Goal: Find specific page/section: Find specific page/section

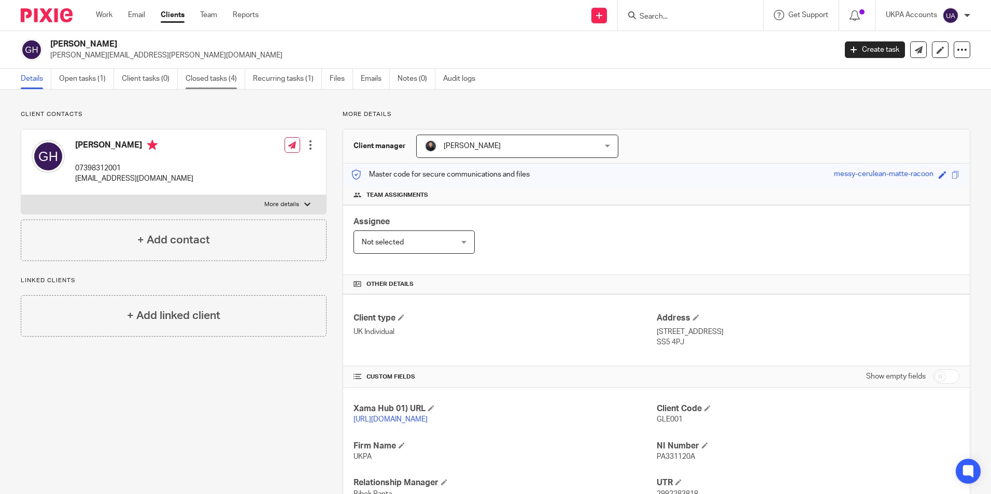
click at [220, 83] on link "Closed tasks (4)" at bounding box center [216, 79] width 60 height 20
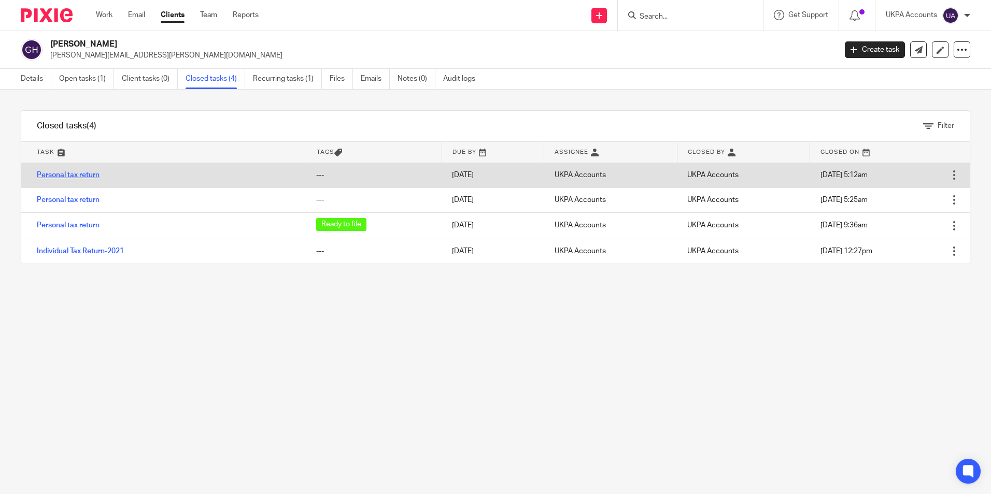
click at [87, 174] on link "Personal tax return" at bounding box center [68, 175] width 63 height 7
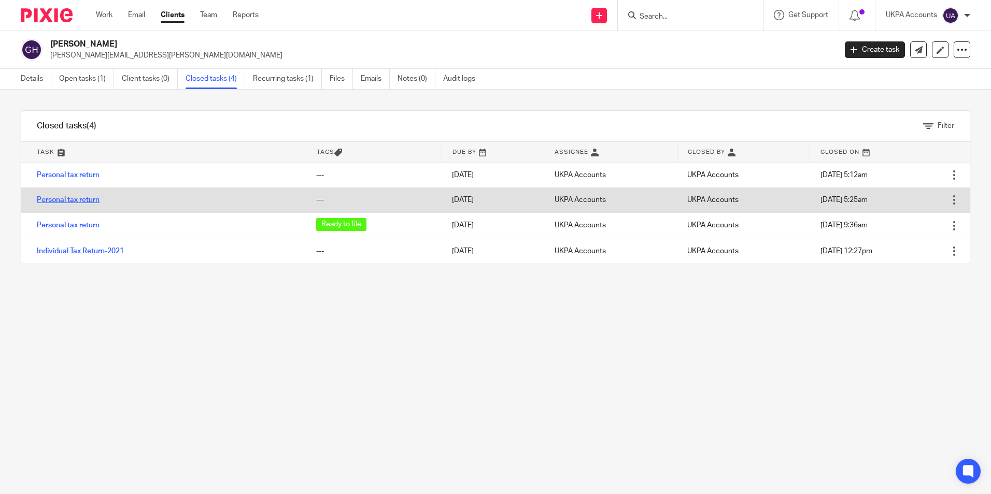
click at [84, 198] on link "Personal tax return" at bounding box center [68, 199] width 63 height 7
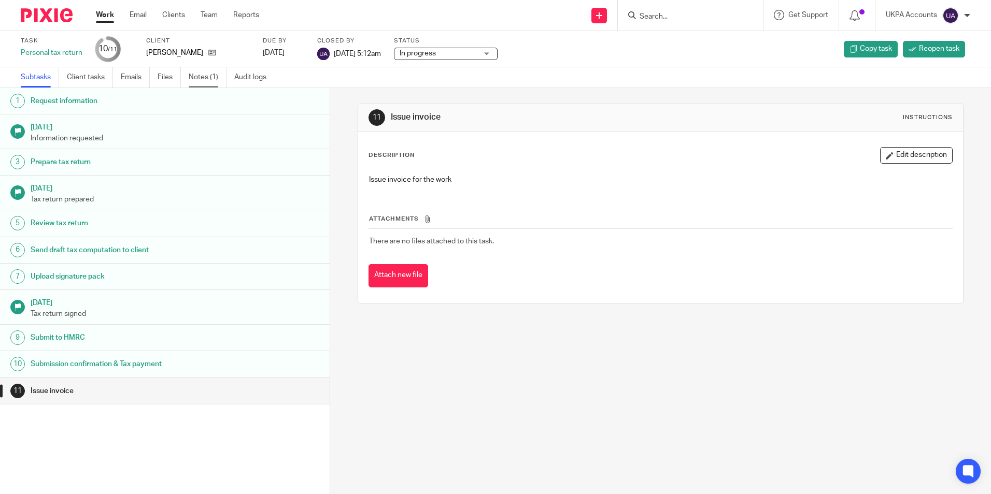
click at [208, 81] on link "Notes (1)" at bounding box center [208, 77] width 38 height 20
click at [203, 81] on link "Notes (3)" at bounding box center [208, 77] width 38 height 20
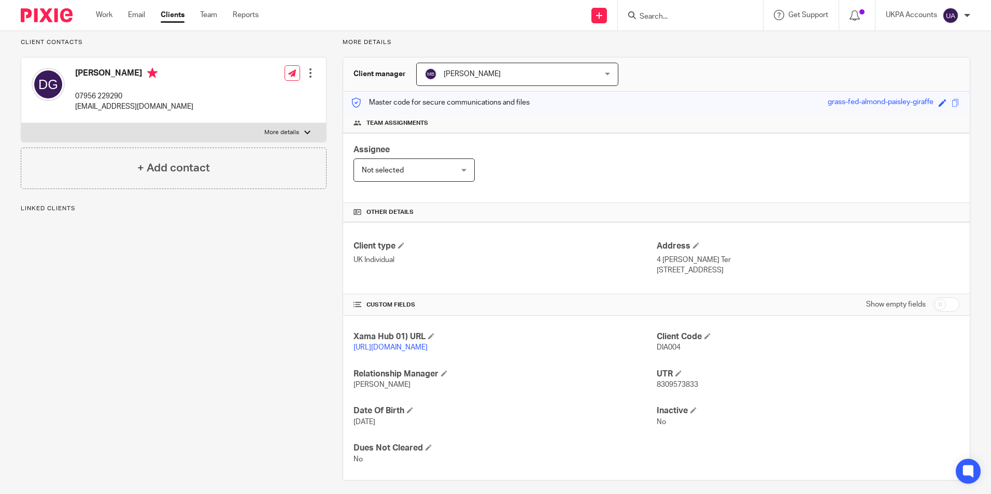
scroll to position [90, 0]
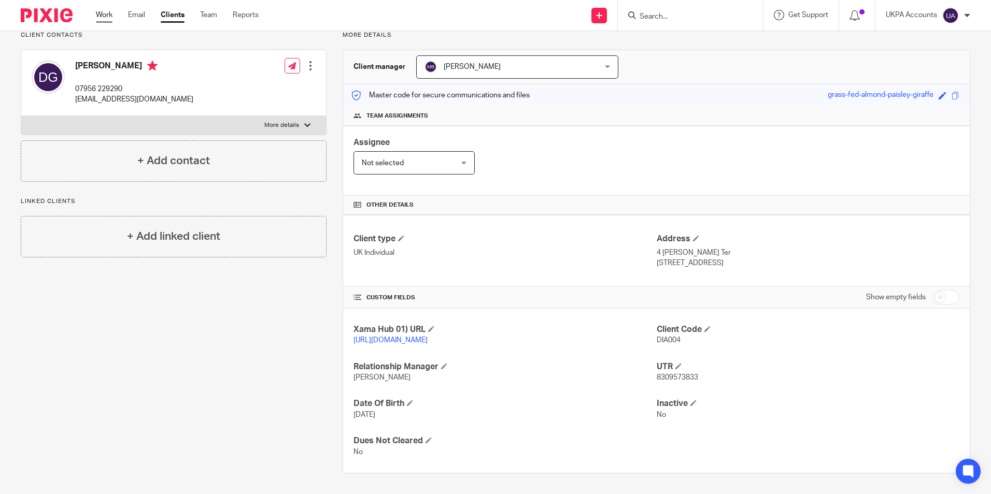
click at [108, 20] on link "Work" at bounding box center [104, 15] width 17 height 10
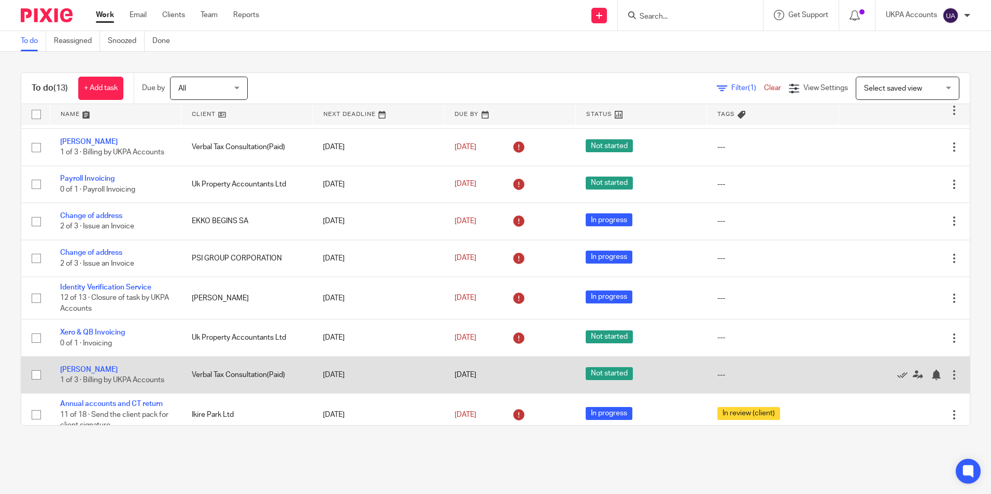
scroll to position [203, 0]
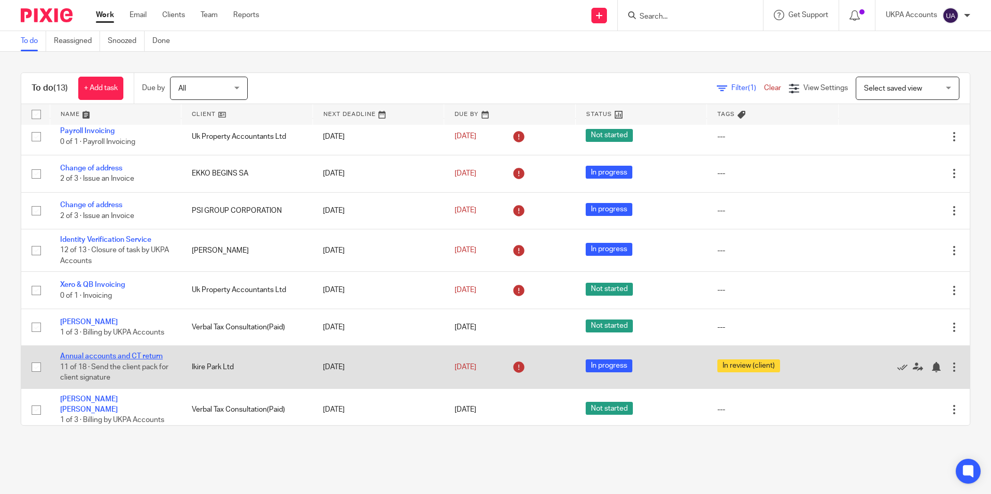
click at [85, 356] on link "Annual accounts and CT return" at bounding box center [111, 356] width 103 height 7
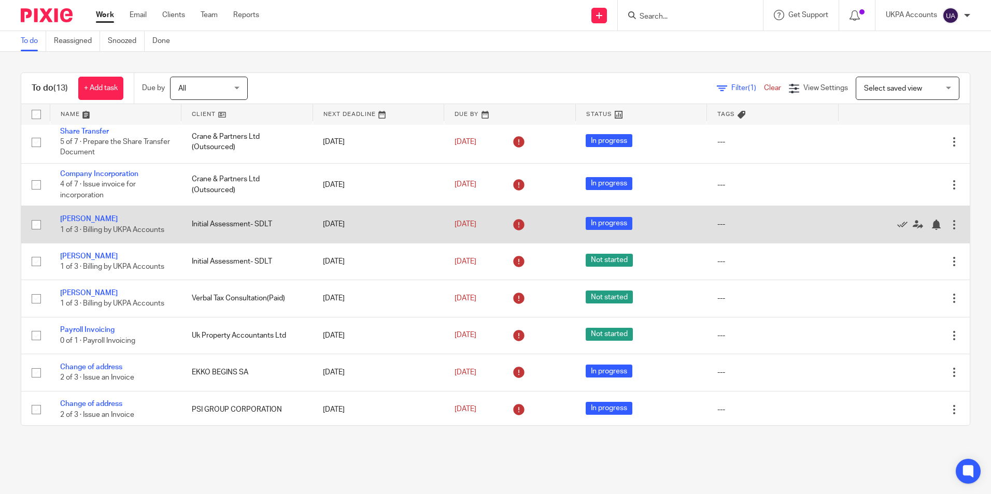
scroll to position [0, 0]
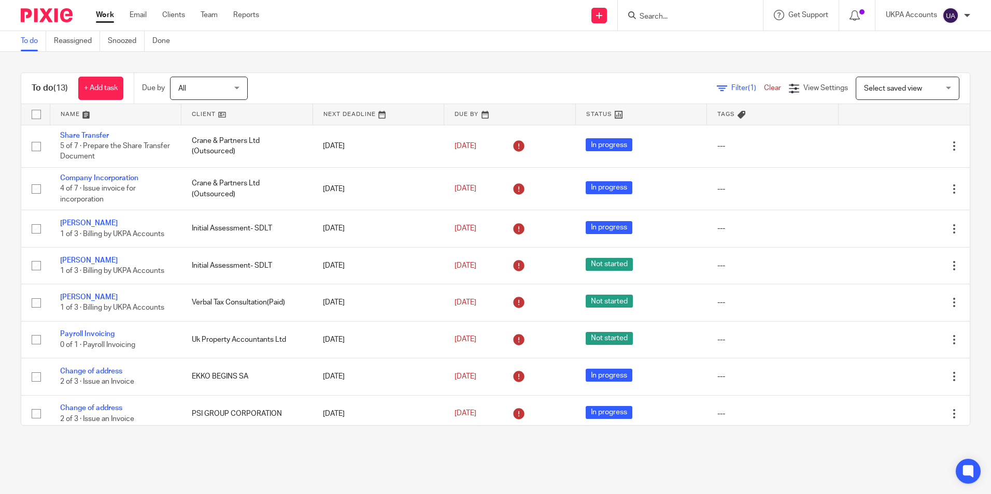
click at [42, 41] on link "To do" at bounding box center [33, 41] width 25 height 20
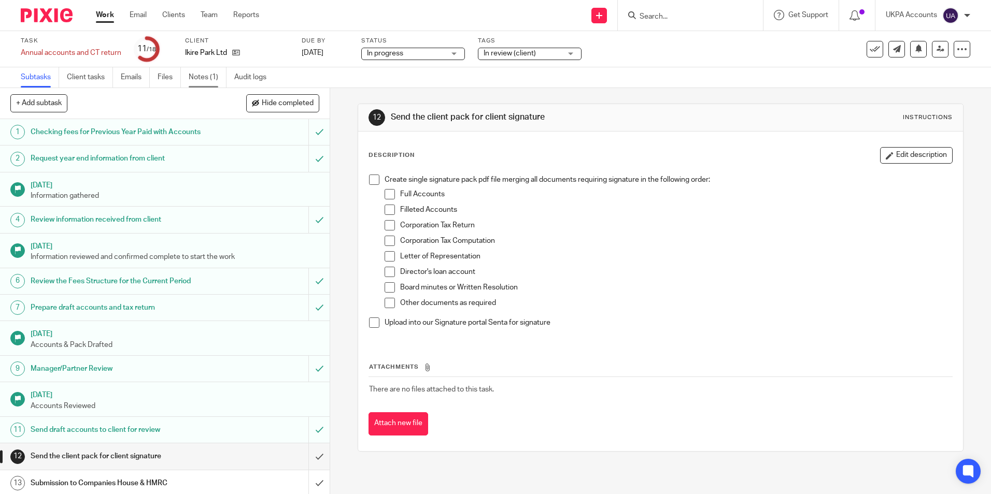
click at [206, 78] on link "Notes (1)" at bounding box center [208, 77] width 38 height 20
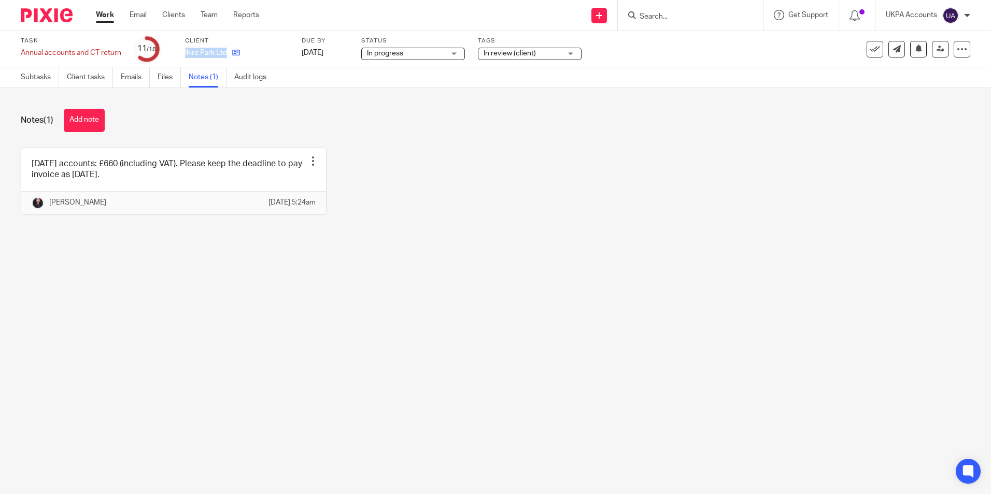
drag, startPoint x: 186, startPoint y: 52, endPoint x: 229, endPoint y: 55, distance: 43.6
click at [229, 55] on div "Ikire Park Ltd" at bounding box center [237, 53] width 104 height 10
copy div "Ikire Park Ltd"
click at [236, 56] on icon at bounding box center [236, 53] width 8 height 8
drag, startPoint x: 81, startPoint y: 120, endPoint x: 159, endPoint y: 126, distance: 78.0
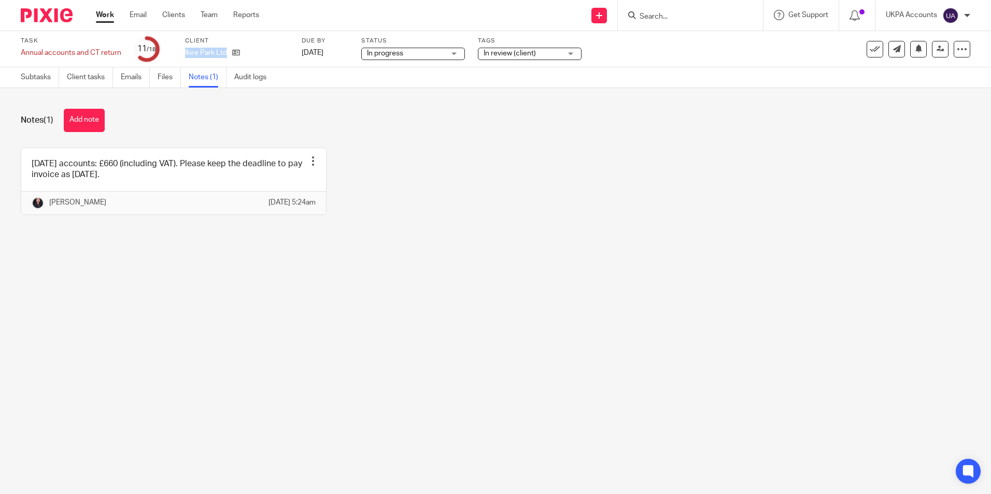
click at [82, 120] on button "Add note" at bounding box center [84, 120] width 41 height 23
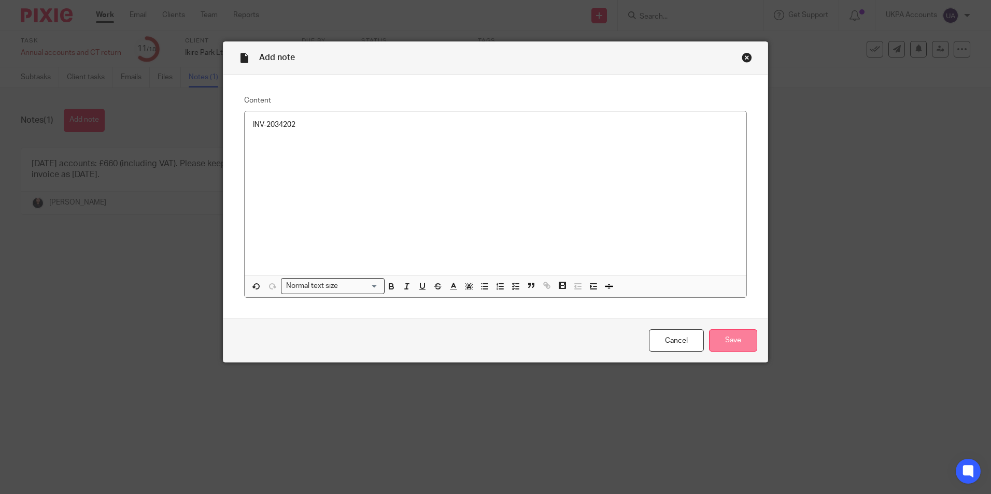
click at [748, 344] on input "Save" at bounding box center [733, 341] width 48 height 22
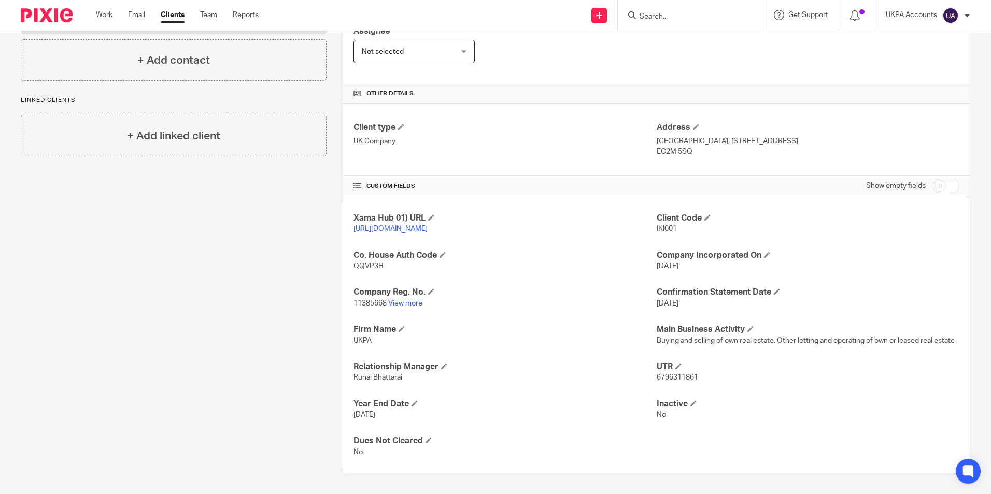
scroll to position [202, 0]
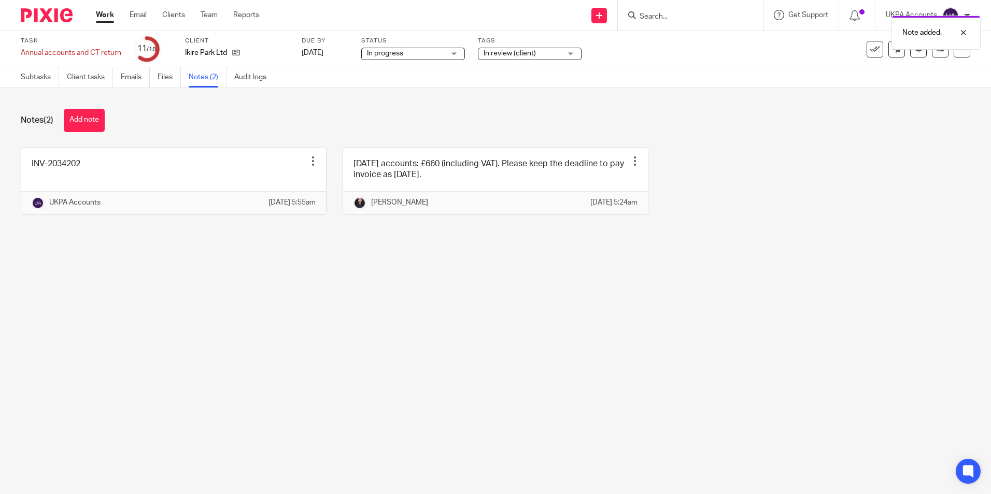
drag, startPoint x: 387, startPoint y: 345, endPoint x: 283, endPoint y: 158, distance: 214.3
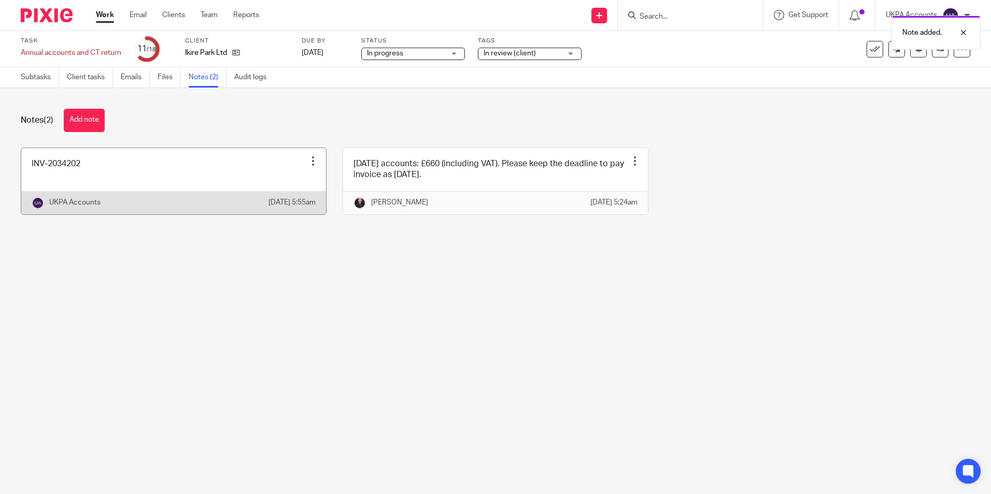
click at [387, 345] on main "Task Annual accounts and CT return Save Annual accounts and CT return 11 /18 Cl…" at bounding box center [495, 247] width 991 height 494
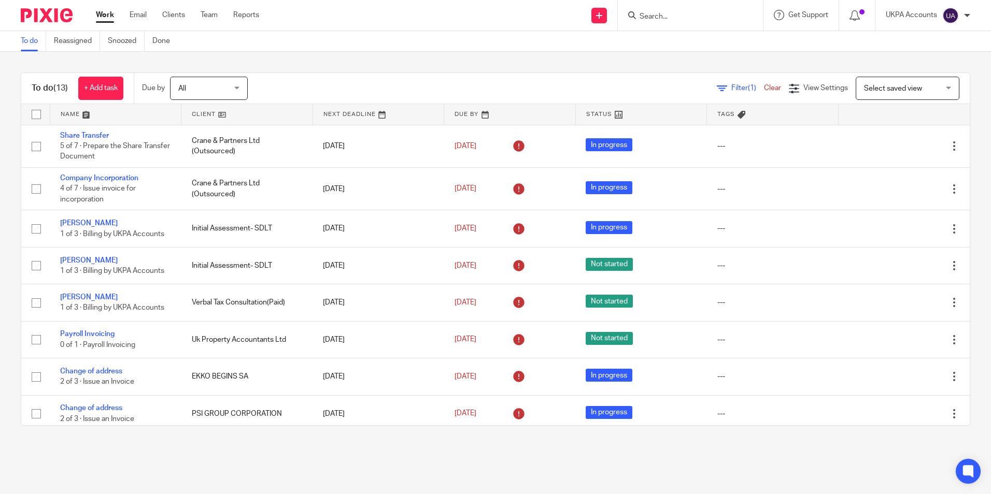
click at [643, 19] on input "Search" at bounding box center [684, 16] width 93 height 9
paste input "Om Kumari Ale"
type input "Om Kumari Ale"
click at [688, 47] on link at bounding box center [720, 45] width 168 height 24
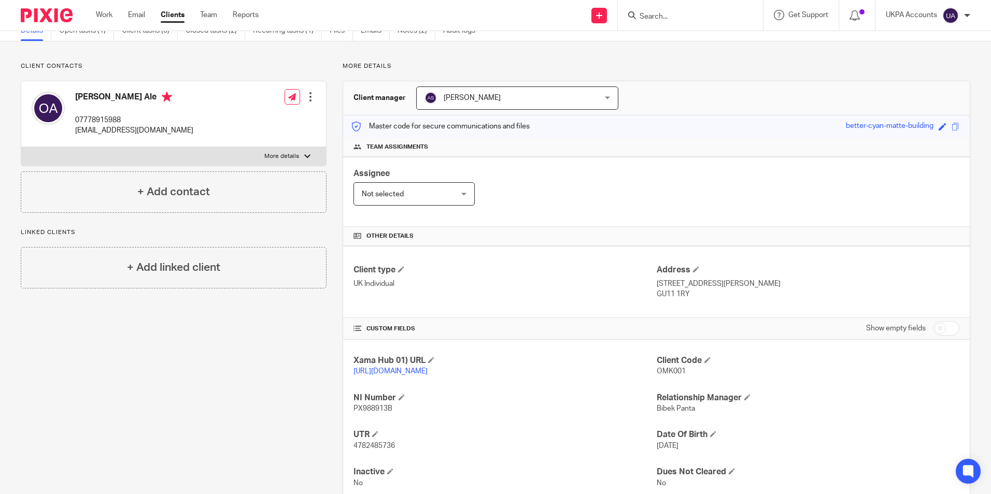
scroll to position [90, 0]
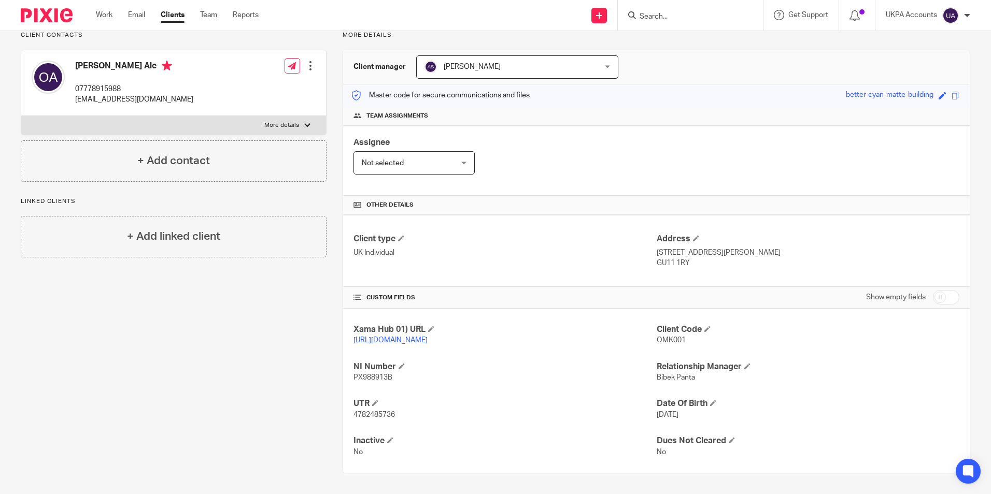
click at [658, 24] on div at bounding box center [690, 15] width 145 height 31
click at [661, 21] on input "Search" at bounding box center [684, 16] width 93 height 9
paste input "Sk Hustle Ltd"
type input "Sk Hustle Ltd"
click at [687, 47] on link at bounding box center [723, 45] width 175 height 24
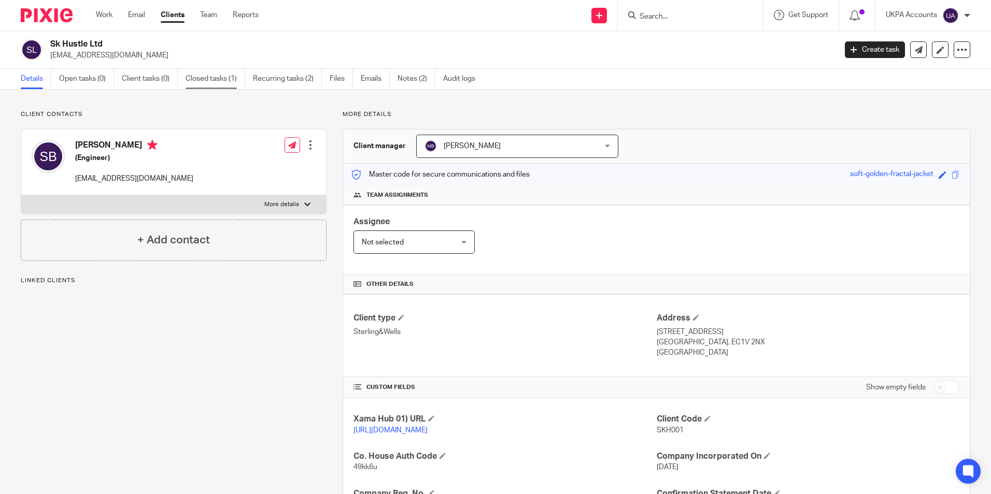
click at [225, 82] on link "Closed tasks (1)" at bounding box center [216, 79] width 60 height 20
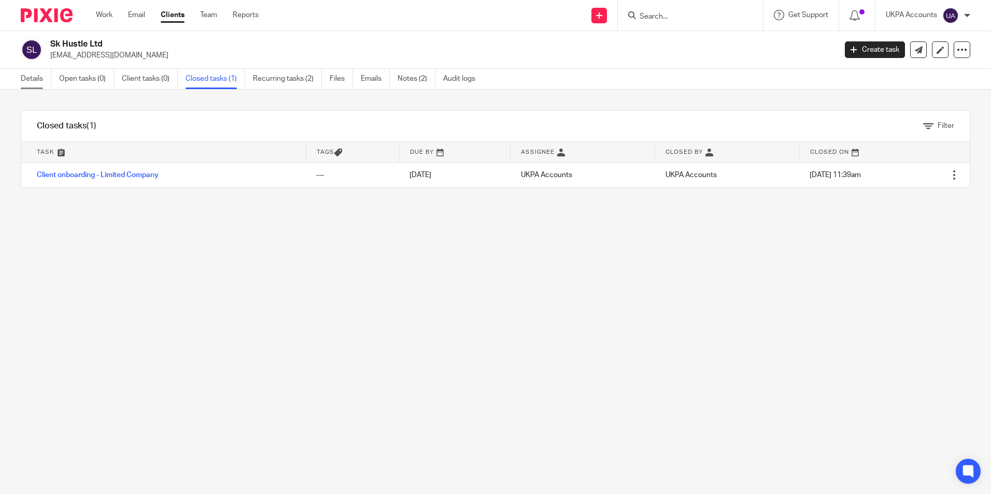
click at [32, 86] on link "Details" at bounding box center [36, 79] width 31 height 20
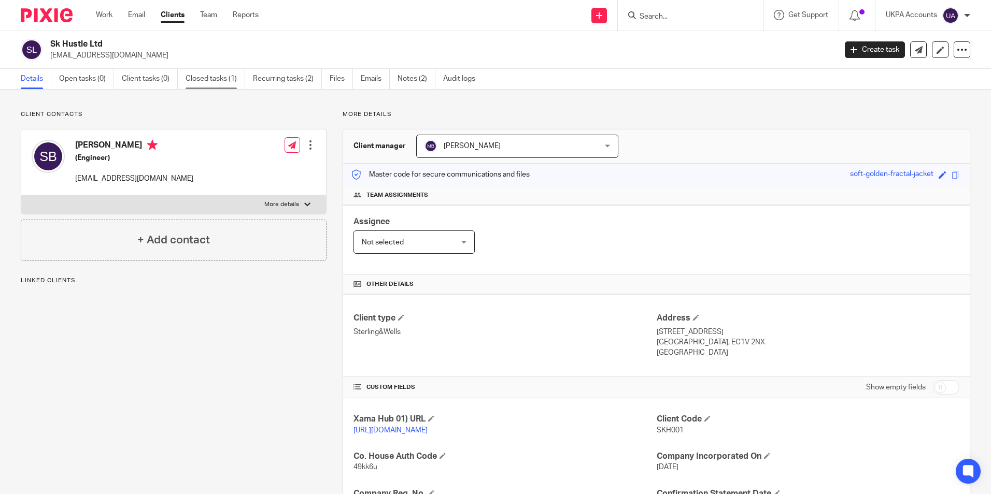
click at [203, 83] on link "Closed tasks (1)" at bounding box center [216, 79] width 60 height 20
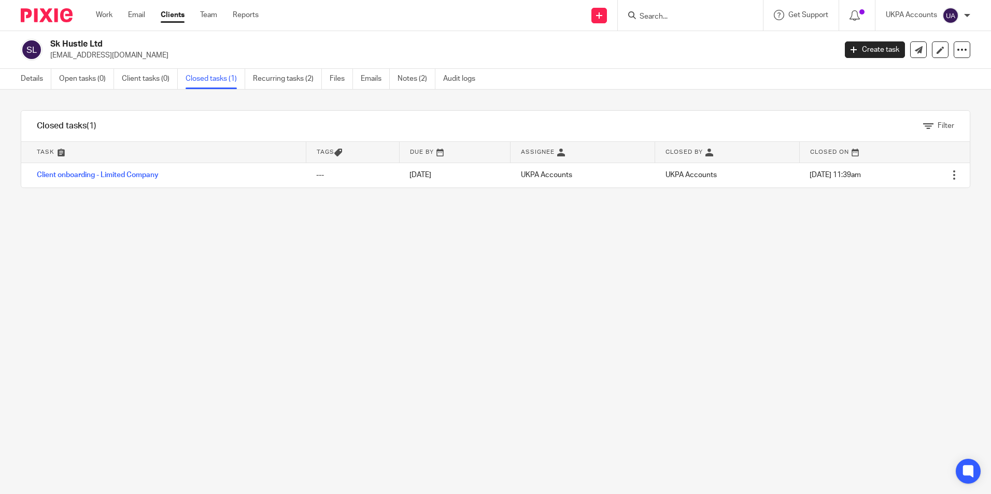
click at [123, 174] on link "Client onboarding - Limited Company" at bounding box center [98, 175] width 122 height 7
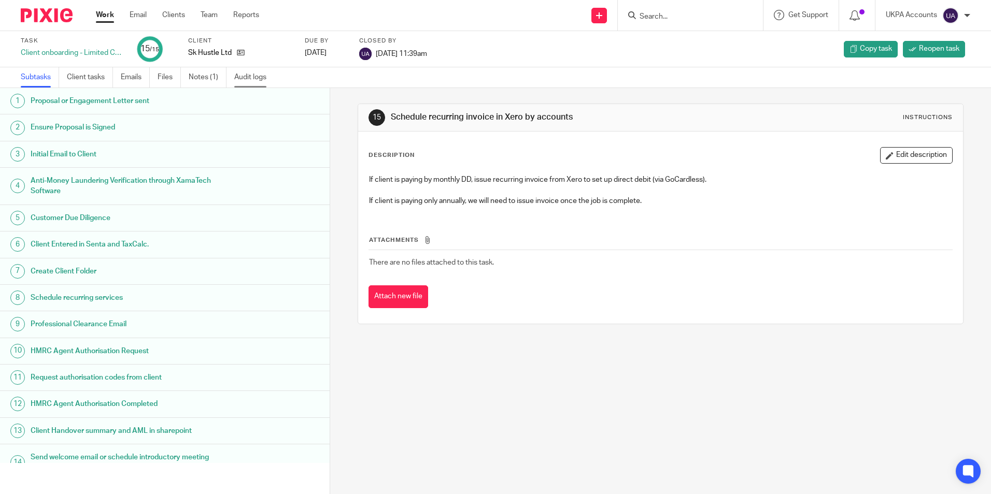
click at [239, 76] on link "Audit logs" at bounding box center [254, 77] width 40 height 20
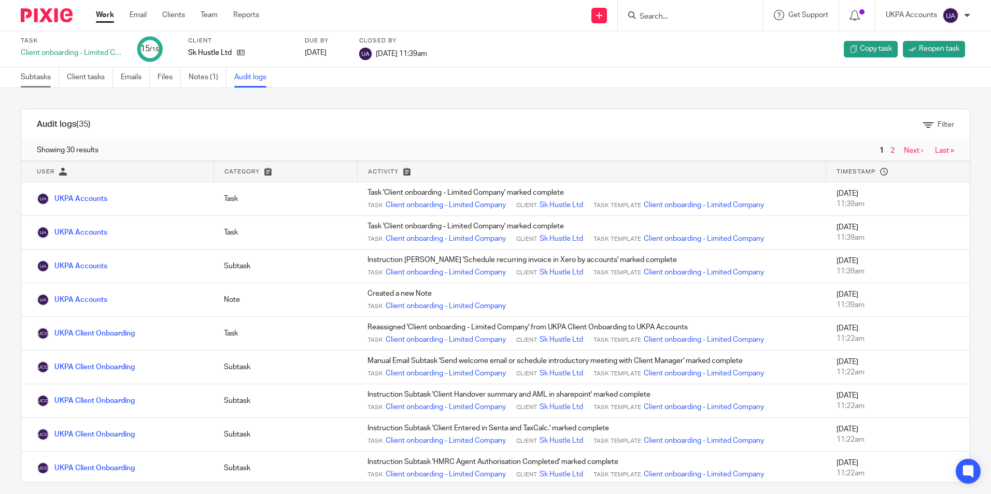
click at [47, 81] on link "Subtasks" at bounding box center [40, 77] width 38 height 20
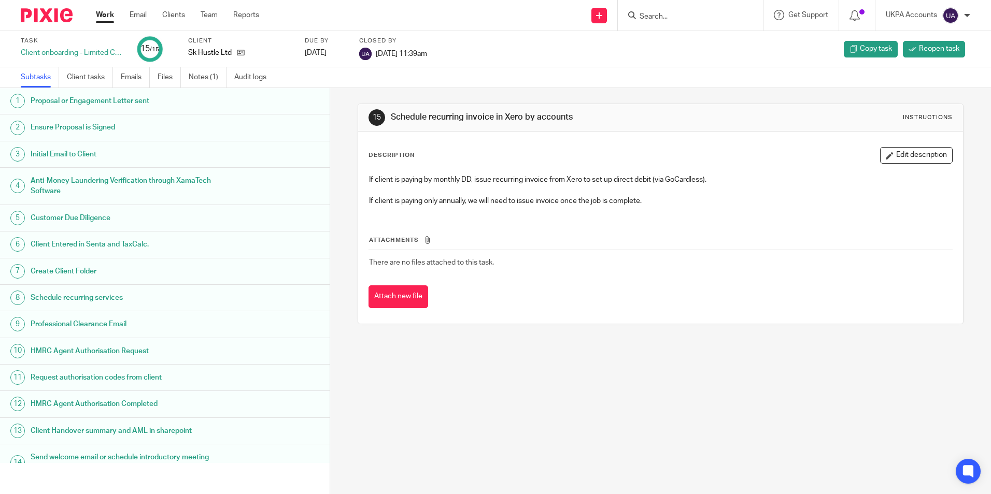
scroll to position [45, 0]
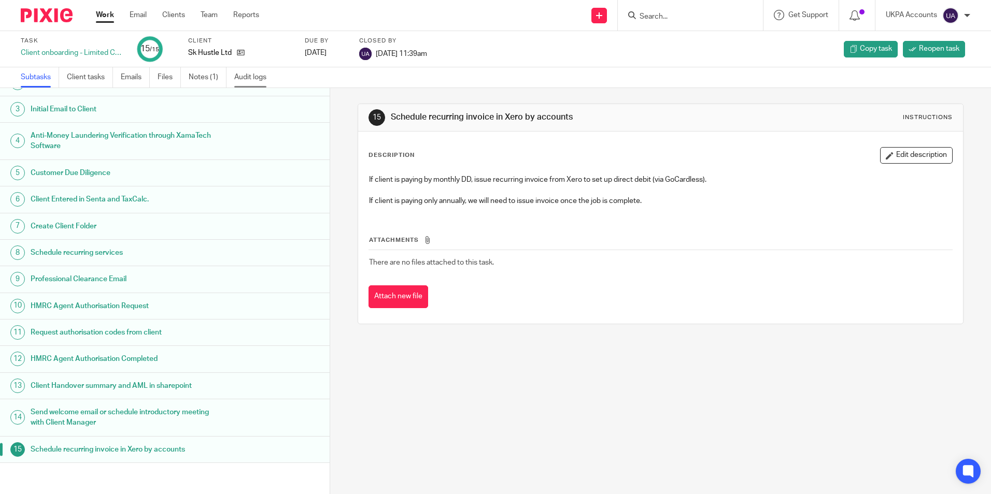
click at [257, 83] on link "Audit logs" at bounding box center [254, 77] width 40 height 20
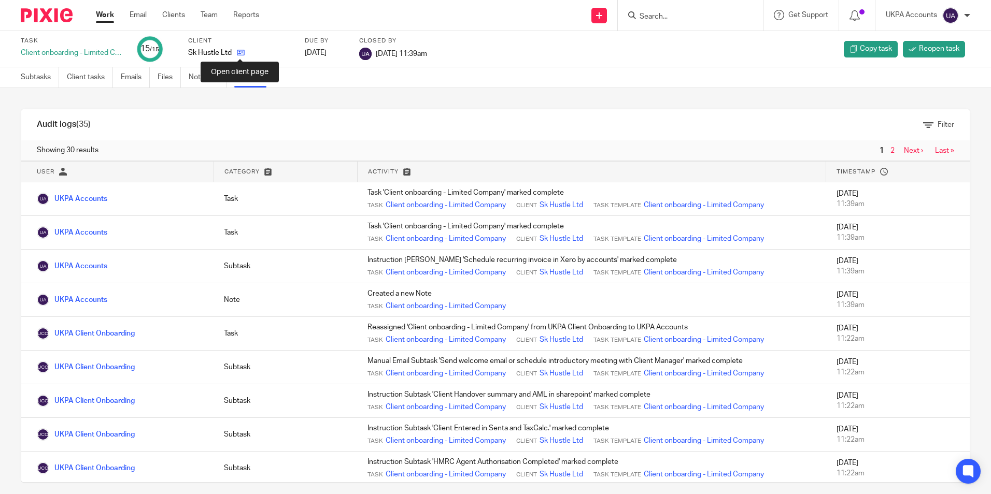
click at [241, 53] on icon at bounding box center [241, 53] width 8 height 8
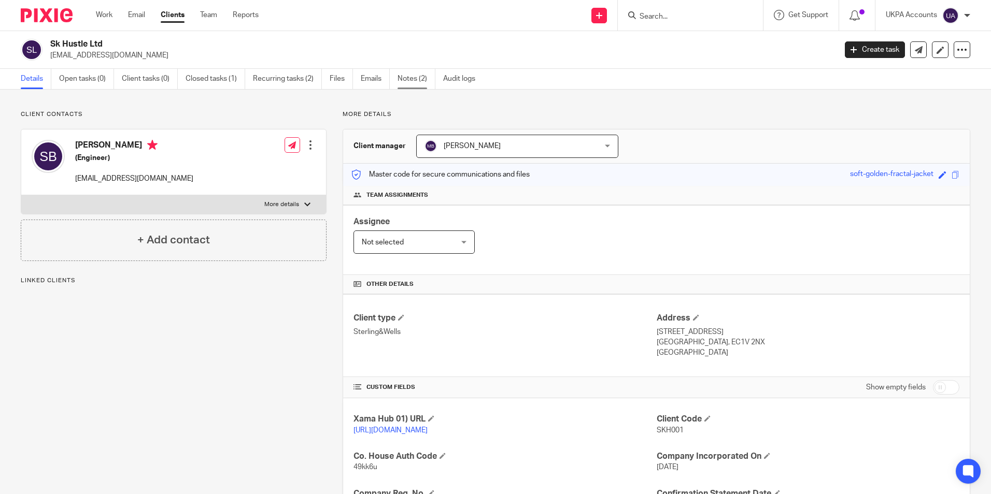
click at [408, 84] on link "Notes (2)" at bounding box center [417, 79] width 38 height 20
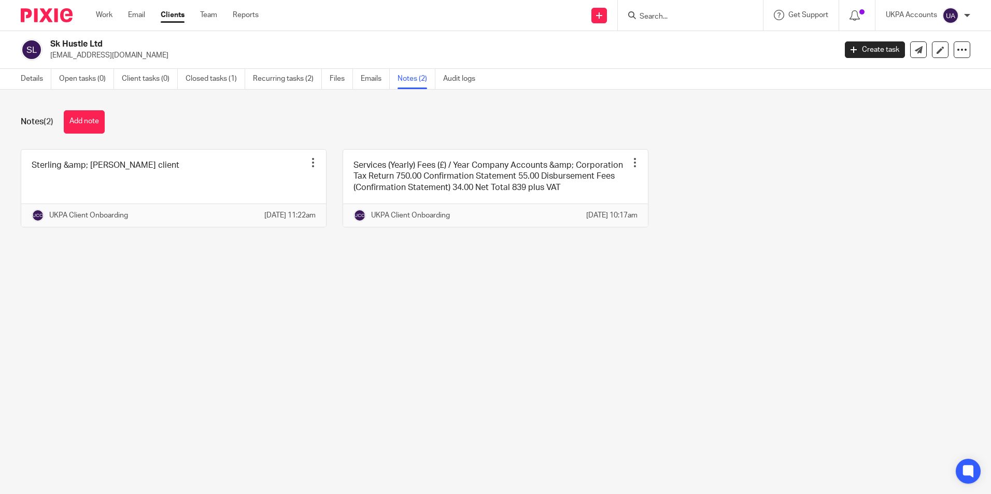
drag, startPoint x: 51, startPoint y: 56, endPoint x: 154, endPoint y: 54, distance: 103.2
click at [154, 54] on p "[EMAIL_ADDRESS][DOMAIN_NAME]" at bounding box center [439, 55] width 779 height 10
copy p "[EMAIL_ADDRESS][DOMAIN_NAME]"
click at [668, 20] on input "Search" at bounding box center [684, 16] width 93 height 9
paste input "Crane & Partners Audit Llp"
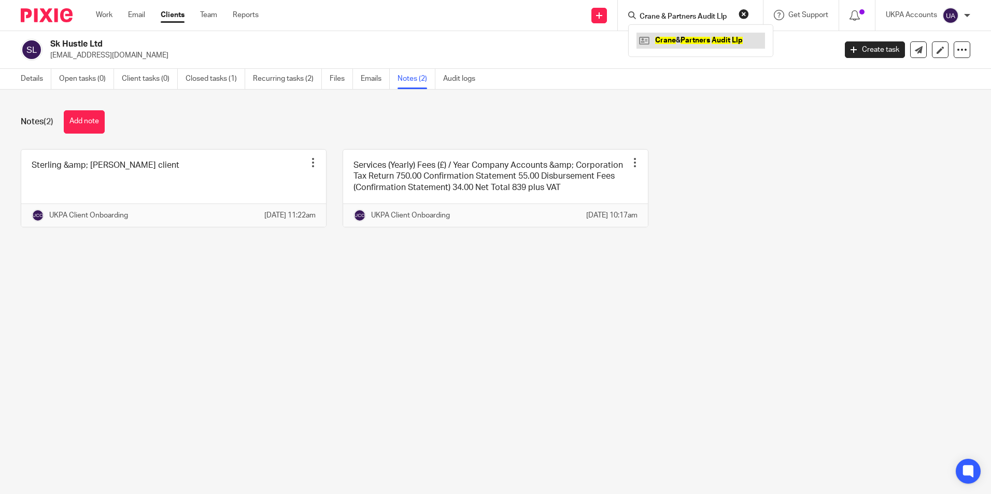
click at [693, 37] on link at bounding box center [700, 41] width 129 height 16
click at [698, 16] on input "Crane & Partners Audit Llp" at bounding box center [684, 16] width 93 height 9
paste input "Anonymus Kits Ltd"
type input "Anonymus Kits Ltd"
drag, startPoint x: 745, startPoint y: 13, endPoint x: 735, endPoint y: 17, distance: 10.3
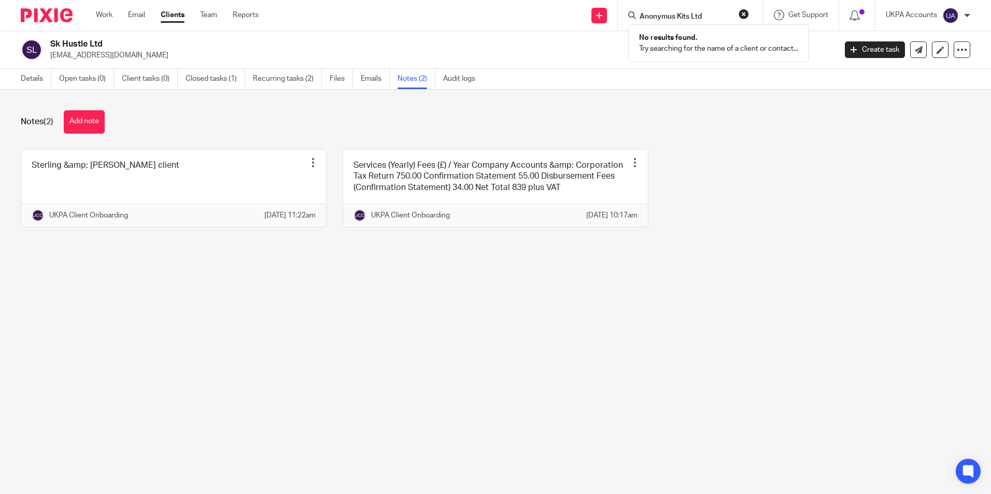
click at [743, 16] on button "reset" at bounding box center [744, 14] width 10 height 10
click at [657, 14] on input "Search" at bounding box center [684, 16] width 93 height 9
paste input "Dragoncrest Limited"
type input "Dragoncrest Limited"
click at [743, 13] on button "reset" at bounding box center [744, 14] width 10 height 10
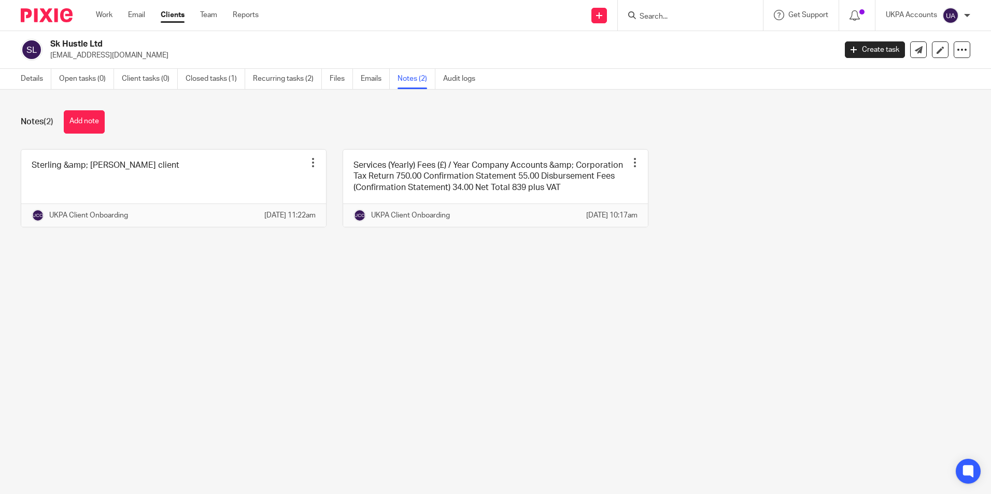
click at [648, 12] on input "Search" at bounding box center [684, 16] width 93 height 9
paste input "Emma Louise Brown"
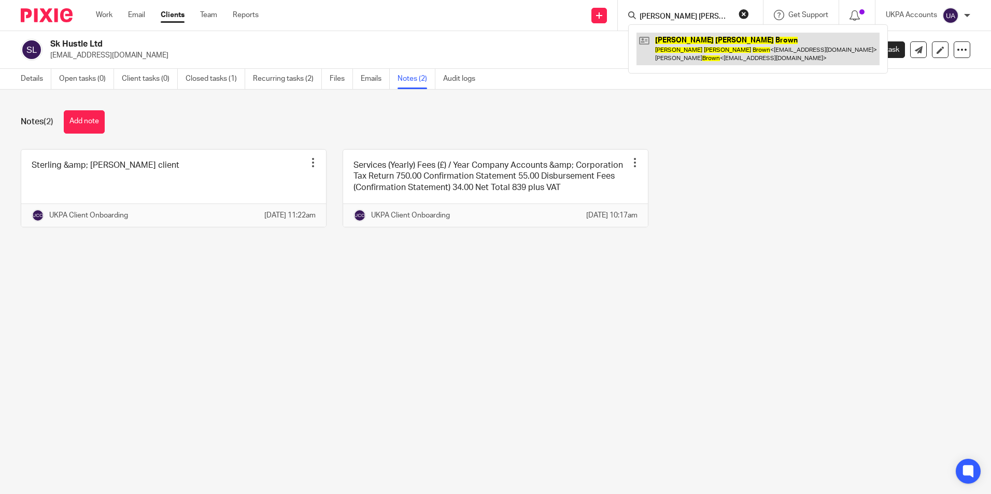
type input "Emma Louise Brown"
click at [687, 48] on link at bounding box center [757, 49] width 243 height 32
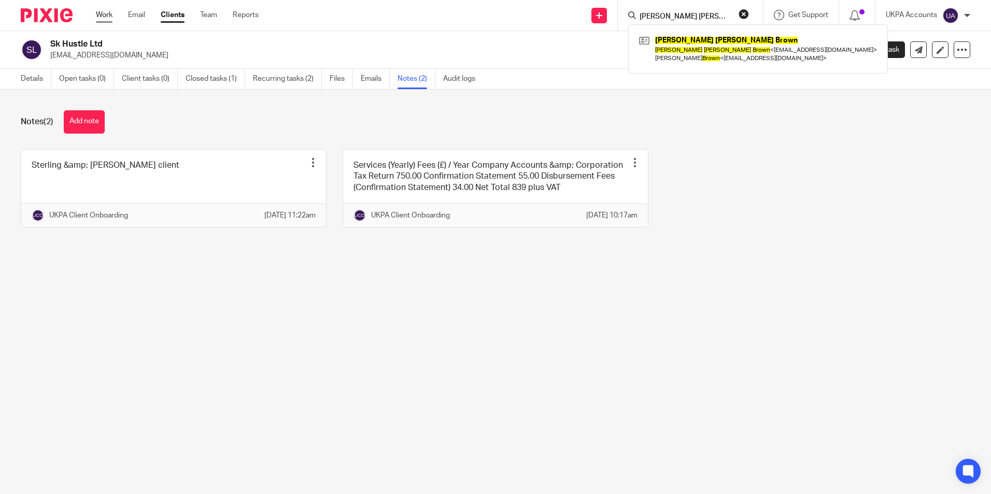
click at [97, 15] on link "Work" at bounding box center [104, 15] width 17 height 10
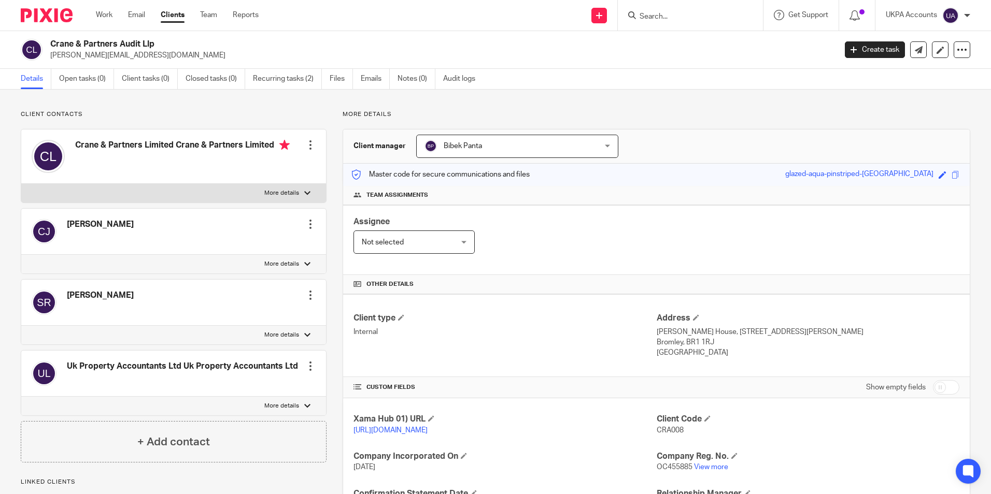
drag, startPoint x: 656, startPoint y: 13, endPoint x: 655, endPoint y: 19, distance: 5.3
click at [655, 18] on input "Search" at bounding box center [684, 16] width 93 height 9
paste input "Anusha Panjwani"
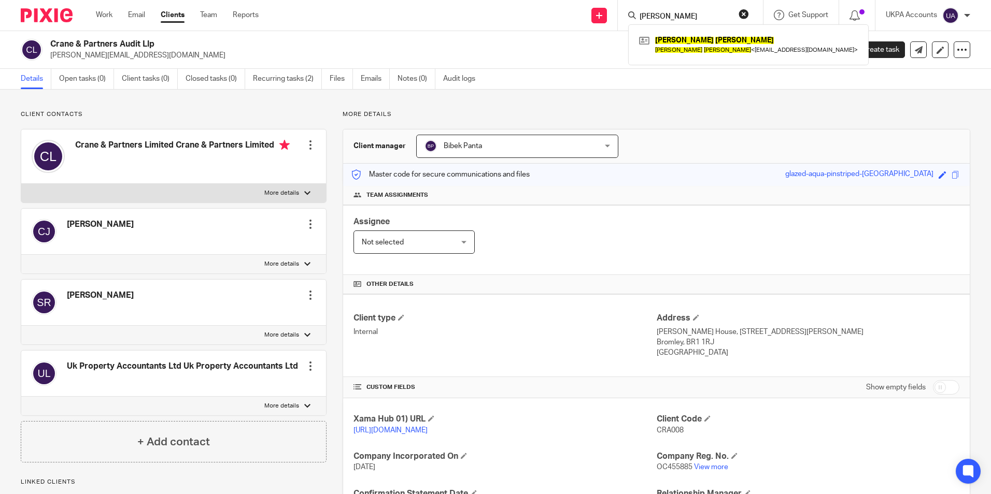
type input "Anusha Panjwani"
click at [673, 46] on link at bounding box center [748, 45] width 224 height 24
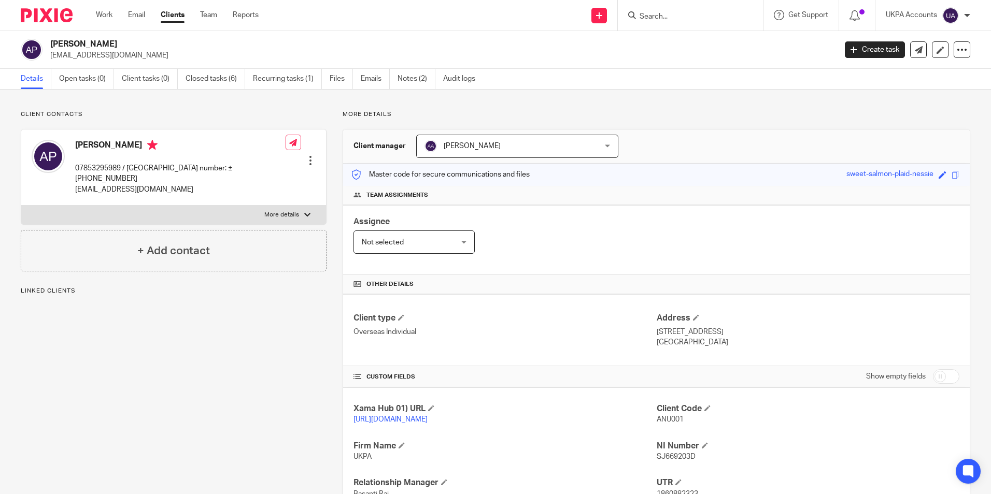
scroll to position [127, 0]
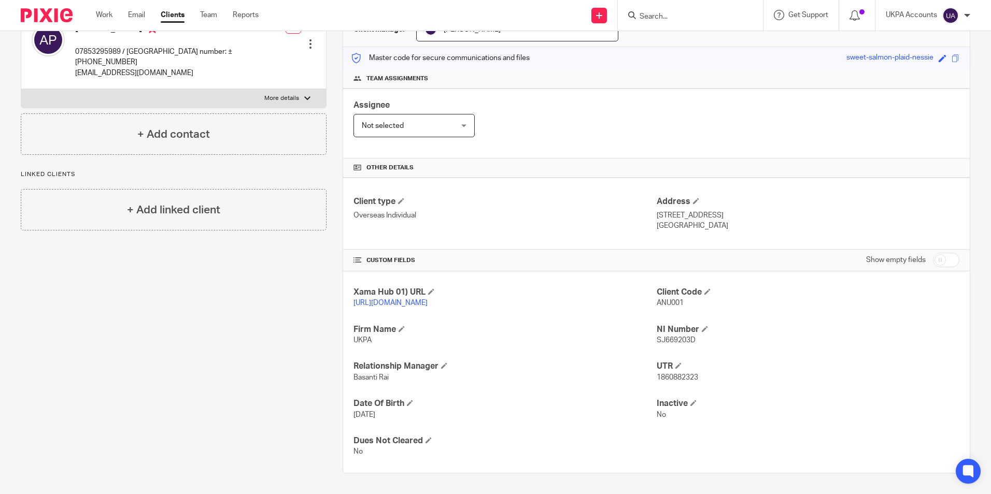
click at [659, 15] on input "Search" at bounding box center [684, 16] width 93 height 9
paste input "Avs Consultancy Pvt Ltd"
type input "Avs Consultancy Pvt Ltd"
click at [682, 41] on link at bounding box center [723, 45] width 175 height 24
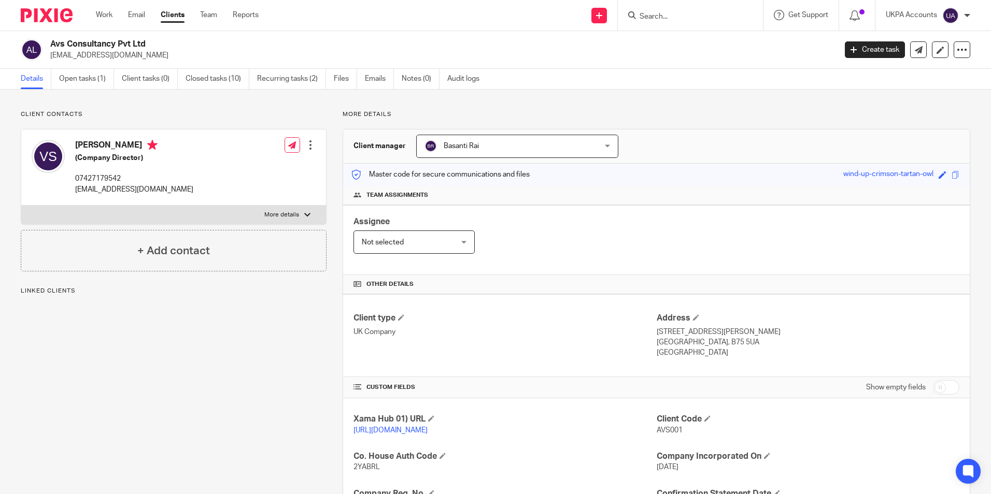
scroll to position [249, 0]
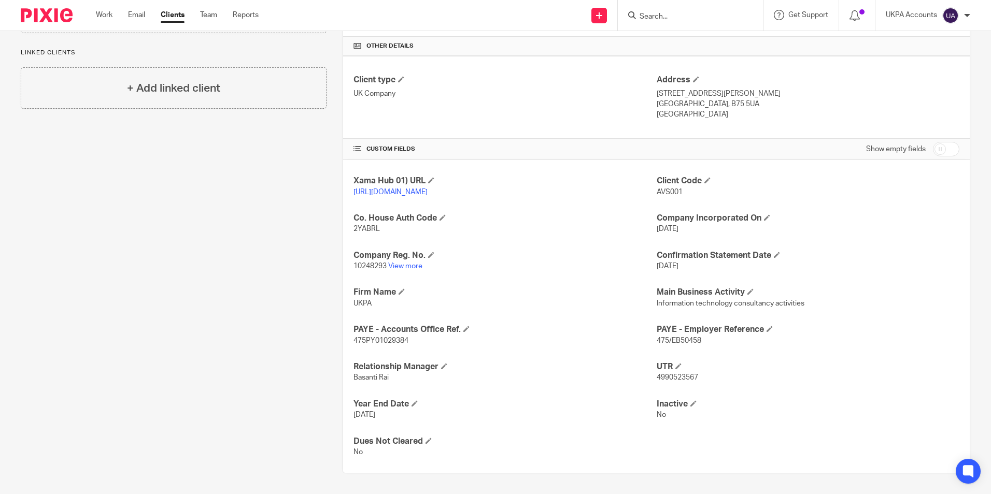
click at [661, 15] on input "Search" at bounding box center [684, 16] width 93 height 9
click at [658, 21] on input "Search" at bounding box center [684, 16] width 93 height 9
paste input "[PERSON_NAME]"
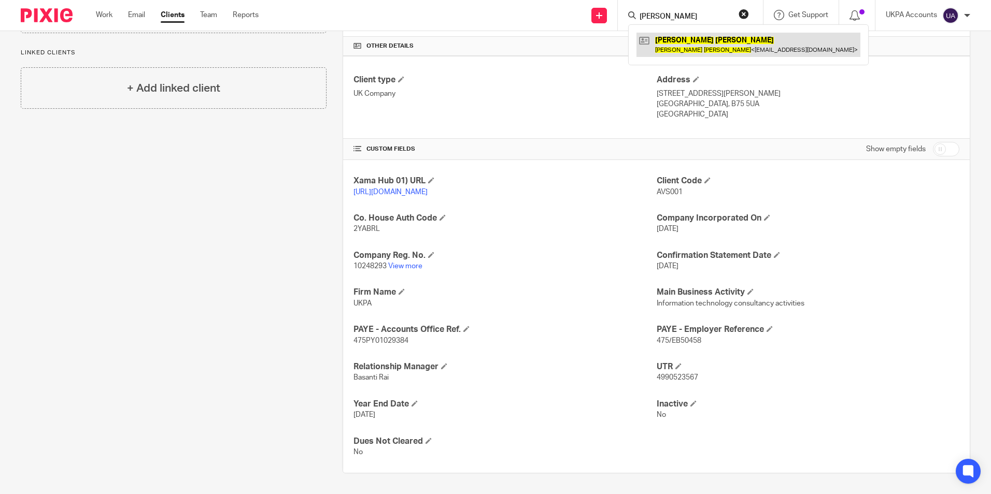
type input "[PERSON_NAME]"
click at [678, 46] on link at bounding box center [748, 45] width 224 height 24
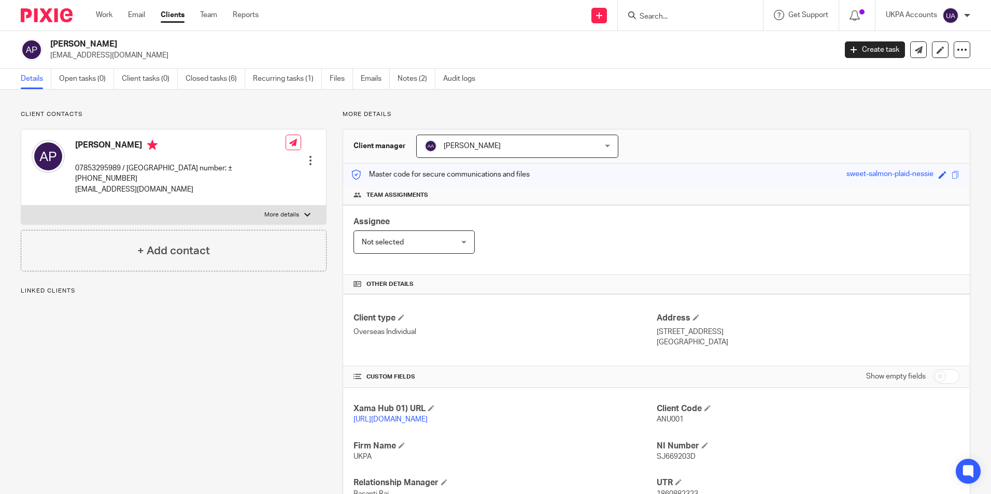
scroll to position [127, 0]
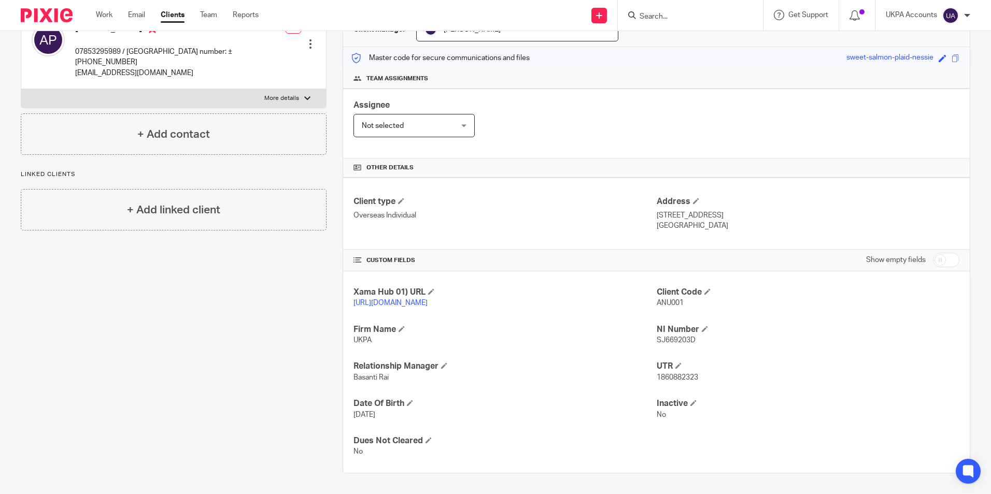
drag, startPoint x: 693, startPoint y: 9, endPoint x: 684, endPoint y: 13, distance: 10.4
click at [692, 10] on form at bounding box center [693, 15] width 110 height 13
click at [682, 15] on input "Search" at bounding box center [684, 16] width 93 height 9
paste input "Buddhist Community Centre Kent Ltd"
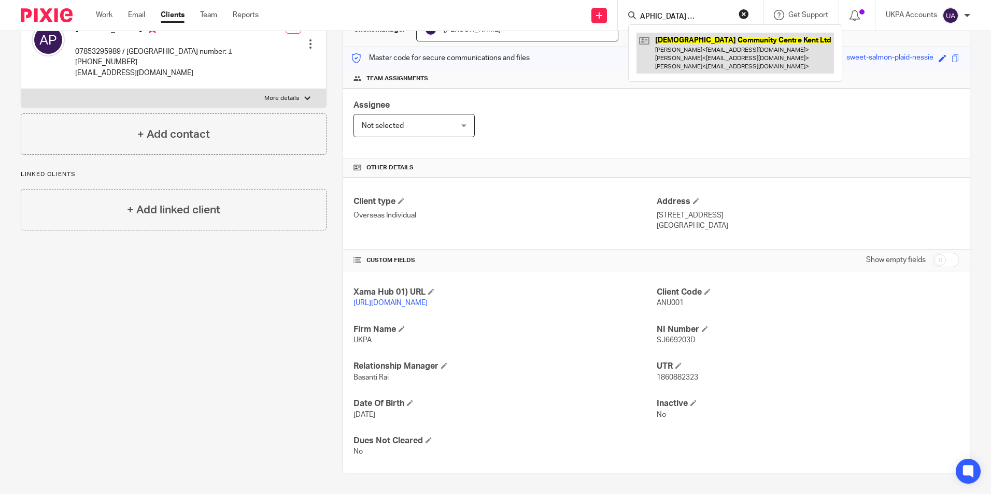
type input "[DEMOGRAPHIC_DATA] Community Centre Kent Ltd"
click at [670, 58] on link at bounding box center [734, 53] width 197 height 41
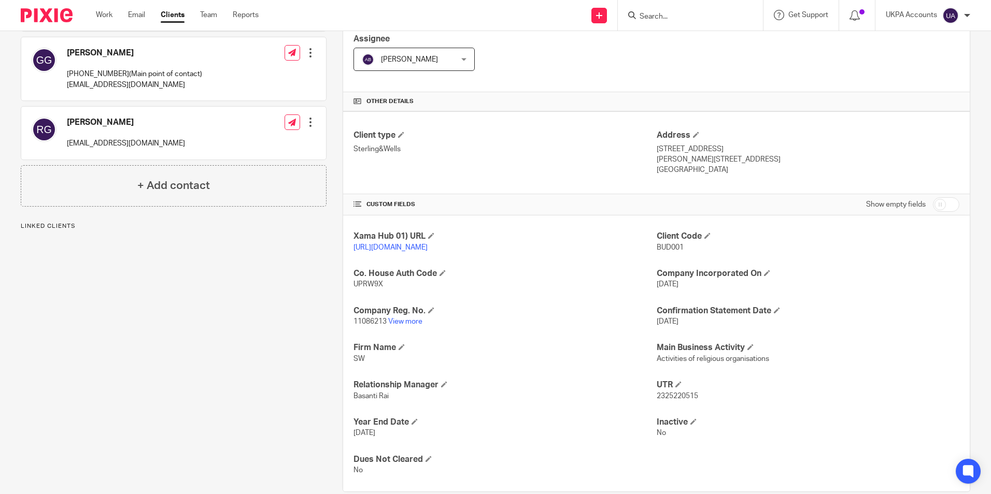
scroll to position [207, 0]
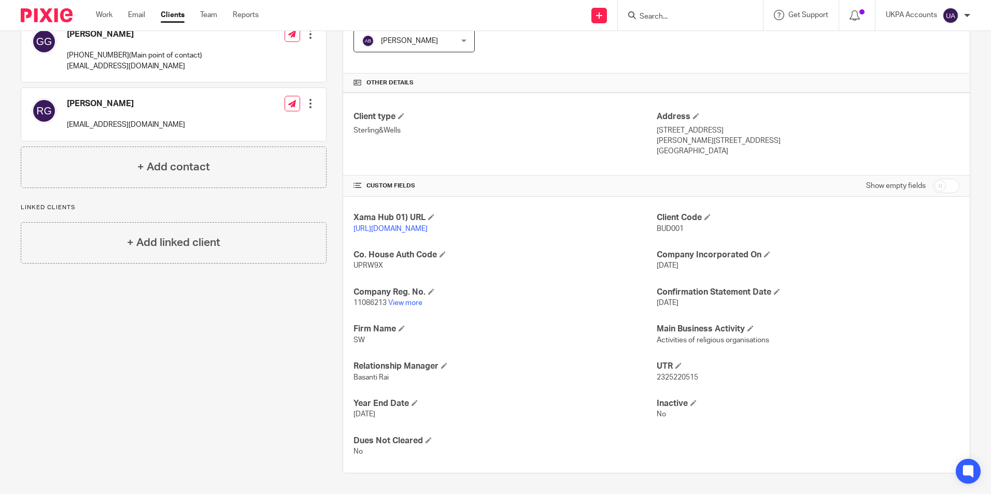
click at [670, 17] on input "Search" at bounding box center [684, 16] width 93 height 9
paste input "Chan Real Estate Ltd"
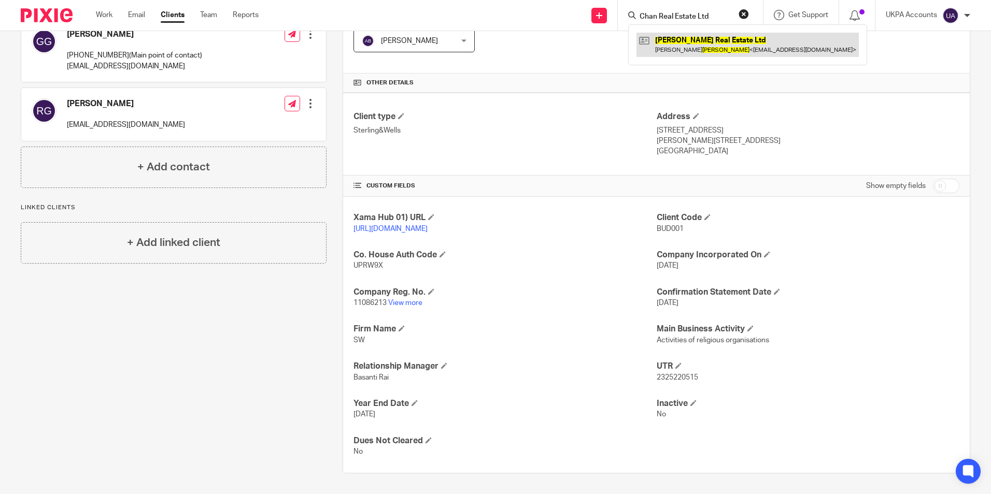
type input "Chan Real Estate Ltd"
click at [669, 36] on link at bounding box center [747, 45] width 222 height 24
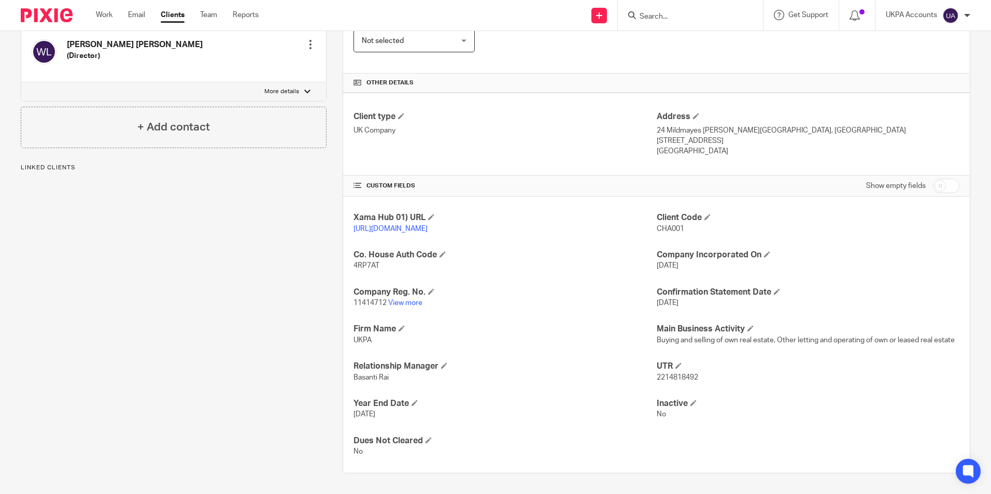
scroll to position [207, 0]
click at [658, 13] on input "Search" at bounding box center [684, 16] width 93 height 9
paste input "Cyril Patrick Sandanasamy Baptist"
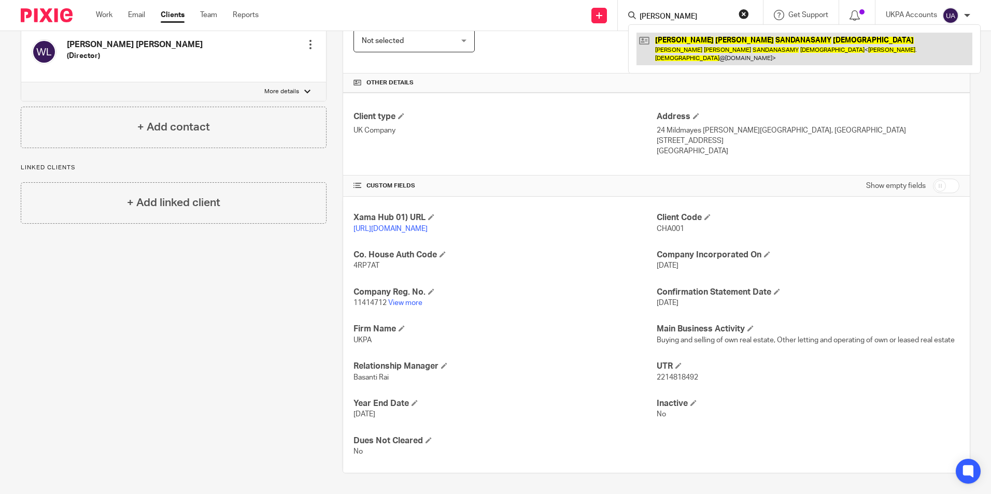
type input "Cyril Patrick Sandanasamy Baptist"
click at [659, 45] on link at bounding box center [804, 49] width 336 height 32
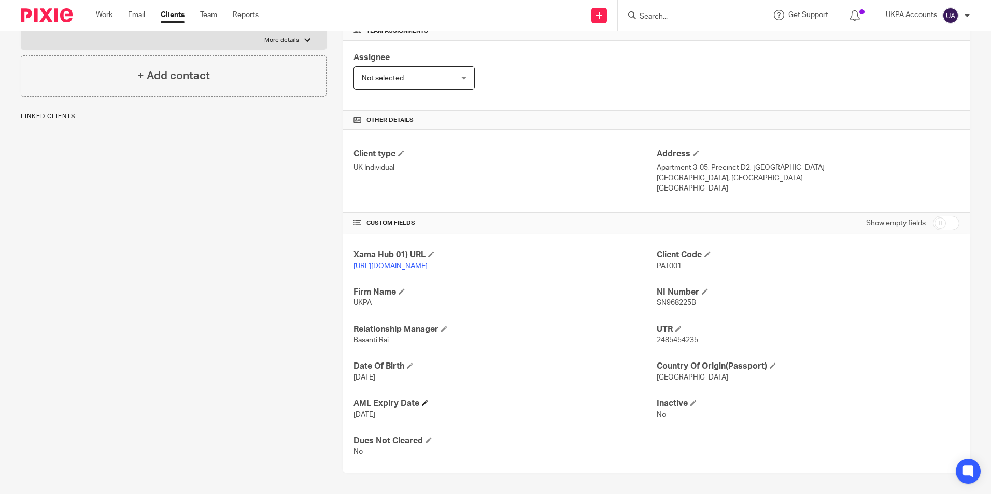
scroll to position [175, 0]
click at [680, 13] on input "Search" at bounding box center [684, 16] width 93 height 9
paste input "Emma Louise Brown"
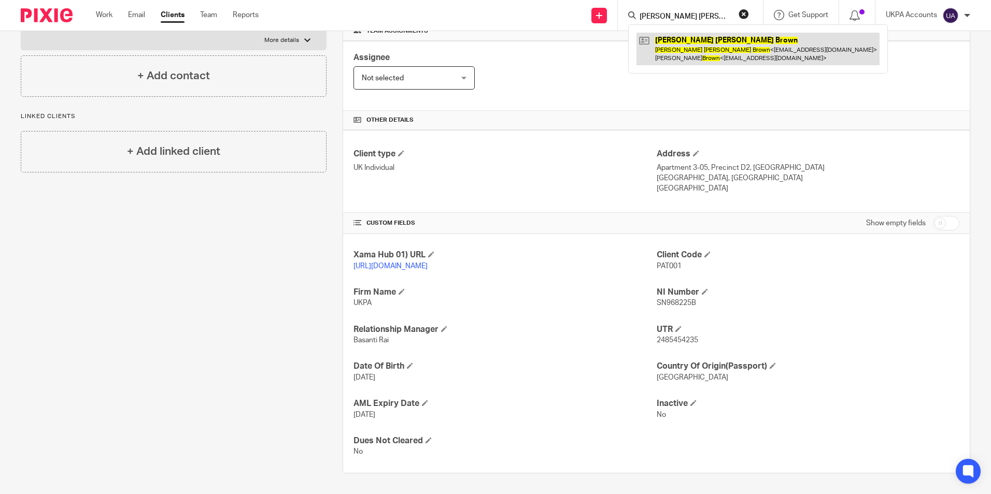
type input "Emma Louise Brown"
click at [693, 48] on link at bounding box center [757, 49] width 243 height 32
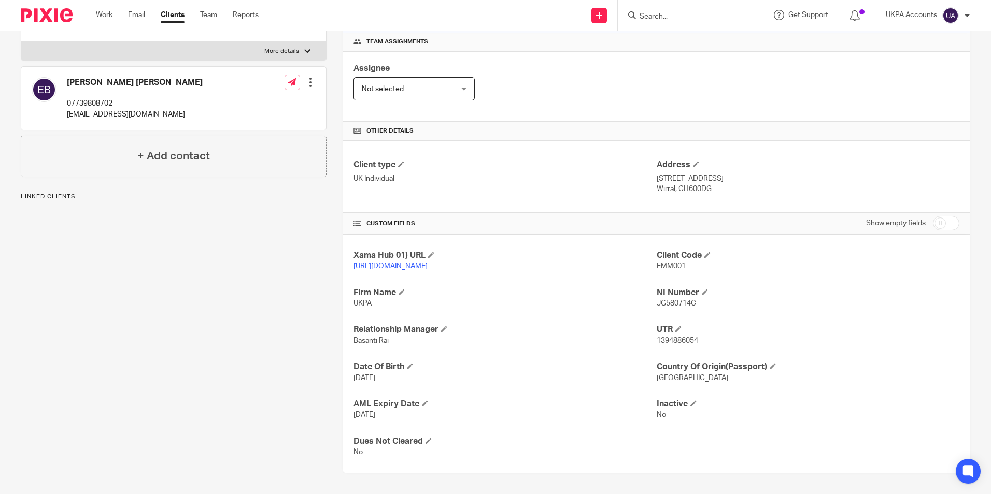
scroll to position [164, 0]
click at [645, 17] on input "Search" at bounding box center [684, 16] width 93 height 9
paste input "Ground Trading Ltd"
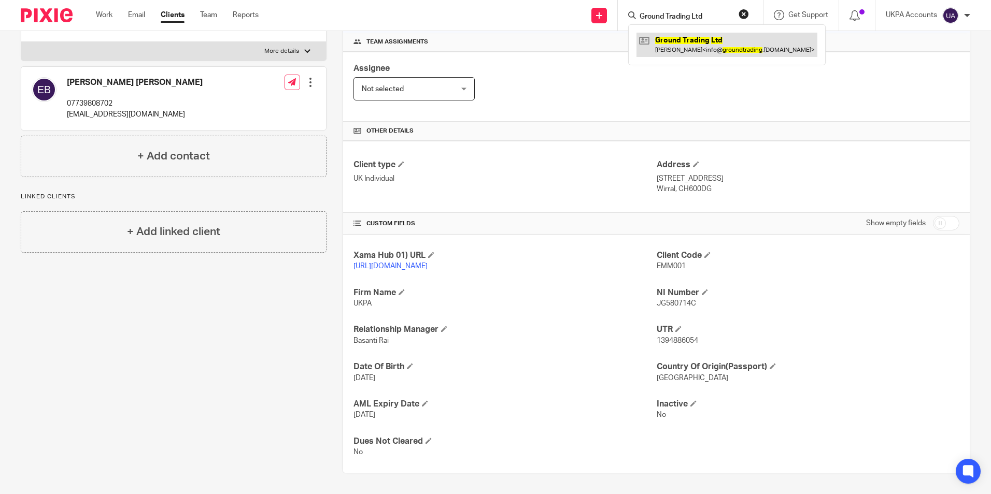
type input "Ground Trading Ltd"
click at [670, 43] on link at bounding box center [726, 45] width 181 height 24
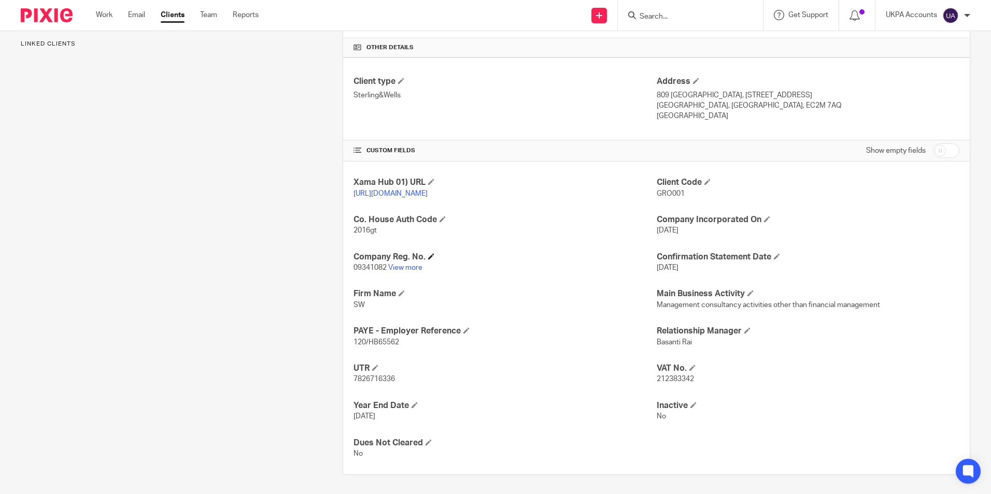
scroll to position [249, 0]
click at [668, 13] on input "Search" at bounding box center [684, 16] width 93 height 9
paste input "Hello Properties Limited"
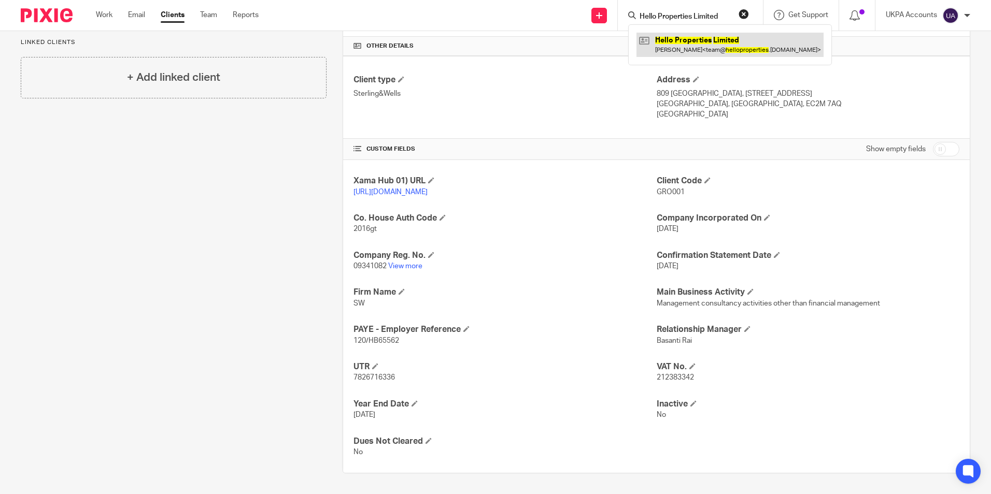
type input "Hello Properties Limited"
click at [669, 36] on link at bounding box center [729, 45] width 187 height 24
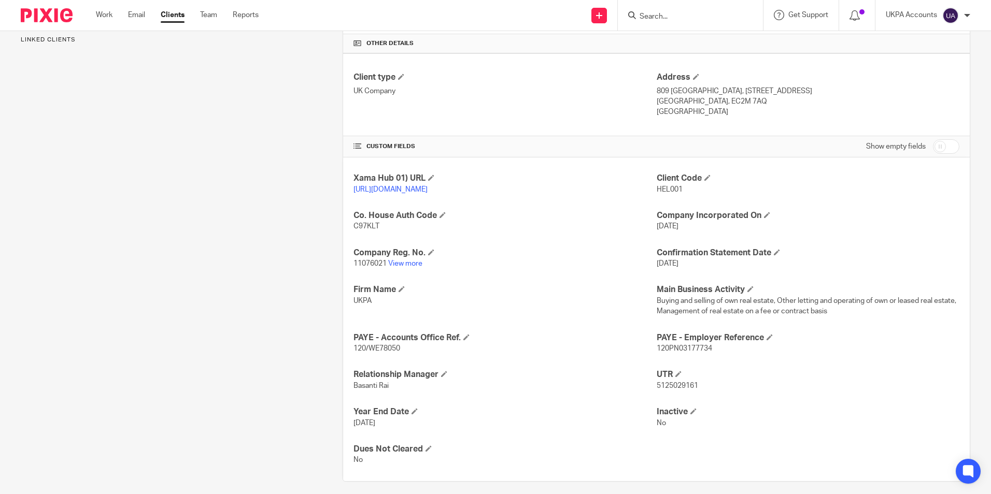
scroll to position [259, 0]
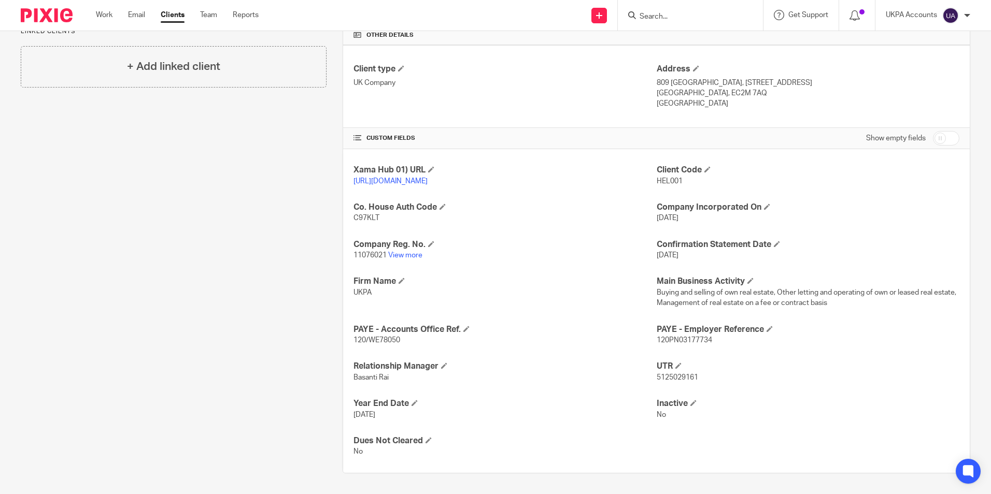
click at [670, 21] on input "Search" at bounding box center [684, 16] width 93 height 9
paste input "[PERSON_NAME]"
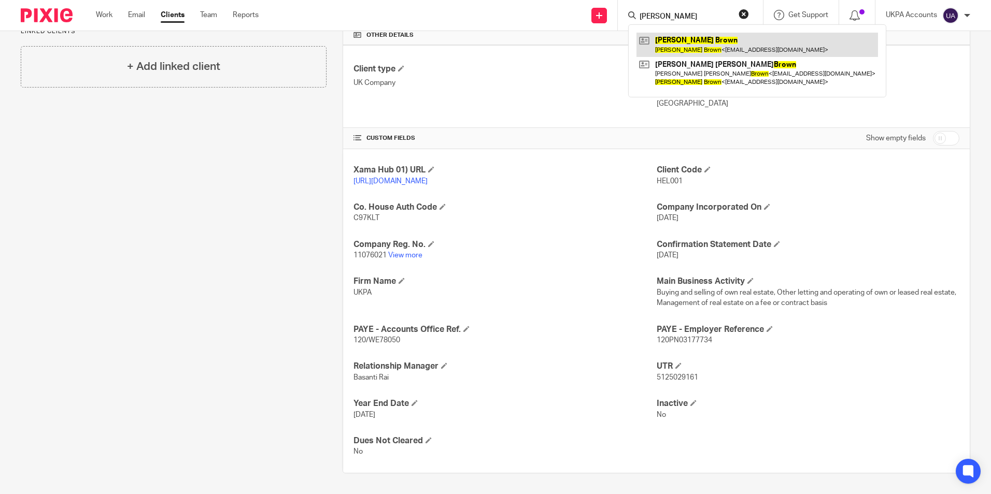
type input "[PERSON_NAME]"
click at [680, 41] on link at bounding box center [757, 45] width 242 height 24
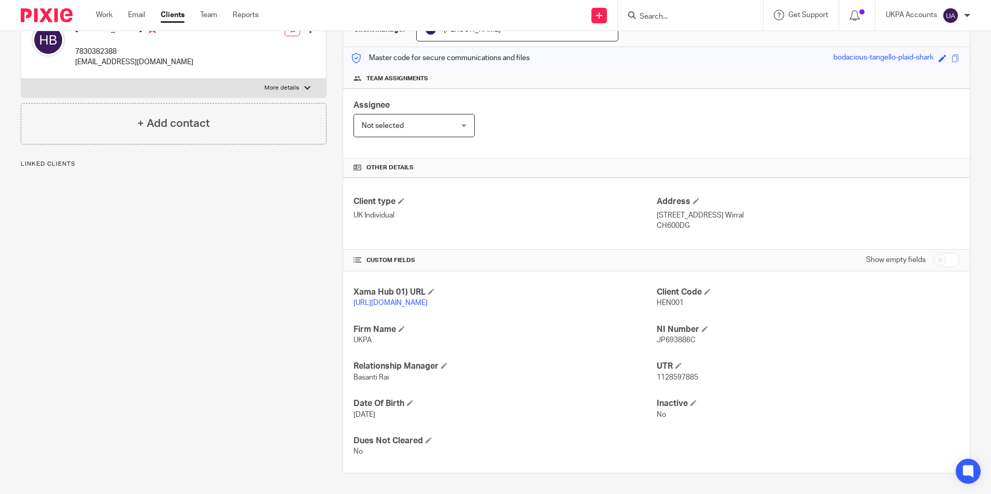
scroll to position [127, 0]
click at [664, 18] on input "Search" at bounding box center [684, 16] width 93 height 9
paste input "Lppl Property Management Ltd"
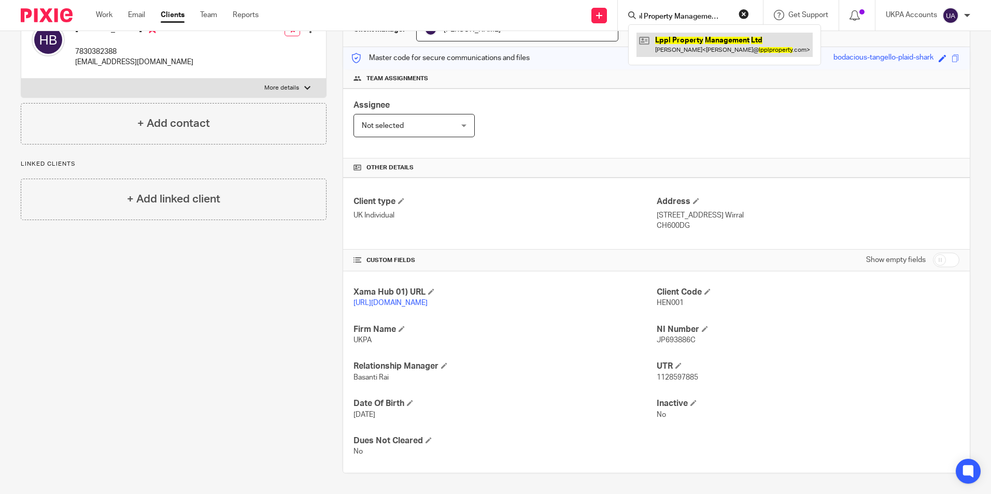
type input "Lppl Property Management Ltd"
click at [672, 44] on link at bounding box center [724, 45] width 176 height 24
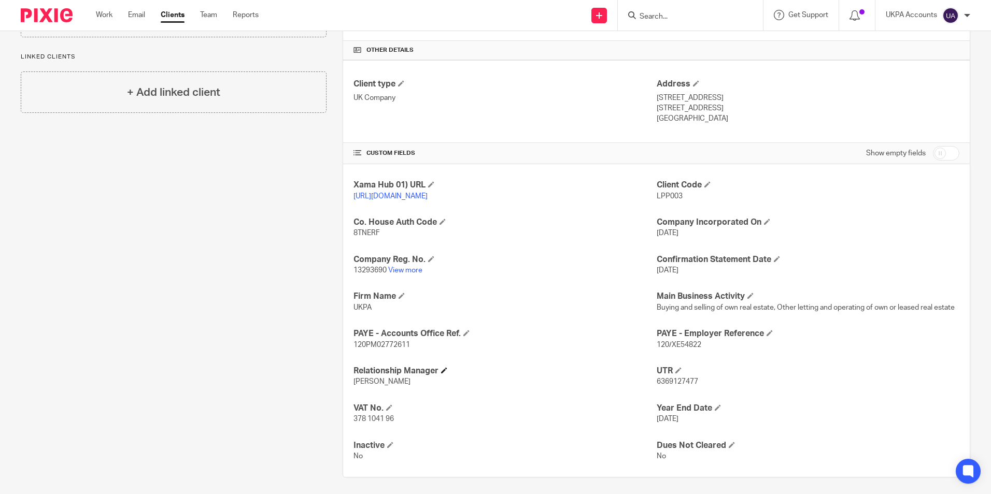
scroll to position [249, 0]
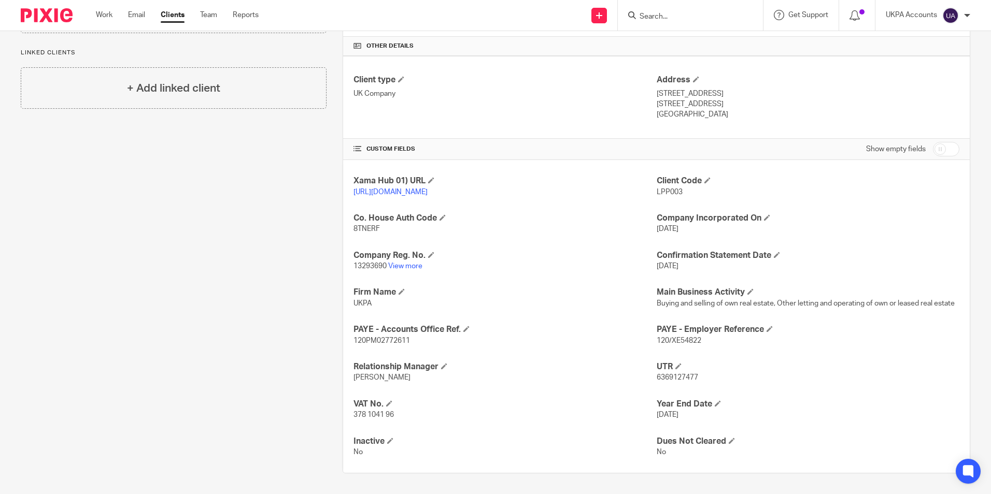
click at [682, 18] on input "Search" at bounding box center [684, 16] width 93 height 9
paste input "Anonymus Kits Ltd"
type input "Anonymus Kits Ltd"
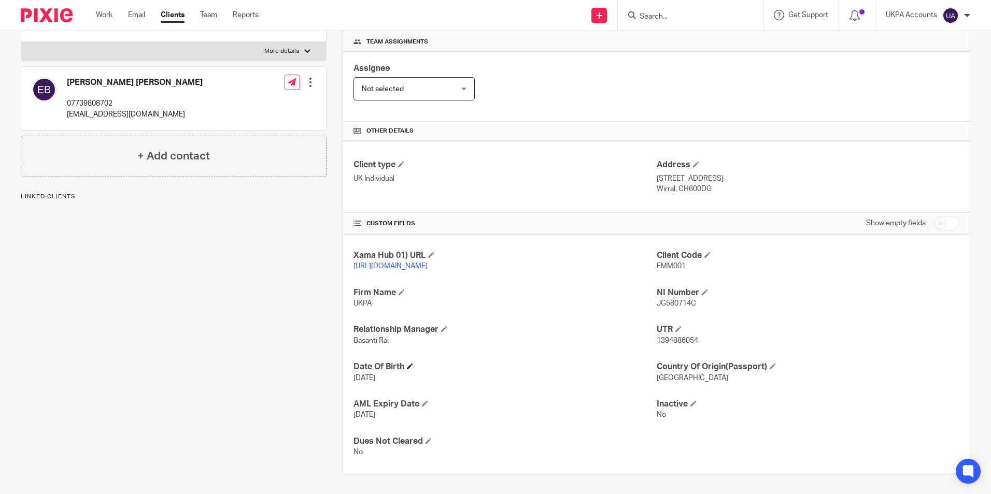
scroll to position [164, 0]
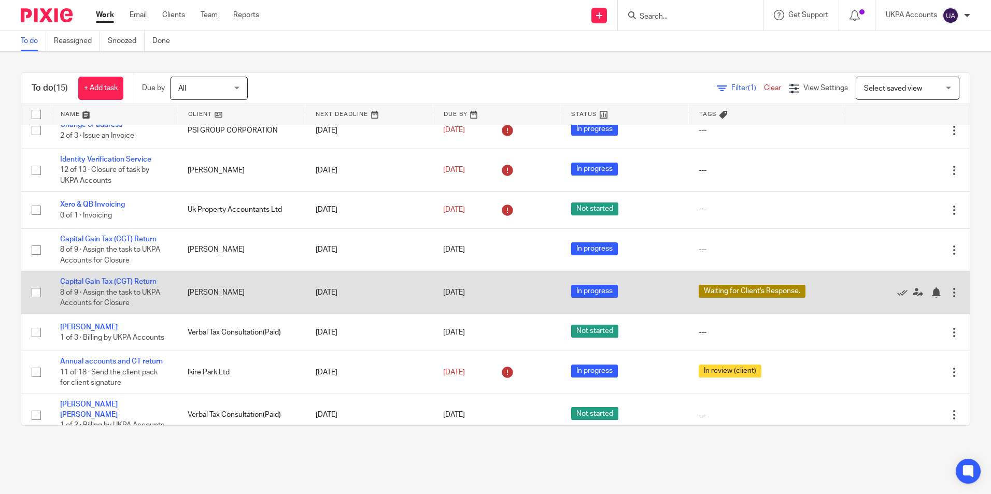
scroll to position [265, 0]
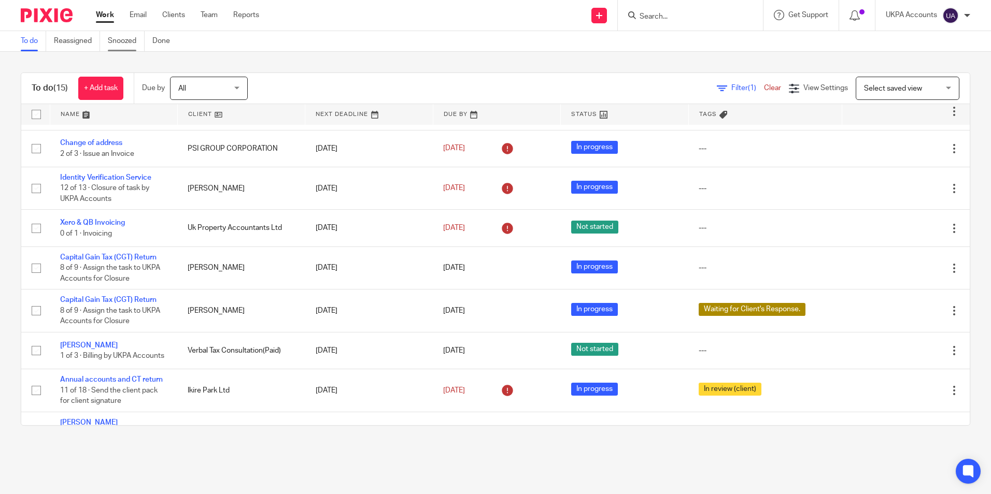
click at [134, 41] on link "Snoozed" at bounding box center [126, 41] width 37 height 20
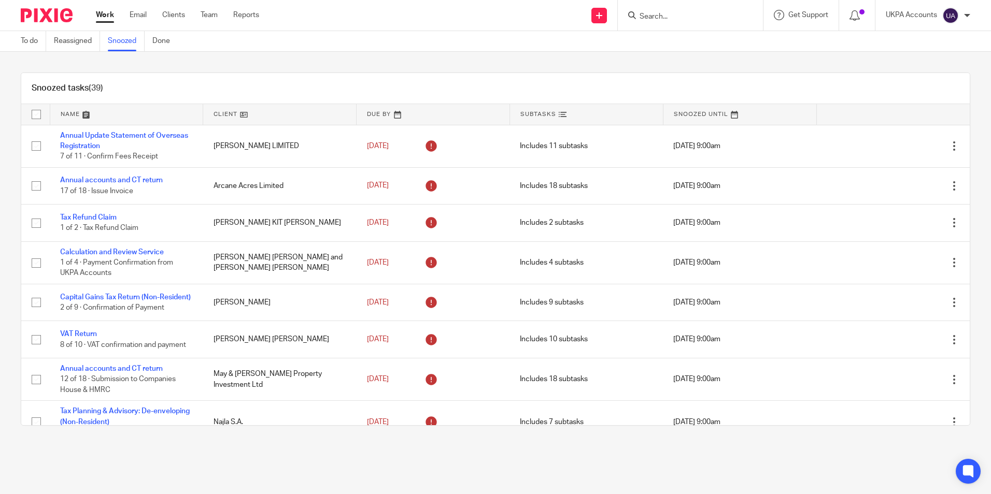
click at [252, 86] on div "Snoozed tasks (39)" at bounding box center [495, 88] width 948 height 31
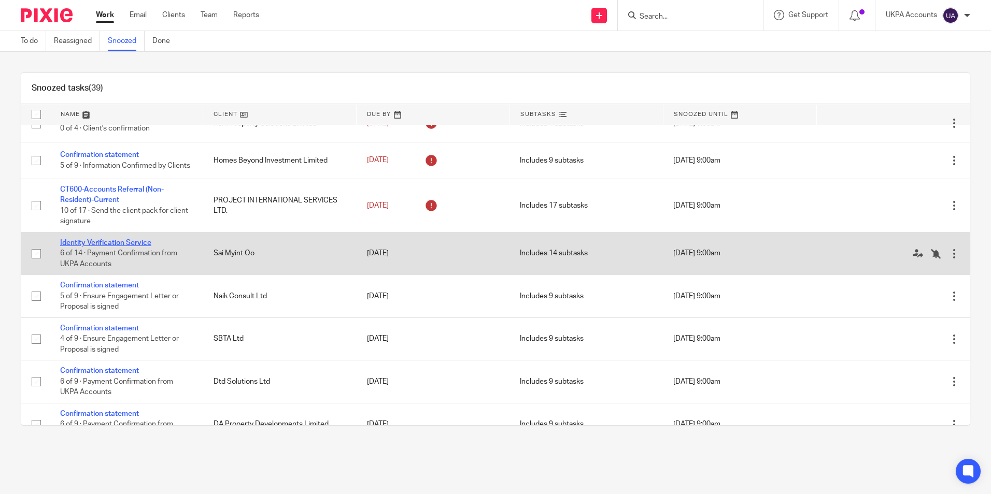
click at [149, 247] on link "Identity Verification Service" at bounding box center [105, 242] width 91 height 7
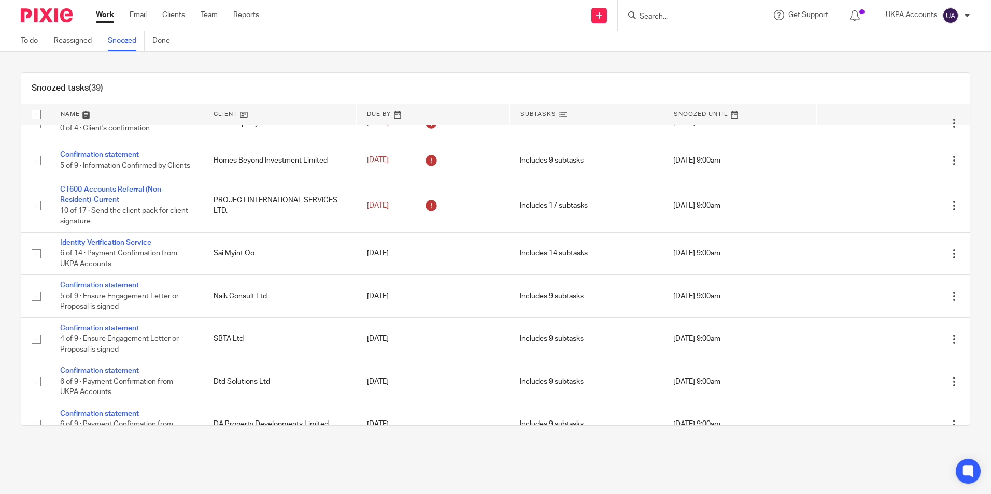
click at [451, 94] on div "Snoozed tasks (39)" at bounding box center [495, 88] width 948 height 31
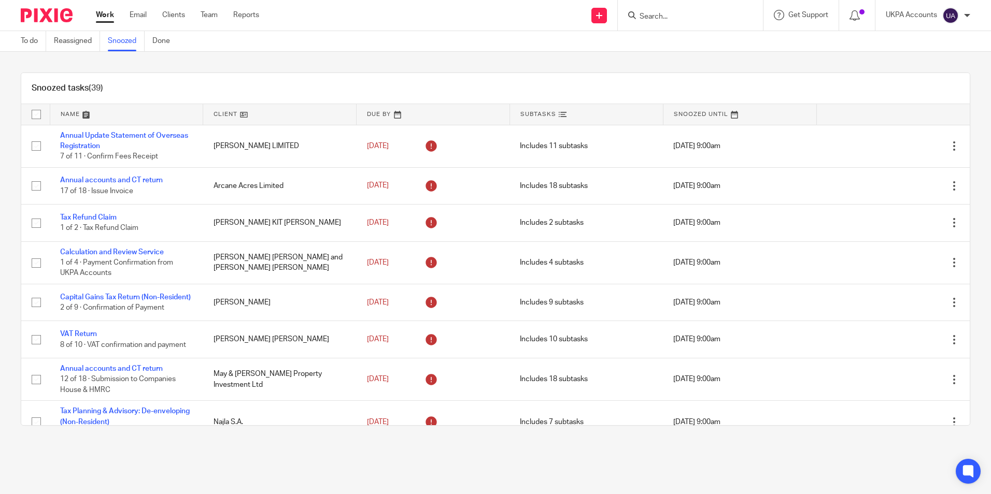
scroll to position [813, 0]
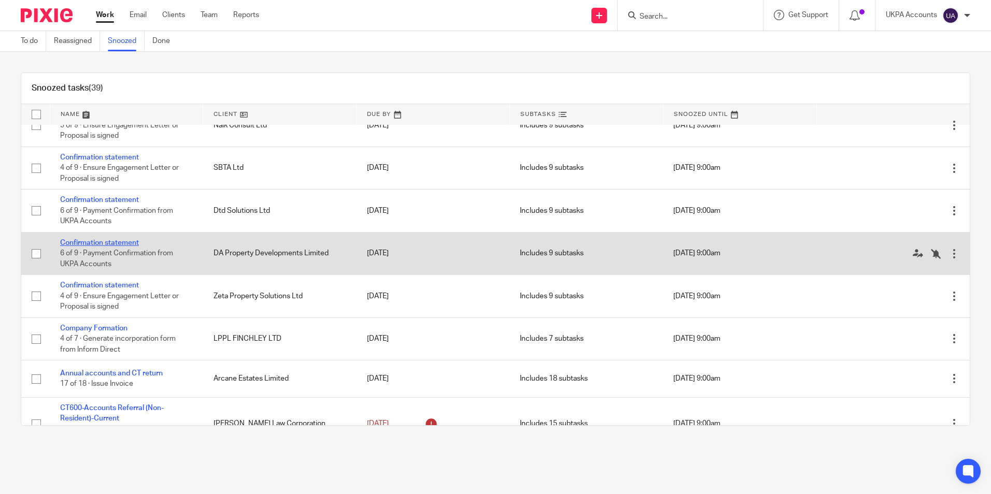
click at [86, 247] on link "Confirmation statement" at bounding box center [99, 242] width 79 height 7
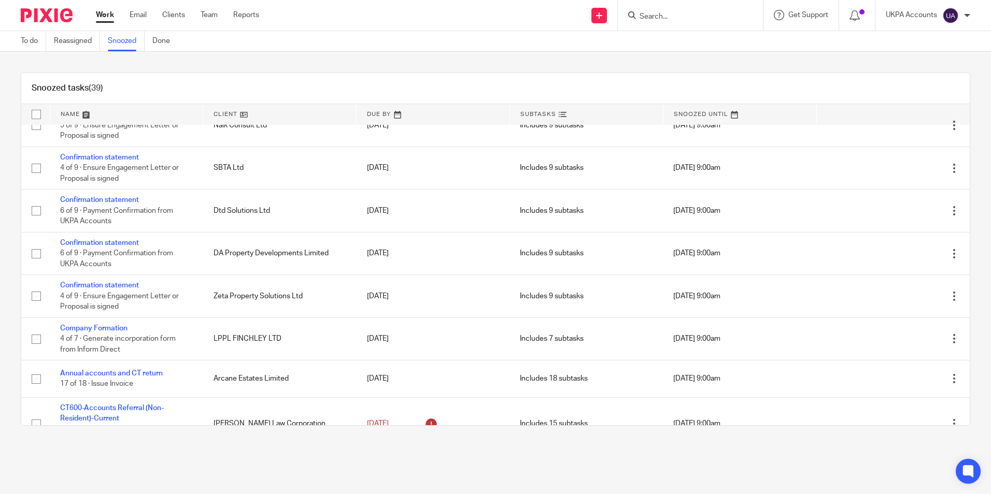
click at [401, 82] on div "Snoozed tasks (39)" at bounding box center [495, 88] width 948 height 31
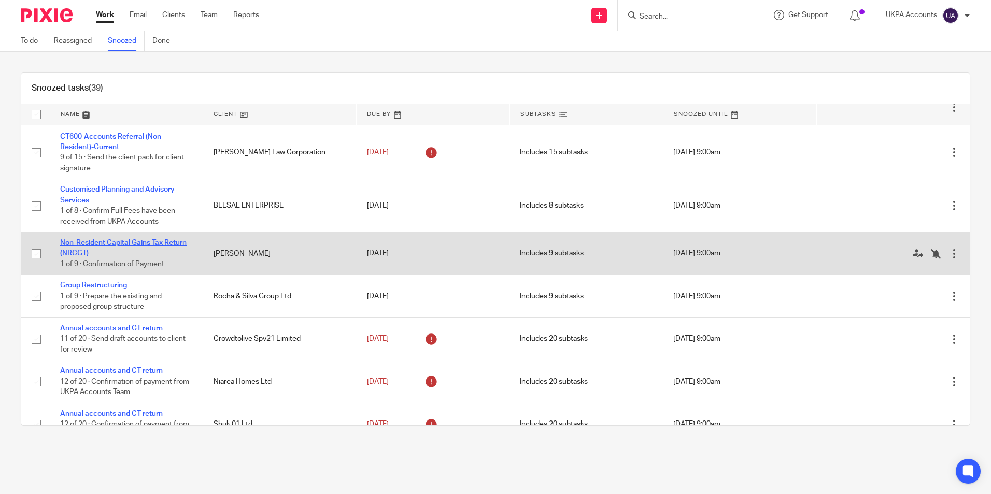
click at [141, 257] on link "Non-Resident Capital Gains Tax Return (NRCGT)" at bounding box center [123, 248] width 126 height 18
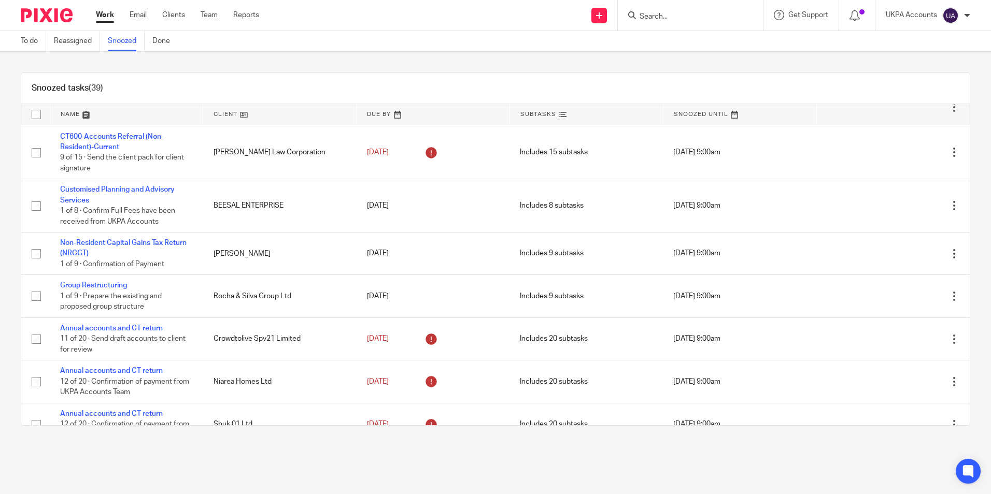
click at [489, 87] on div "Snoozed tasks (39)" at bounding box center [495, 88] width 948 height 31
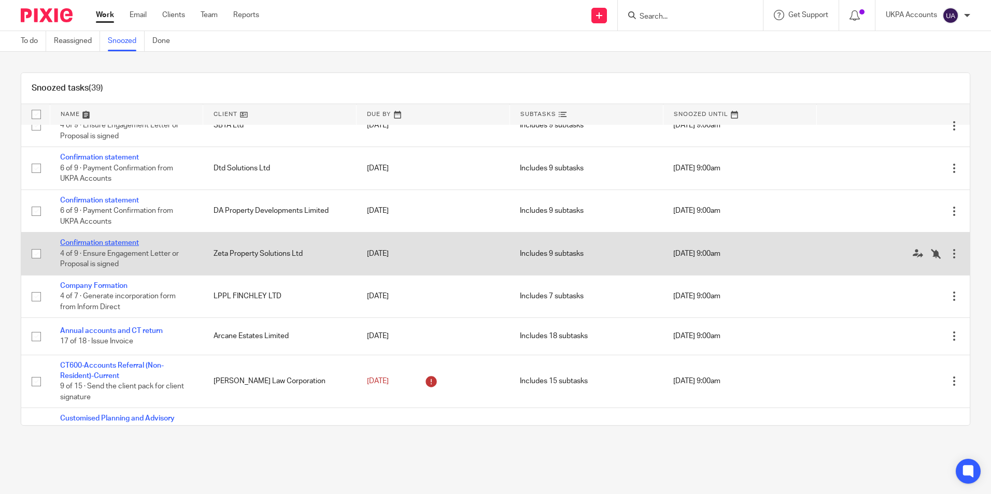
click at [109, 247] on link "Confirmation statement" at bounding box center [99, 242] width 79 height 7
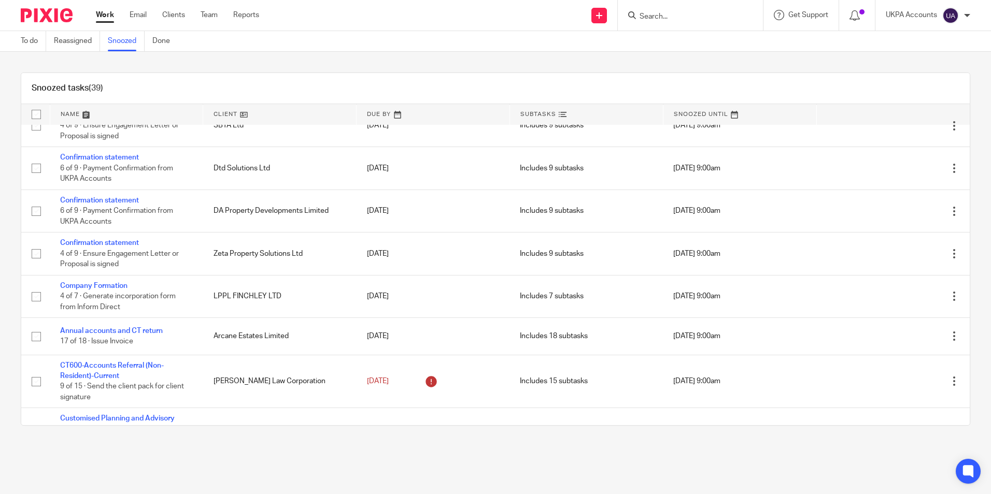
scroll to position [0, 0]
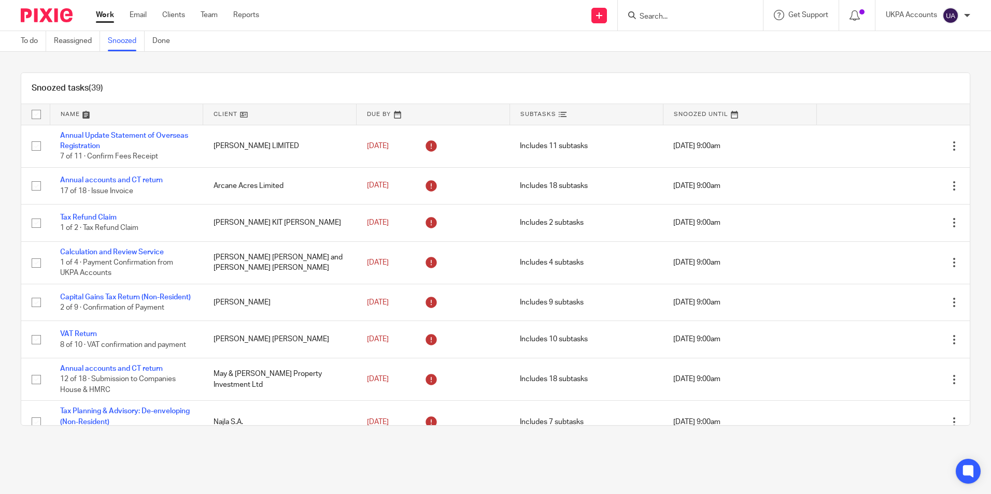
click at [125, 39] on link "Snoozed" at bounding box center [126, 41] width 37 height 20
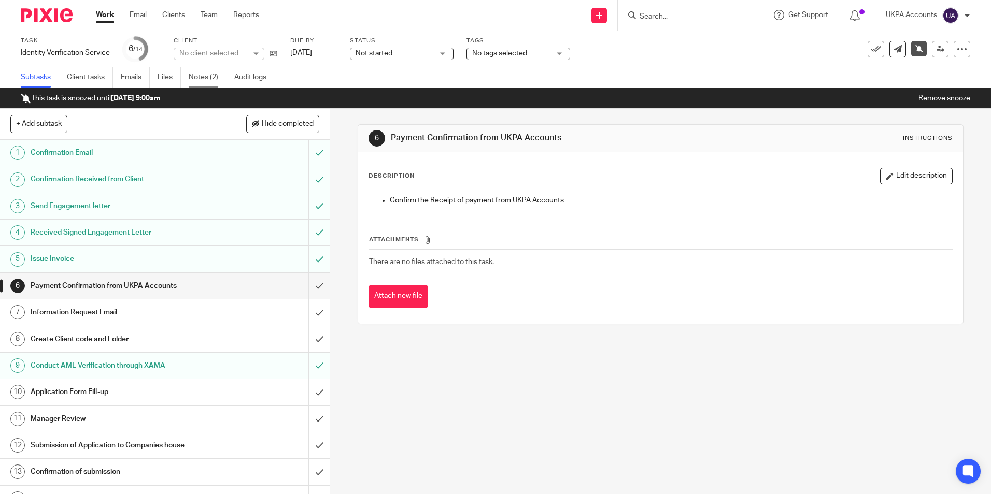
click at [214, 77] on link "Notes (2)" at bounding box center [208, 77] width 38 height 20
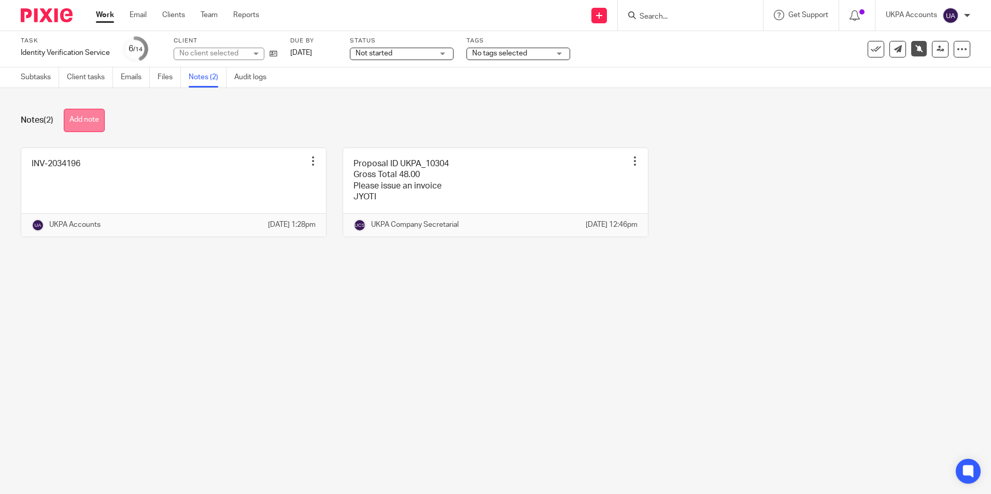
click at [91, 126] on button "Add note" at bounding box center [84, 120] width 41 height 23
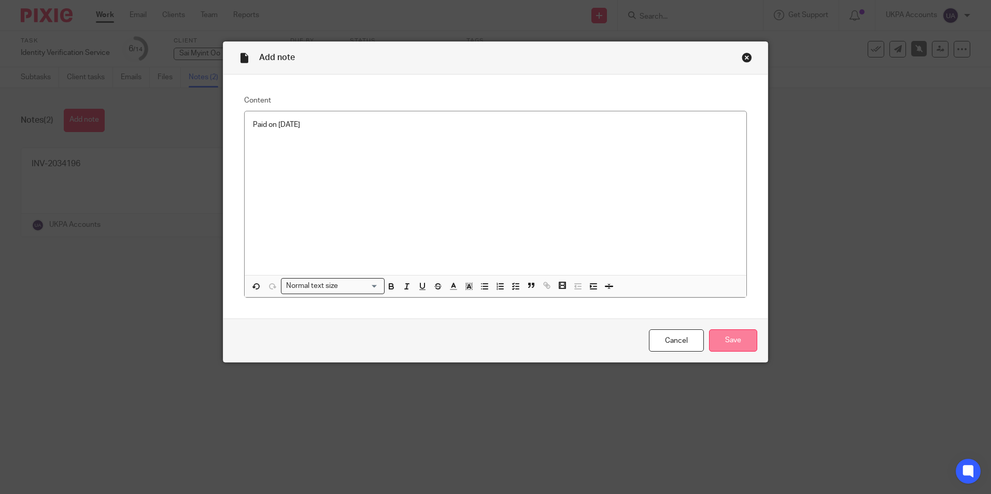
click at [731, 340] on input "Save" at bounding box center [733, 341] width 48 height 22
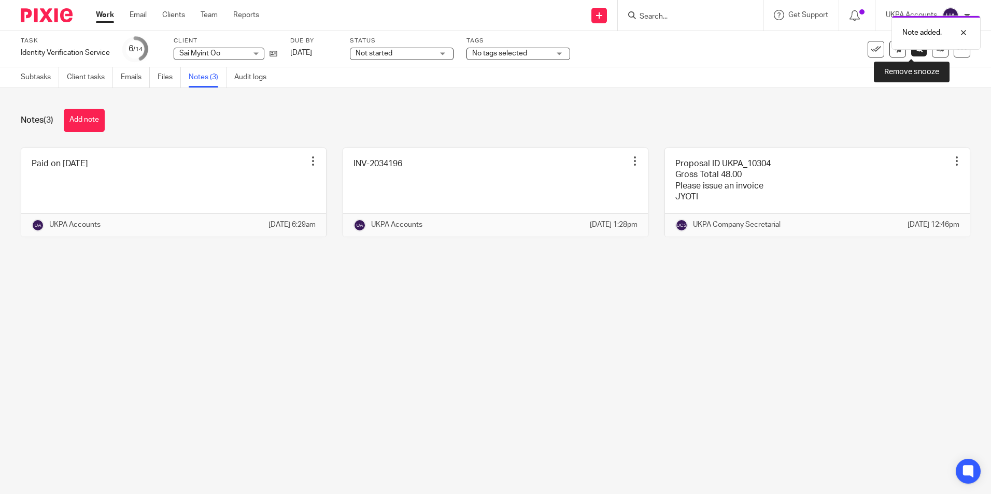
click at [915, 52] on icon at bounding box center [919, 49] width 8 height 8
click at [40, 76] on link "Subtasks" at bounding box center [40, 77] width 38 height 20
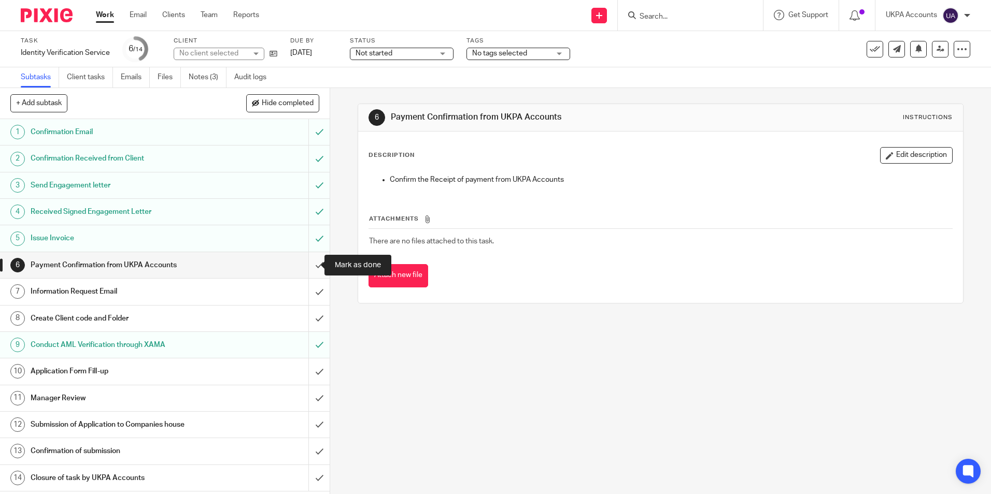
click at [311, 264] on input "submit" at bounding box center [165, 265] width 330 height 26
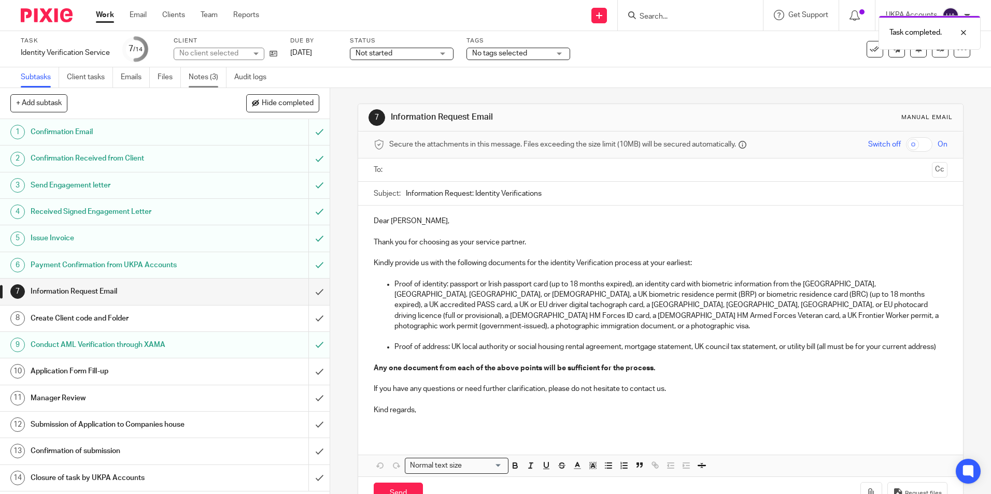
click at [216, 81] on link "Notes (3)" at bounding box center [208, 77] width 38 height 20
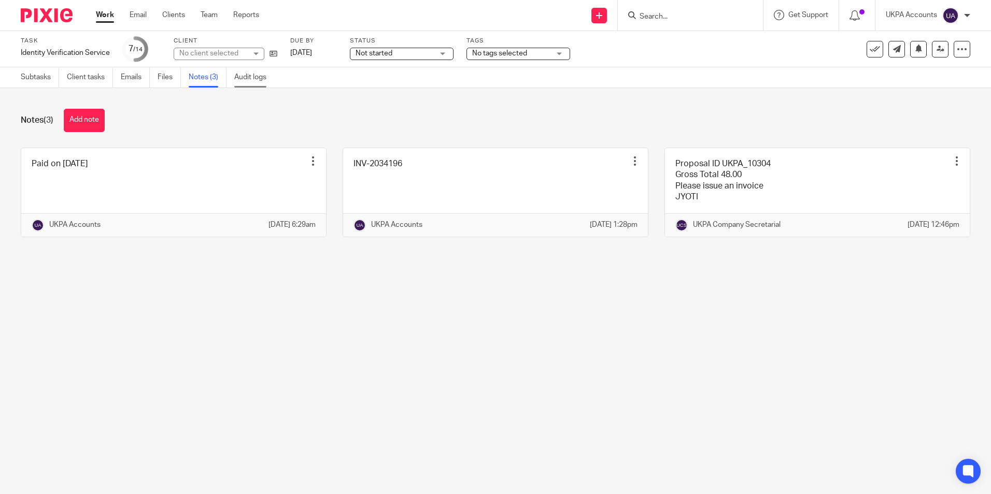
click at [264, 83] on link "Audit logs" at bounding box center [254, 77] width 40 height 20
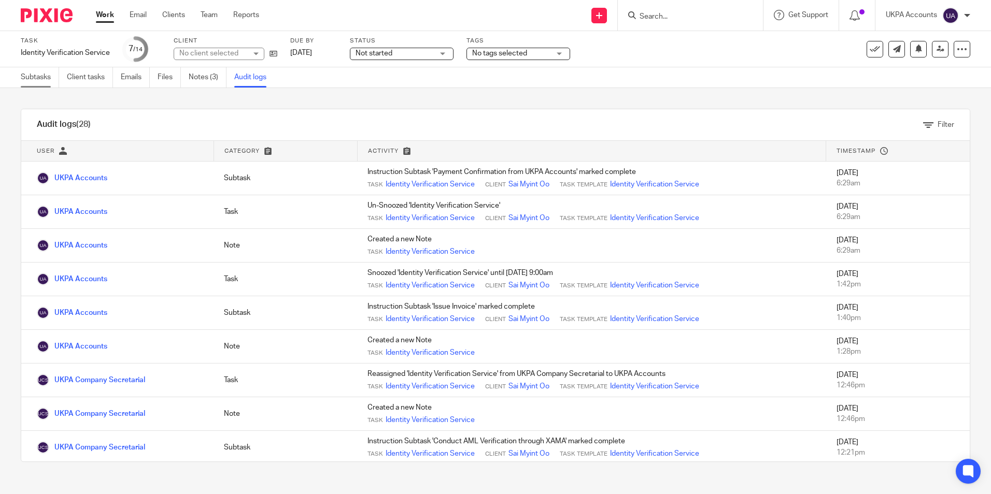
click at [49, 75] on link "Subtasks" at bounding box center [40, 77] width 38 height 20
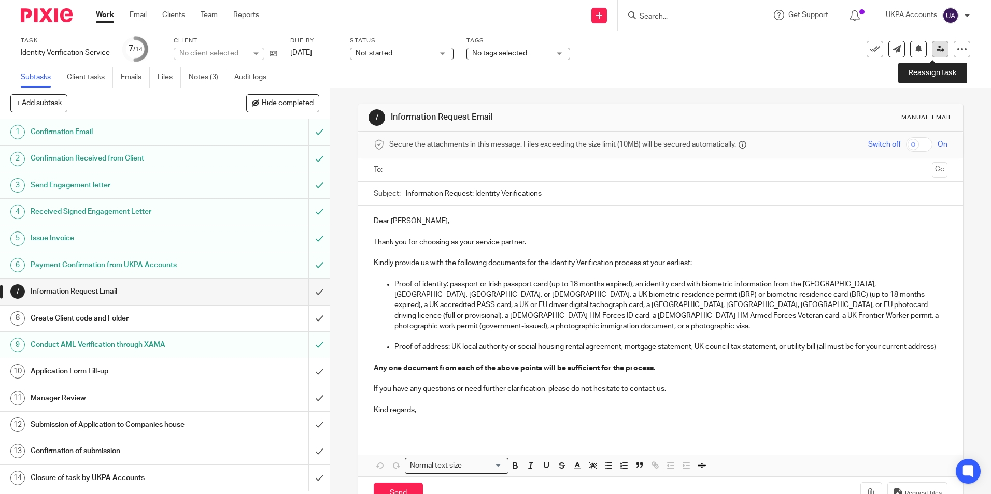
click at [936, 51] on icon at bounding box center [940, 49] width 8 height 8
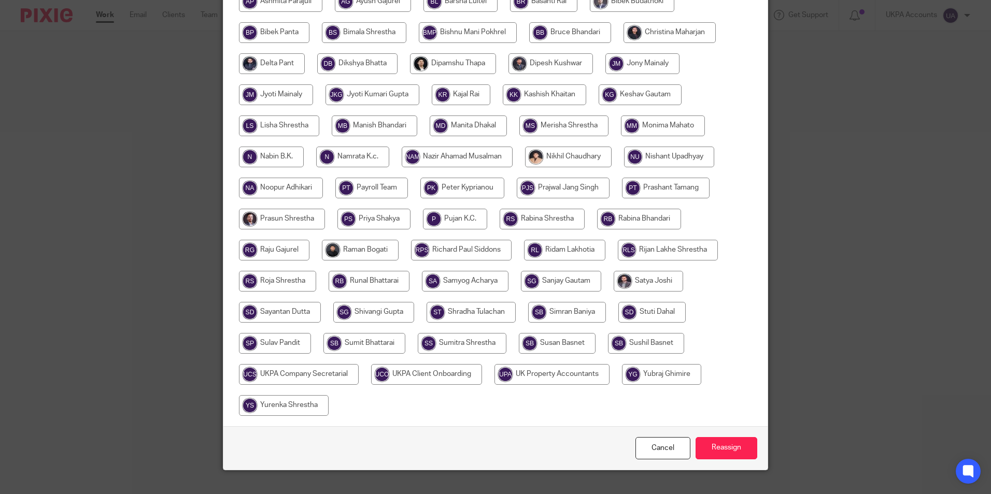
scroll to position [277, 0]
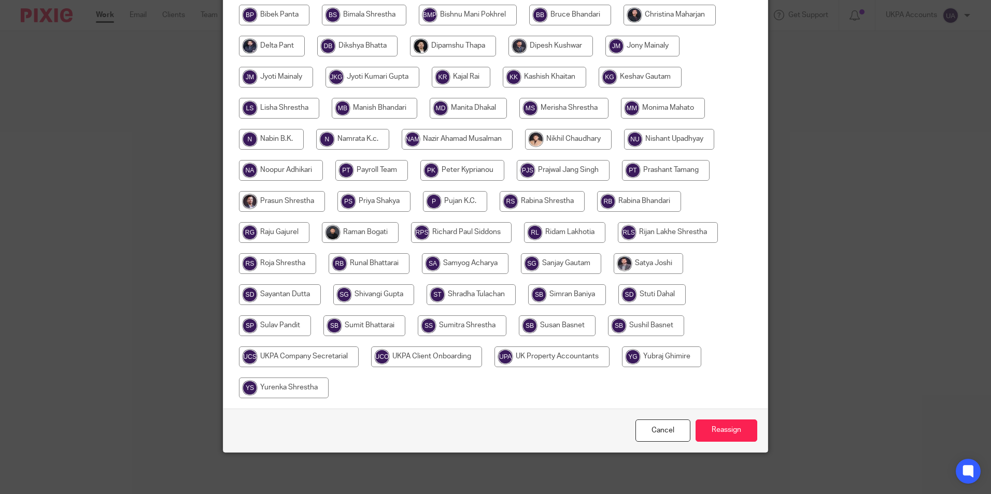
click at [321, 353] on input "radio" at bounding box center [299, 357] width 120 height 21
radio input "true"
click at [716, 427] on input "Reassign" at bounding box center [726, 431] width 62 height 22
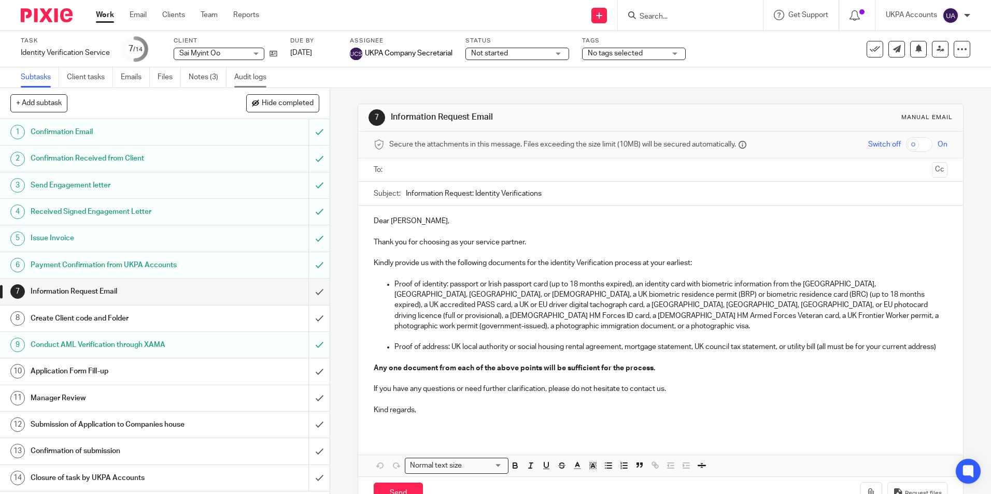
click at [265, 79] on link "Audit logs" at bounding box center [254, 77] width 40 height 20
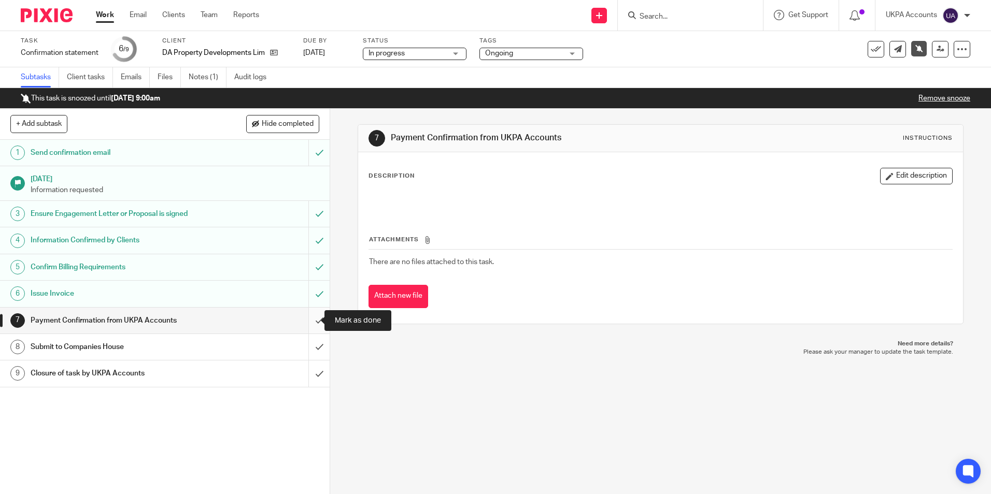
click at [306, 321] on input "submit" at bounding box center [165, 321] width 330 height 26
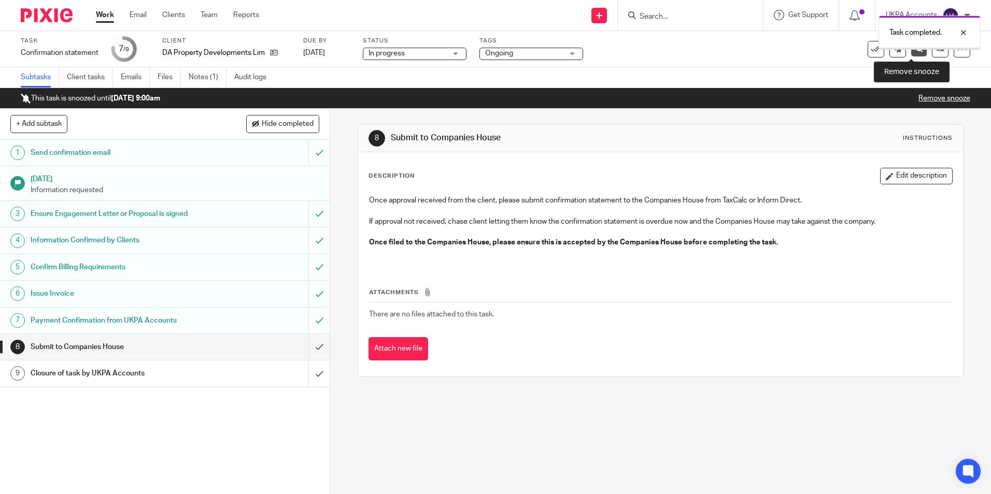
click at [915, 51] on icon at bounding box center [919, 49] width 8 height 8
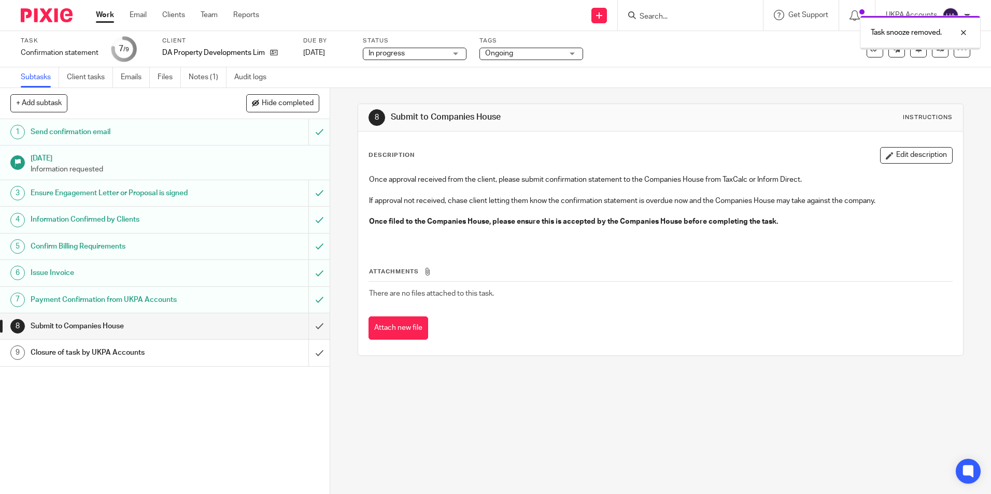
click at [207, 79] on link "Notes (1)" at bounding box center [208, 77] width 38 height 20
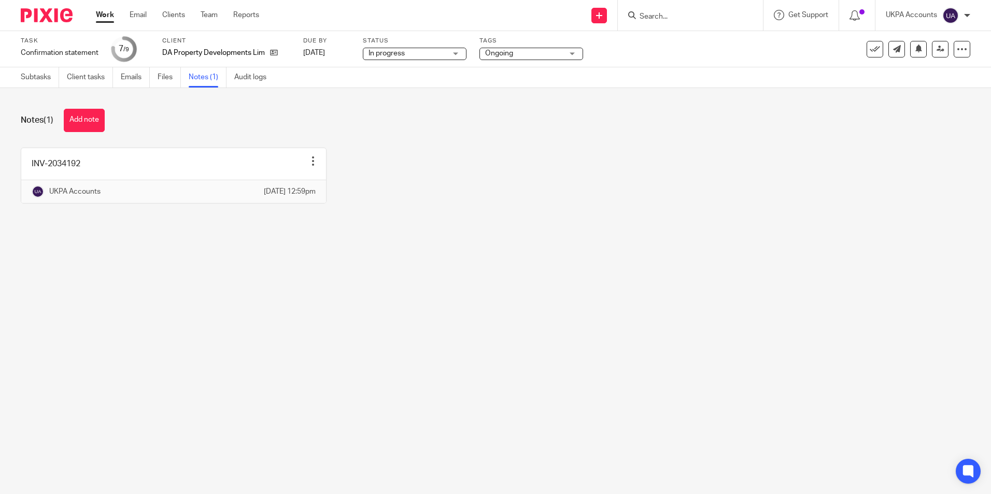
click at [87, 122] on button "Add note" at bounding box center [84, 120] width 41 height 23
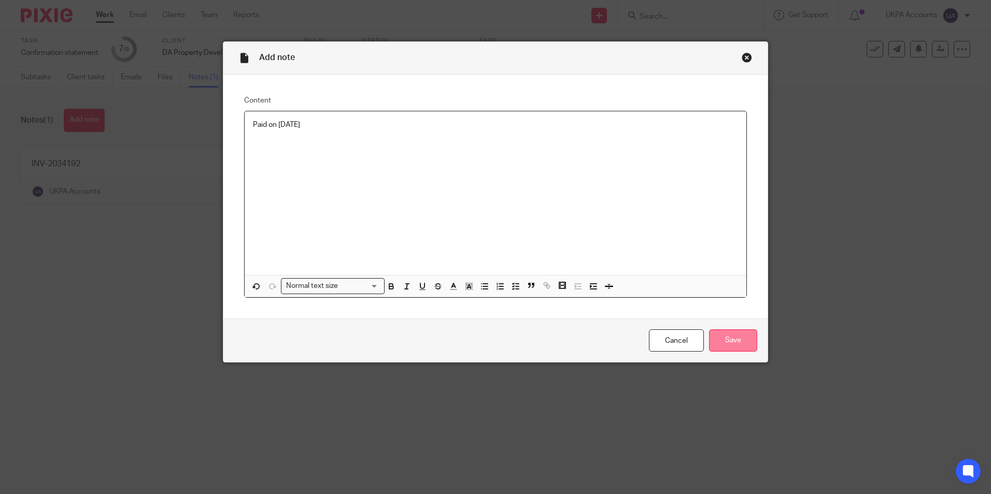
click at [739, 340] on input "Save" at bounding box center [733, 341] width 48 height 22
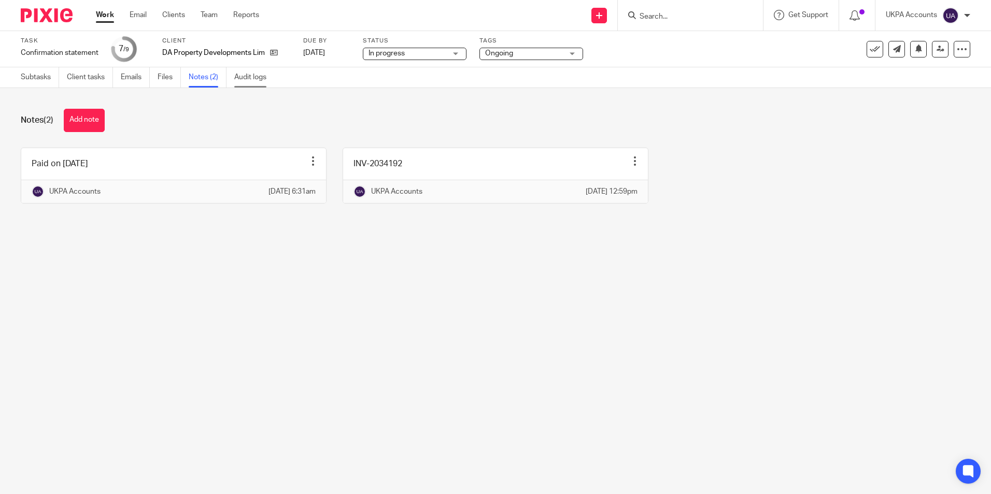
click at [257, 79] on link "Audit logs" at bounding box center [254, 77] width 40 height 20
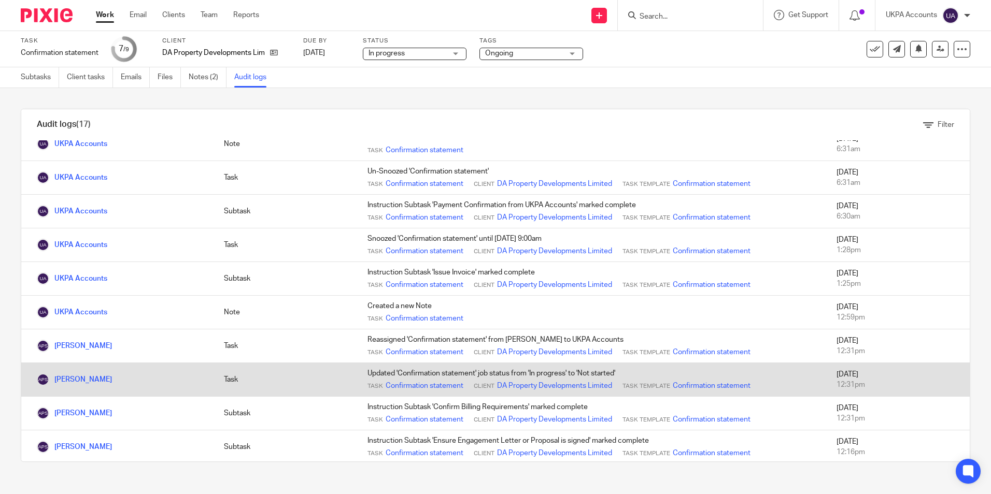
scroll to position [52, 0]
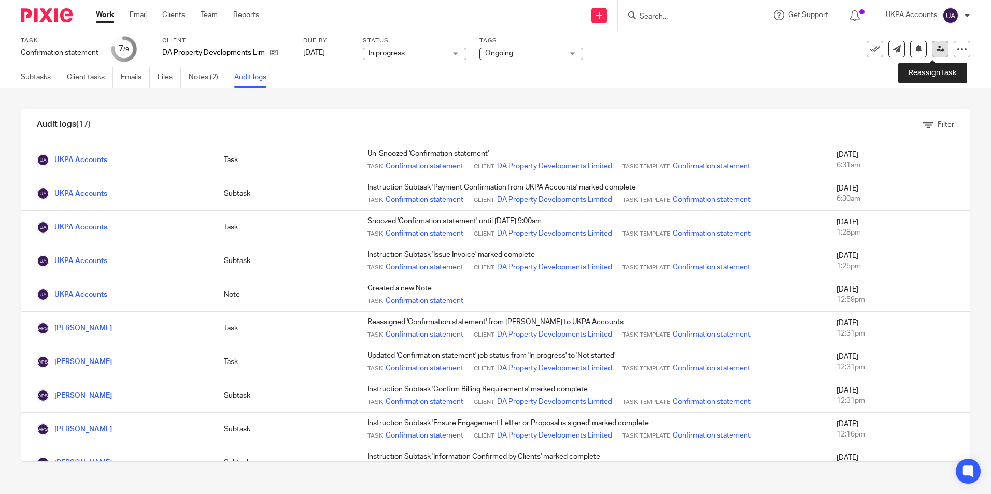
click at [936, 47] on icon at bounding box center [940, 49] width 8 height 8
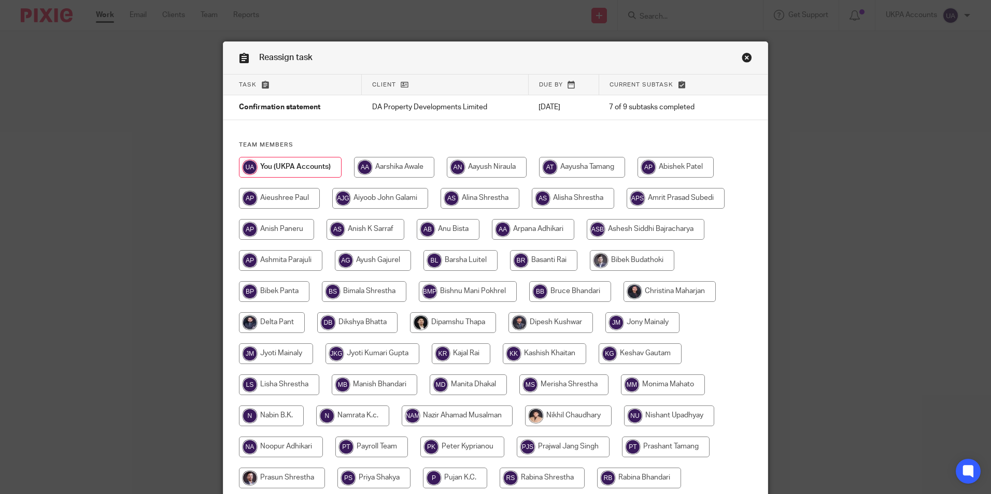
click at [743, 59] on link "Close this dialog window" at bounding box center [747, 59] width 10 height 14
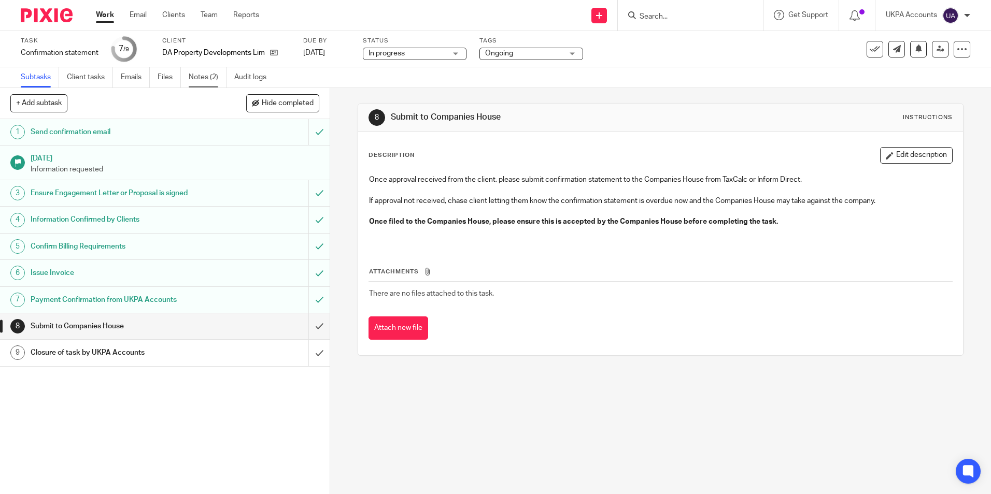
click at [215, 74] on link "Notes (2)" at bounding box center [208, 77] width 38 height 20
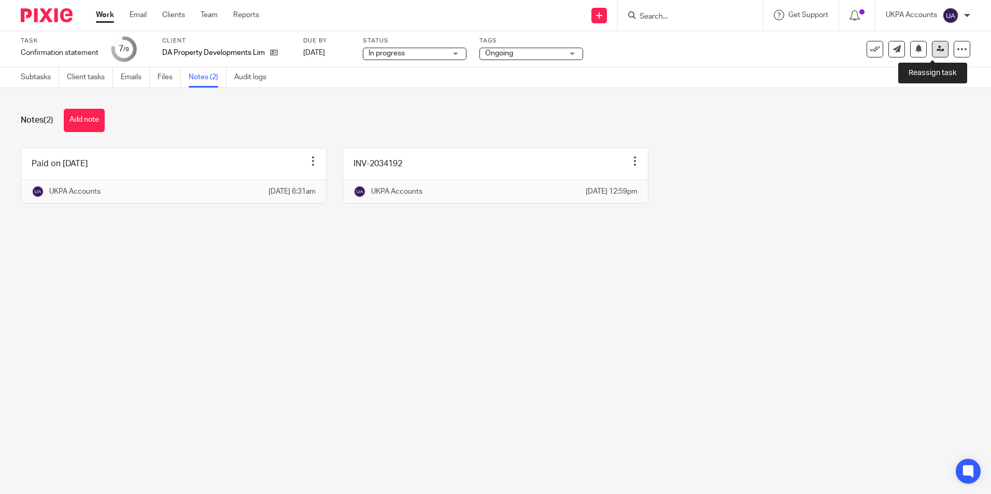
click at [936, 50] on icon at bounding box center [940, 49] width 8 height 8
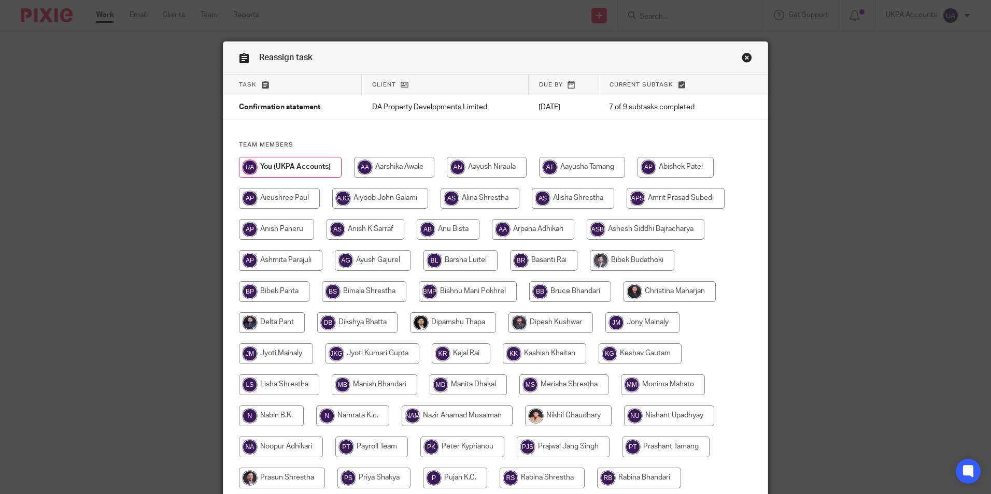
click at [695, 197] on input "radio" at bounding box center [676, 198] width 98 height 21
radio input "true"
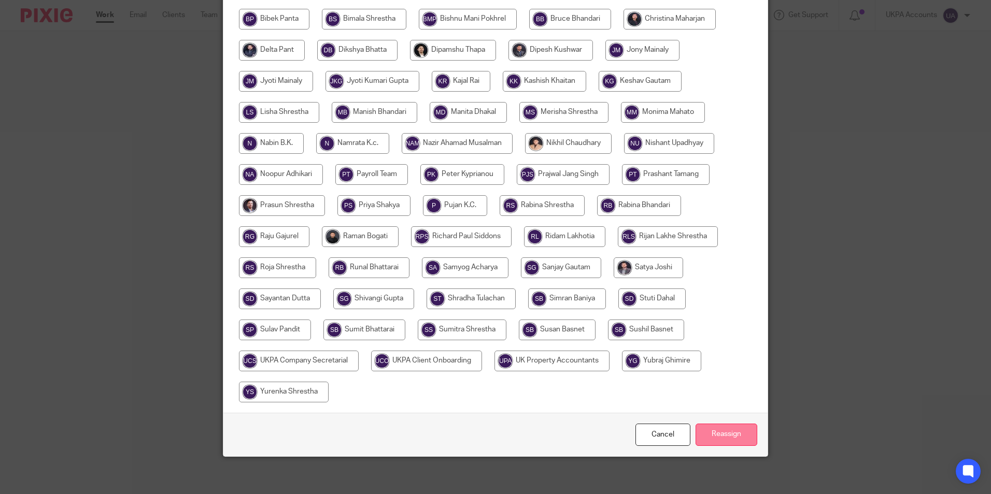
scroll to position [277, 0]
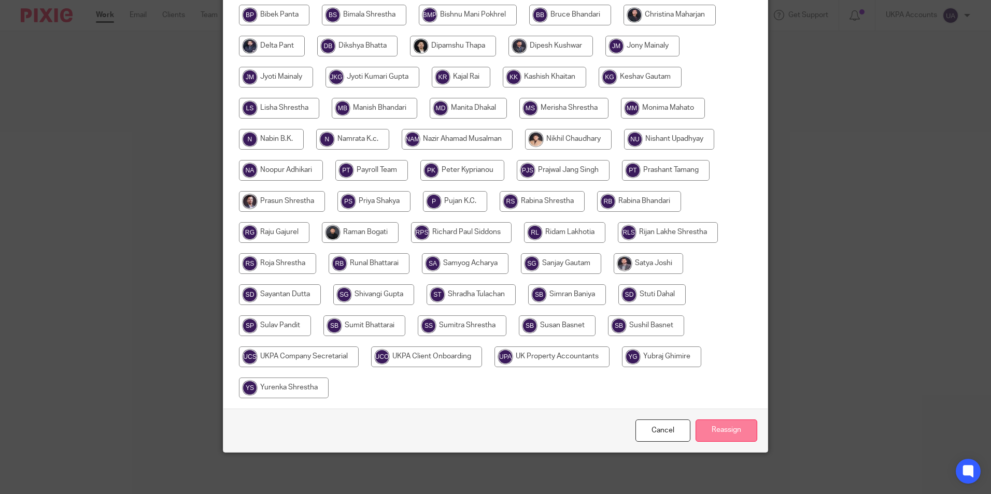
click at [708, 428] on input "Reassign" at bounding box center [726, 431] width 62 height 22
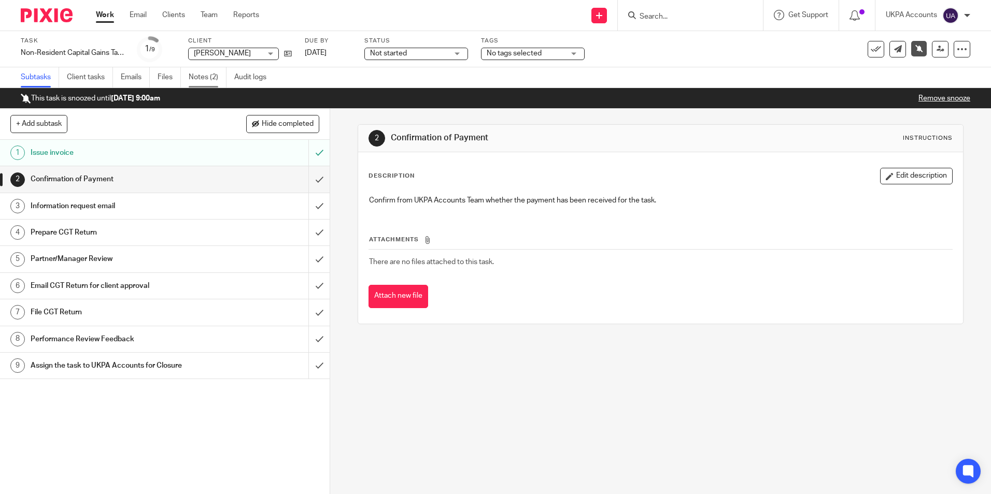
click at [212, 79] on link "Notes (2)" at bounding box center [208, 77] width 38 height 20
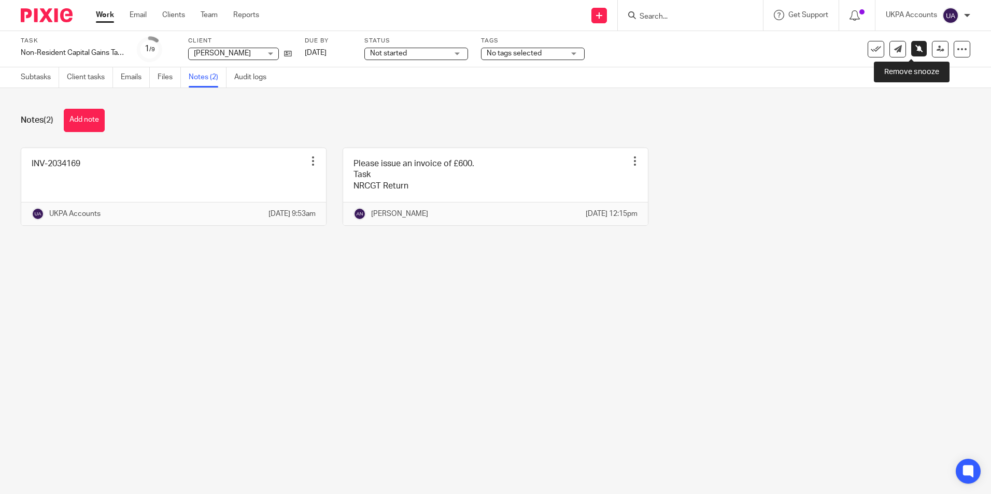
click at [915, 46] on icon at bounding box center [919, 49] width 8 height 8
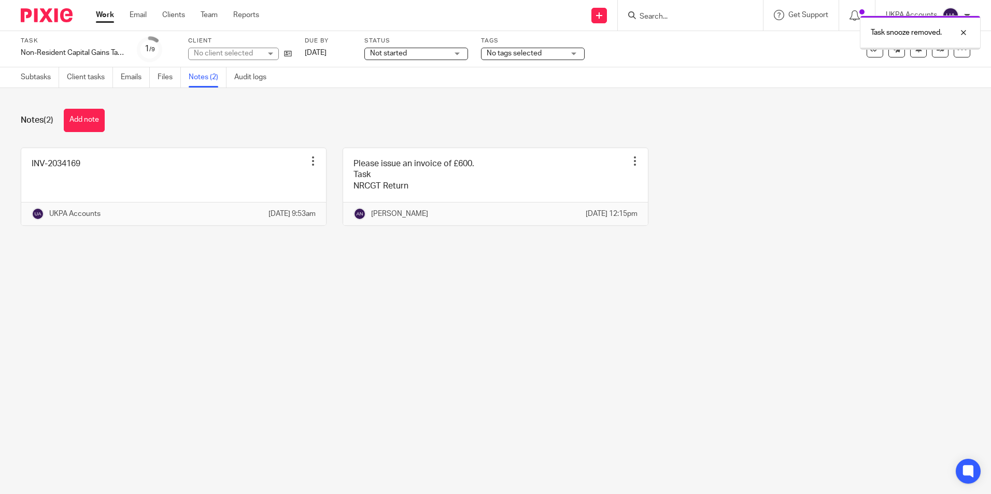
click at [40, 80] on link "Subtasks" at bounding box center [40, 77] width 38 height 20
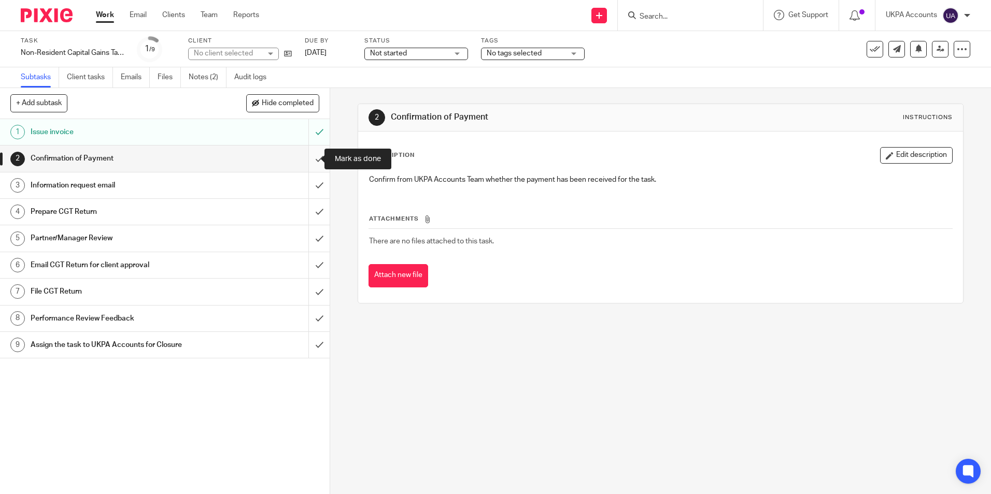
click at [306, 161] on input "submit" at bounding box center [165, 159] width 330 height 26
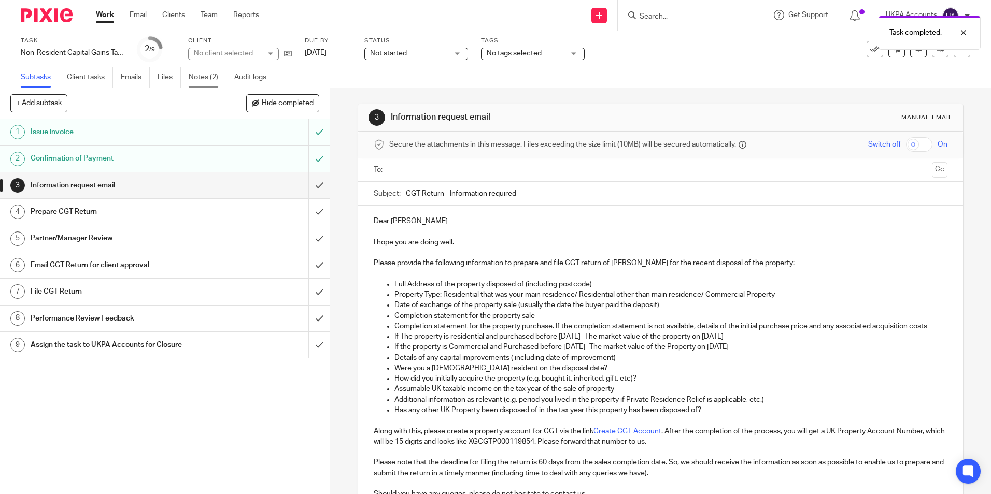
click at [209, 81] on link "Notes (2)" at bounding box center [208, 77] width 38 height 20
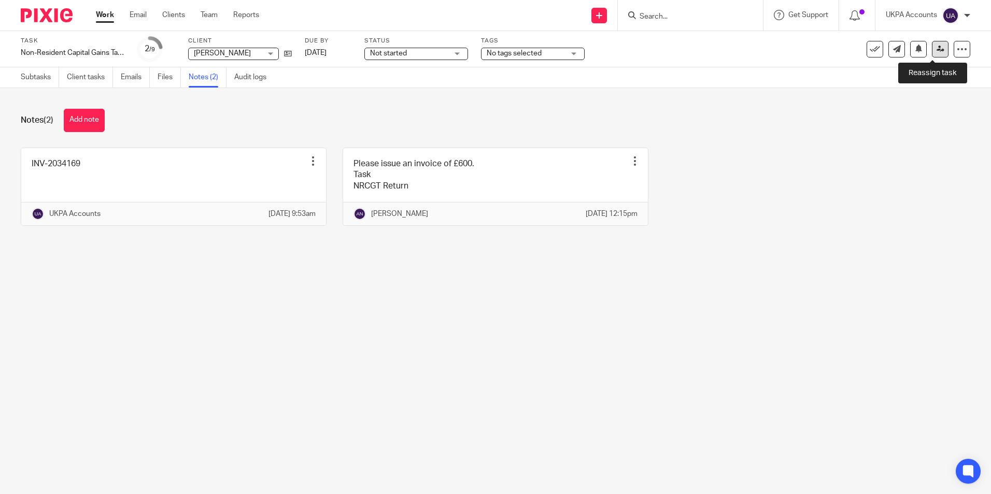
click at [936, 49] on icon at bounding box center [940, 49] width 8 height 8
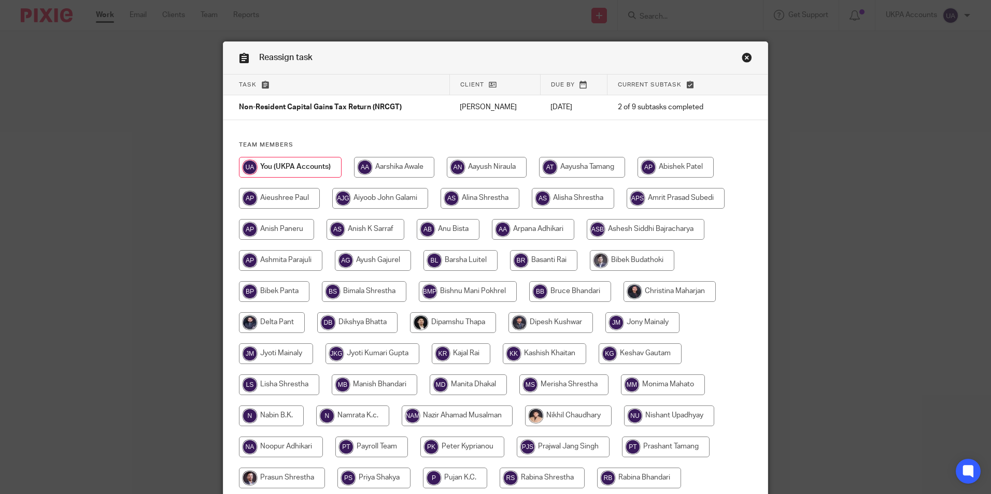
click at [486, 169] on input "radio" at bounding box center [487, 167] width 80 height 21
radio input "true"
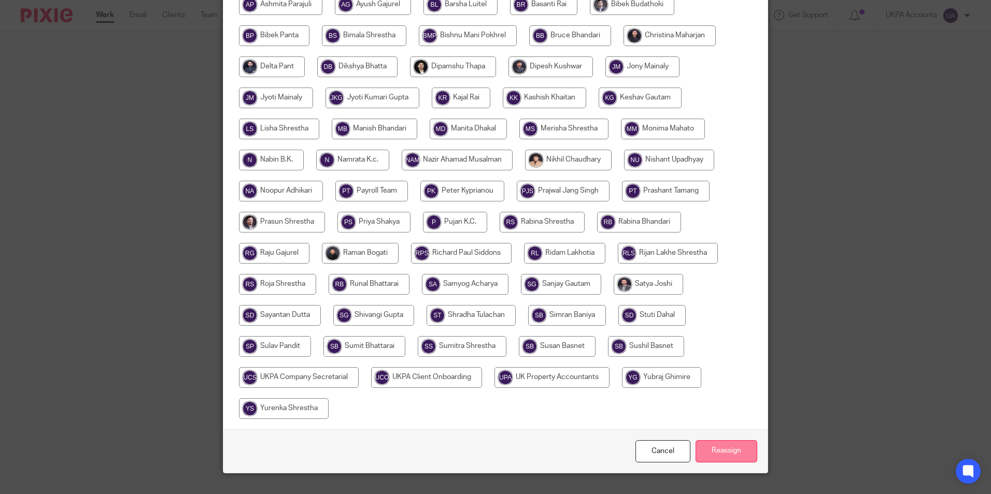
scroll to position [259, 0]
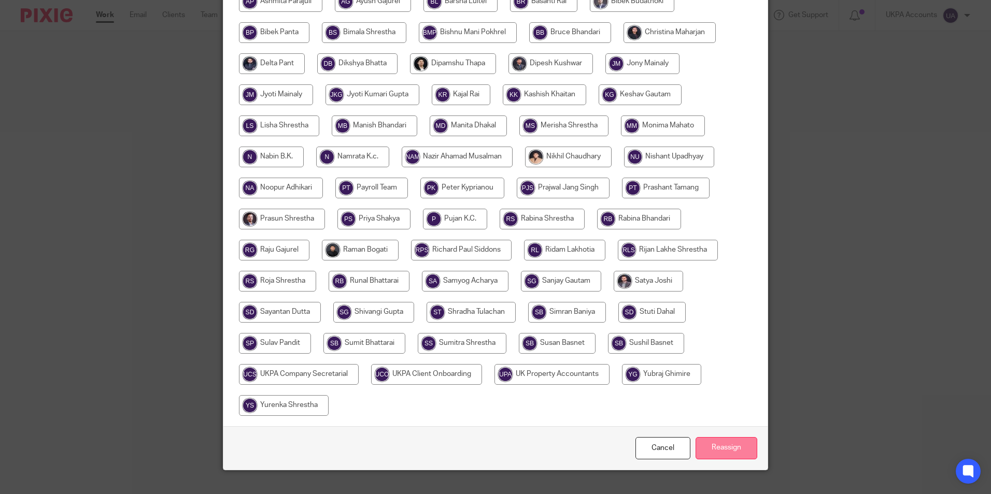
click at [720, 448] on input "Reassign" at bounding box center [726, 448] width 62 height 22
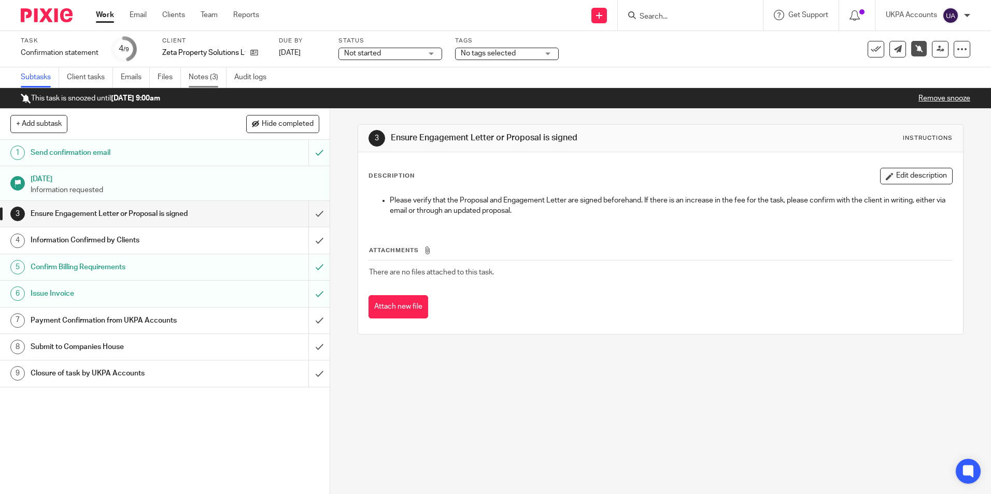
click at [217, 77] on link "Notes (3)" at bounding box center [208, 77] width 38 height 20
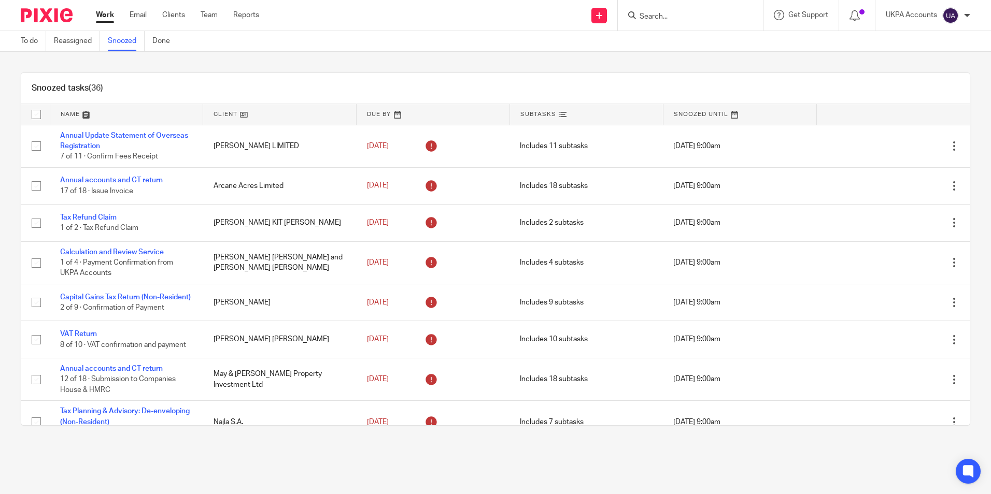
click at [233, 89] on div "Snoozed tasks (36)" at bounding box center [495, 88] width 948 height 31
click at [239, 115] on link at bounding box center [279, 114] width 153 height 21
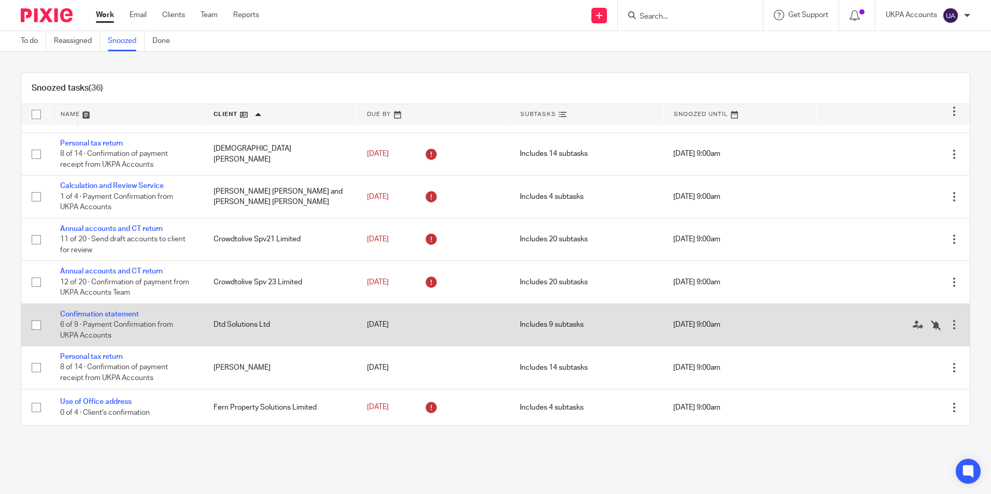
scroll to position [207, 0]
click at [128, 311] on link "Confirmation statement" at bounding box center [99, 311] width 79 height 7
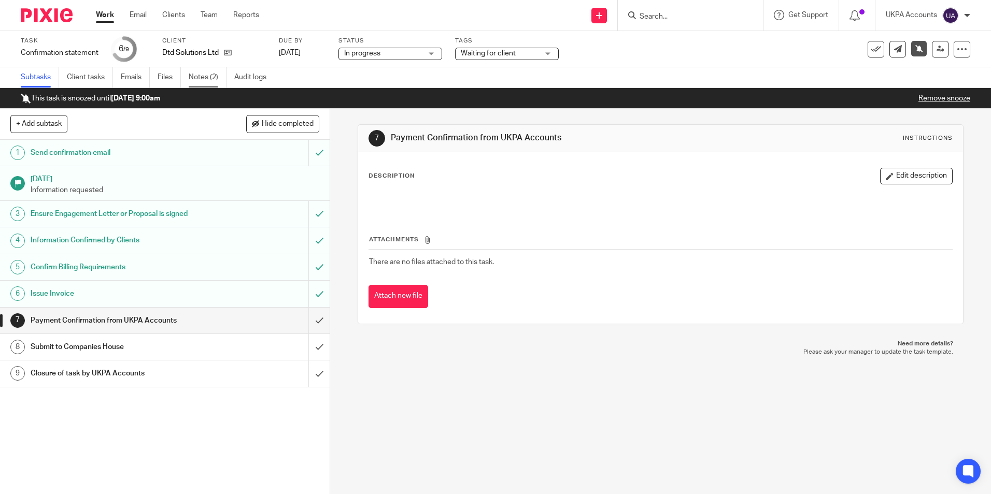
click at [210, 77] on link "Notes (2)" at bounding box center [208, 77] width 38 height 20
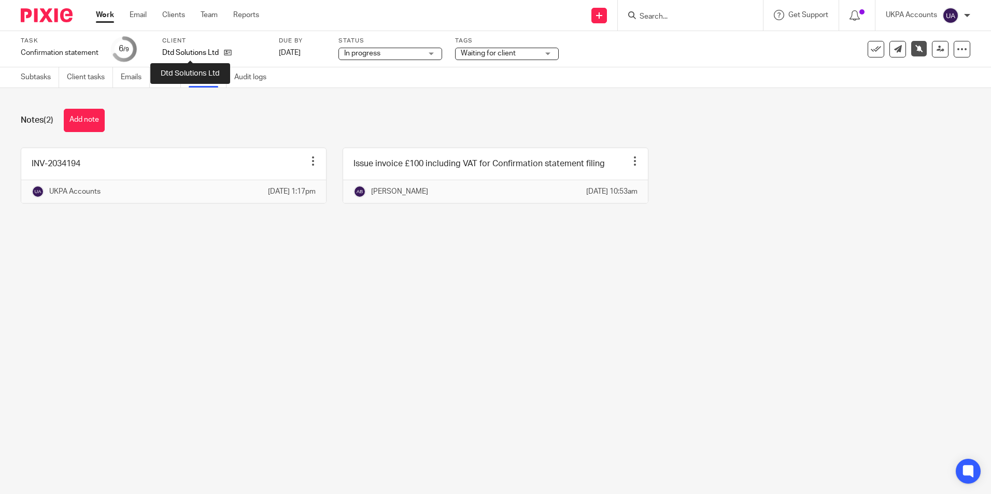
click at [176, 51] on p "Dtd Solutions Ltd" at bounding box center [190, 53] width 56 height 10
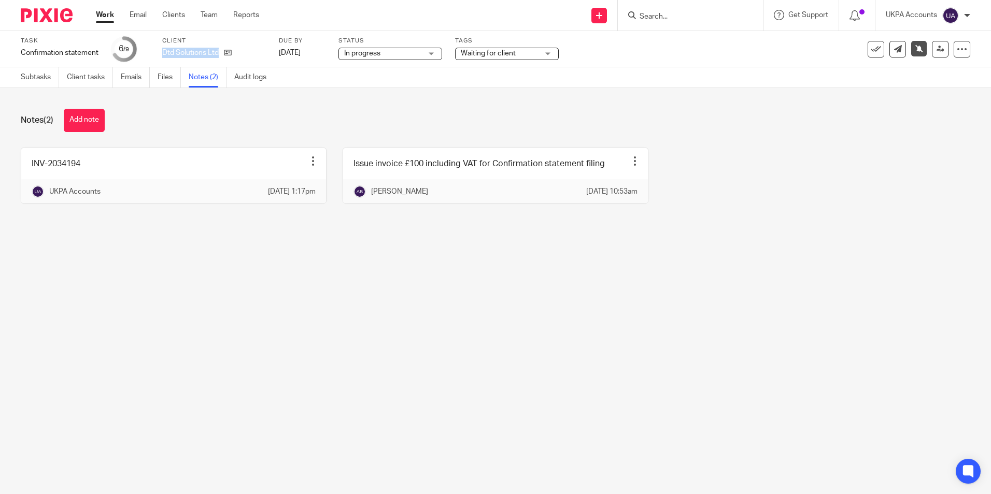
click at [113, 18] on link "Work" at bounding box center [105, 15] width 18 height 10
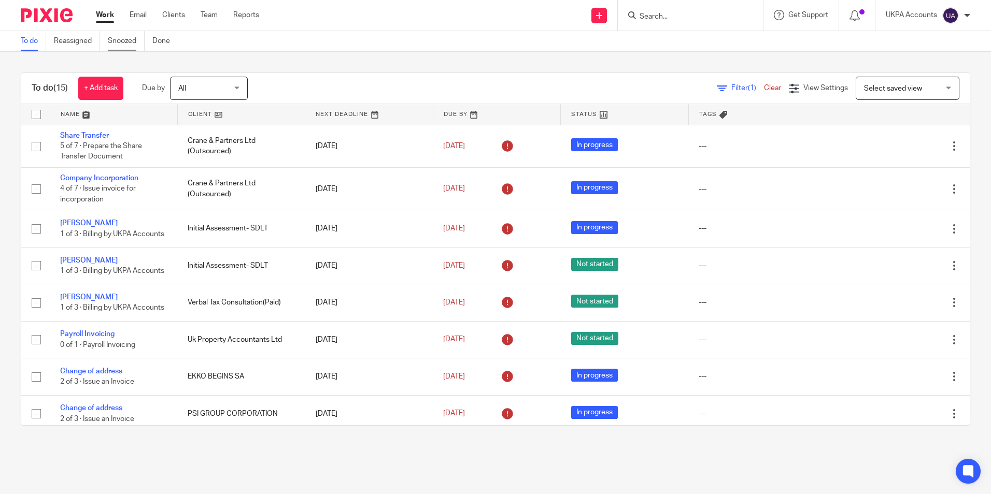
click at [135, 45] on link "Snoozed" at bounding box center [126, 41] width 37 height 20
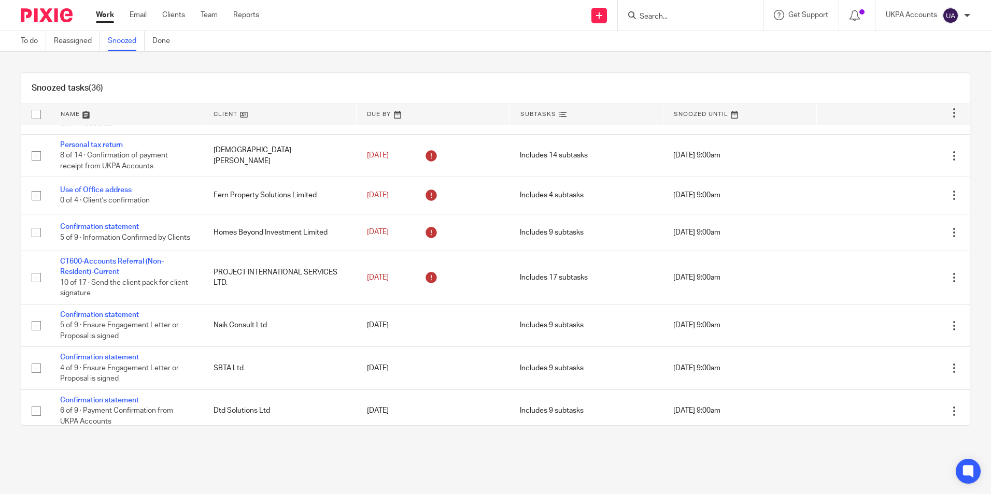
scroll to position [311, 0]
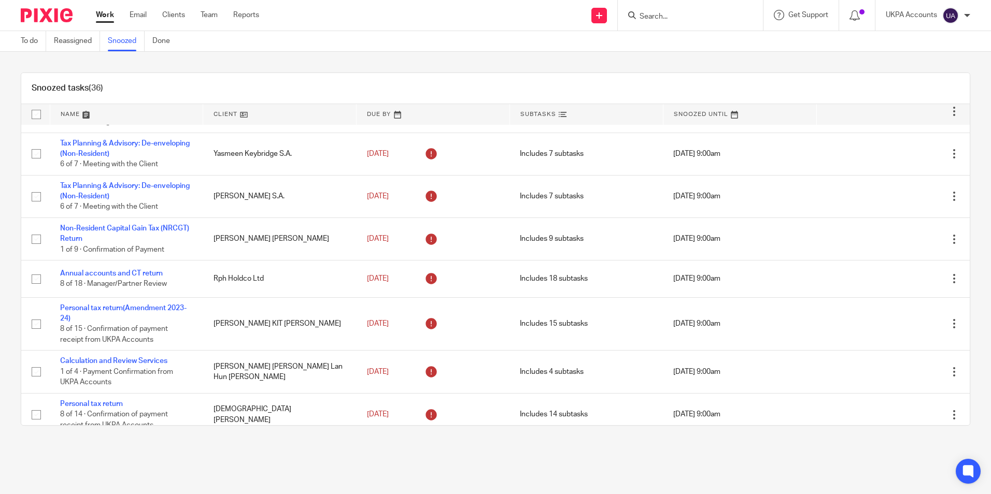
click at [242, 115] on link at bounding box center [279, 114] width 153 height 21
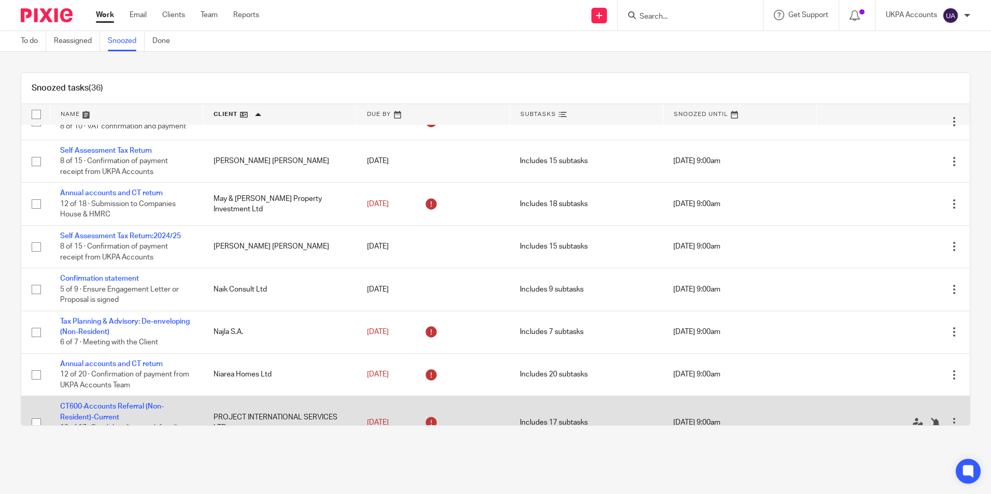
scroll to position [829, 0]
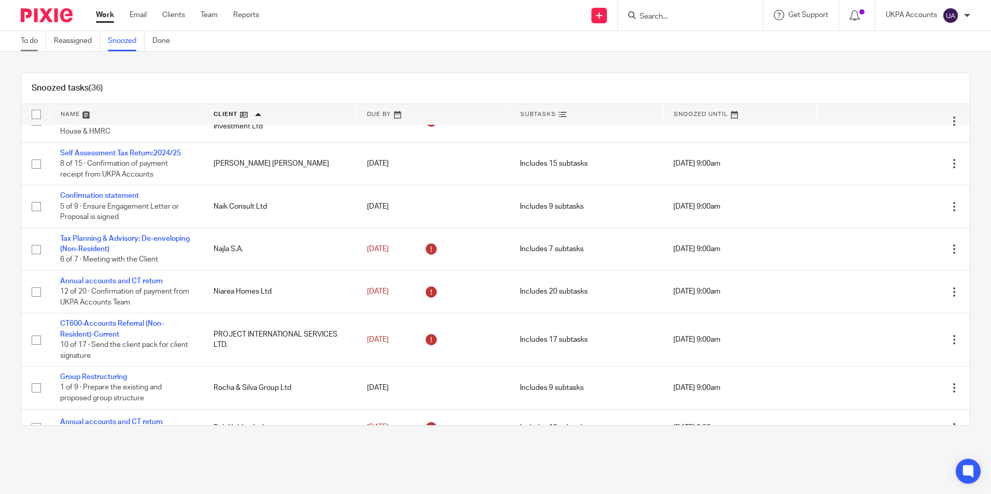
click at [28, 42] on link "To do" at bounding box center [33, 41] width 25 height 20
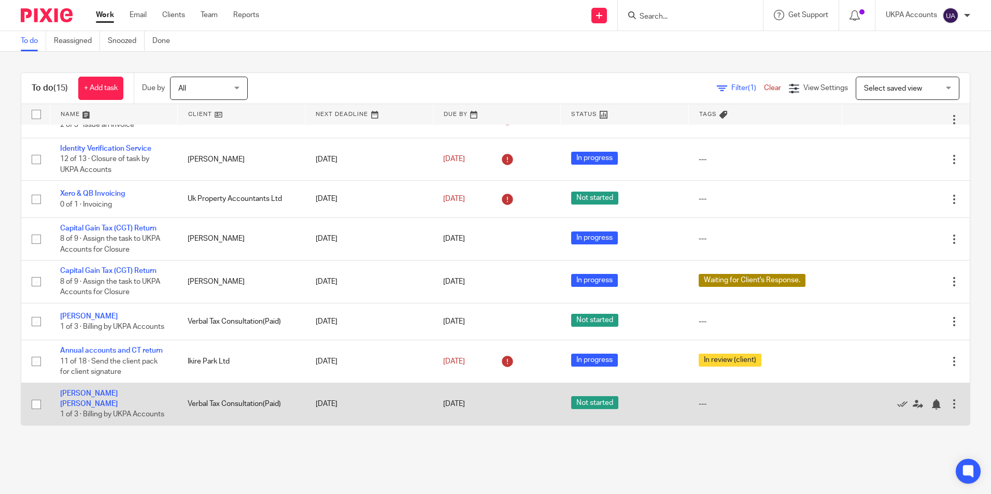
scroll to position [317, 0]
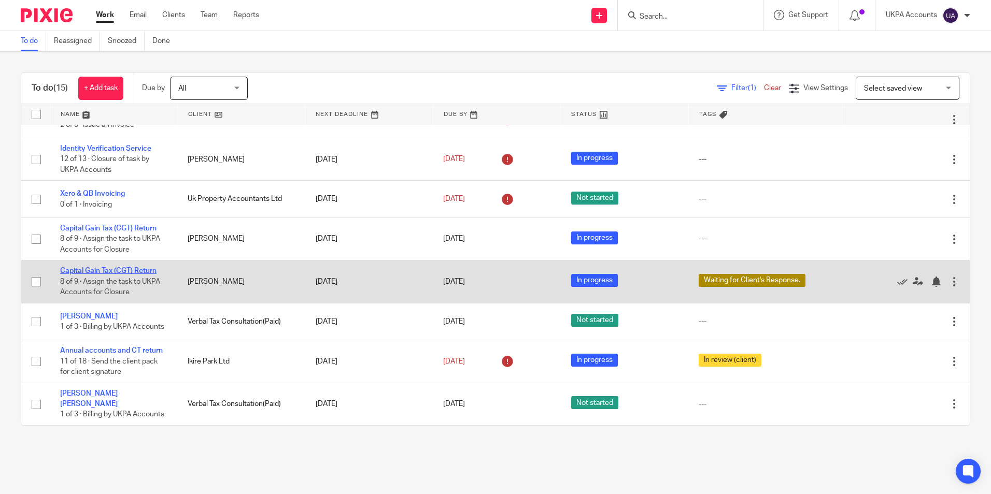
click at [135, 267] on link "Capital Gain Tax (CGT) Return" at bounding box center [108, 270] width 96 height 7
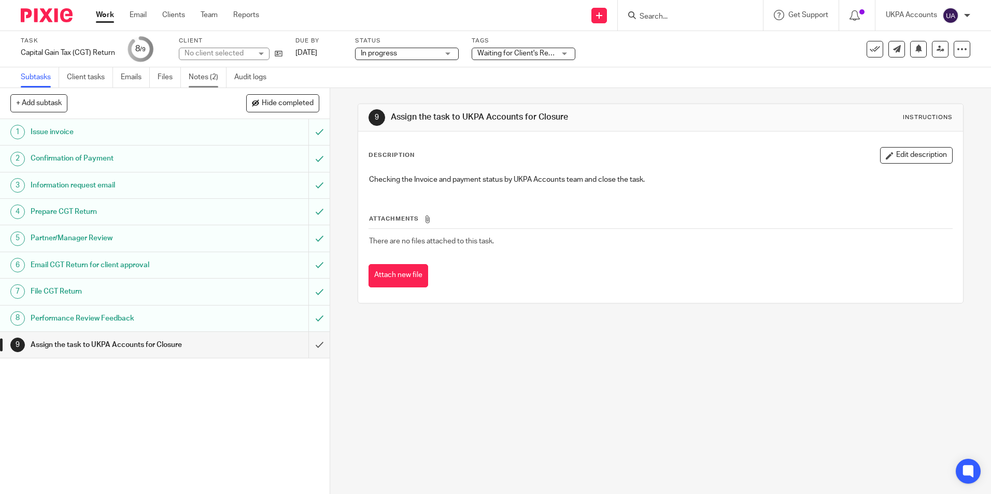
click at [201, 80] on link "Notes (2)" at bounding box center [208, 77] width 38 height 20
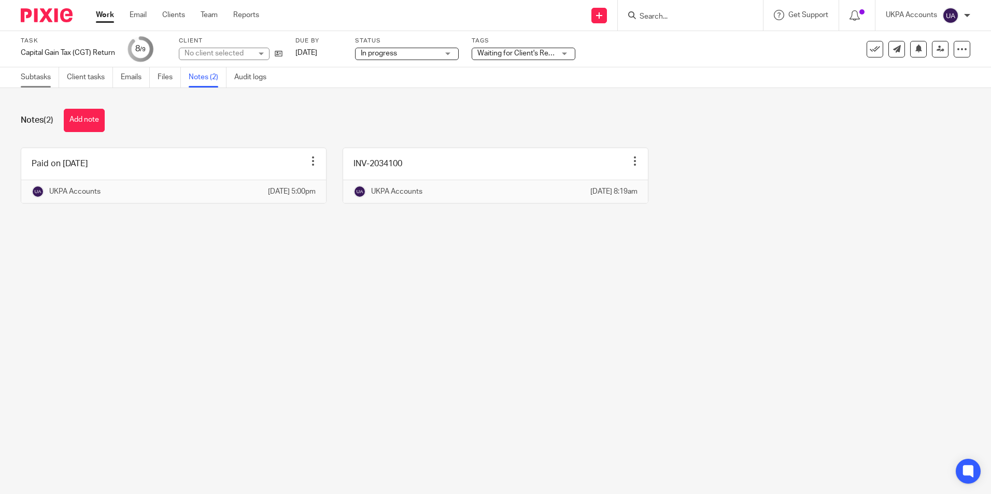
click at [42, 77] on link "Subtasks" at bounding box center [40, 77] width 38 height 20
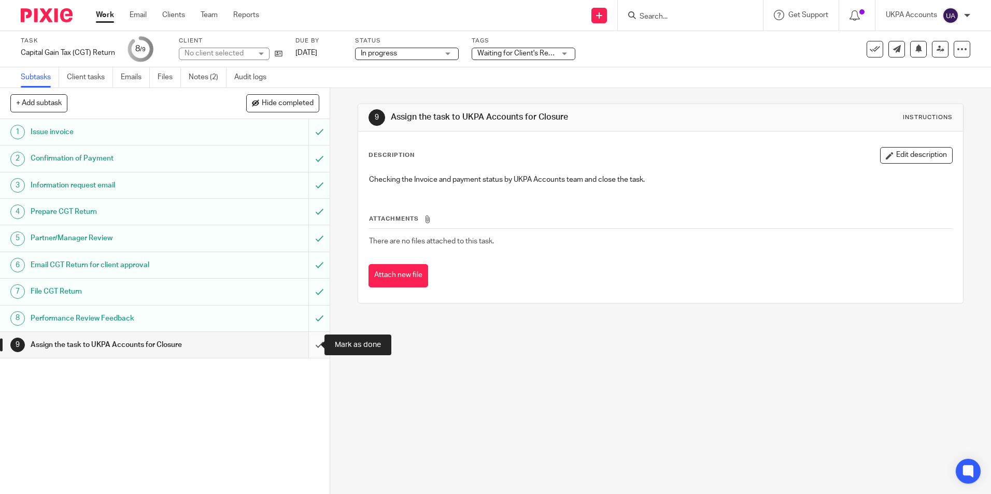
click at [308, 347] on input "submit" at bounding box center [165, 345] width 330 height 26
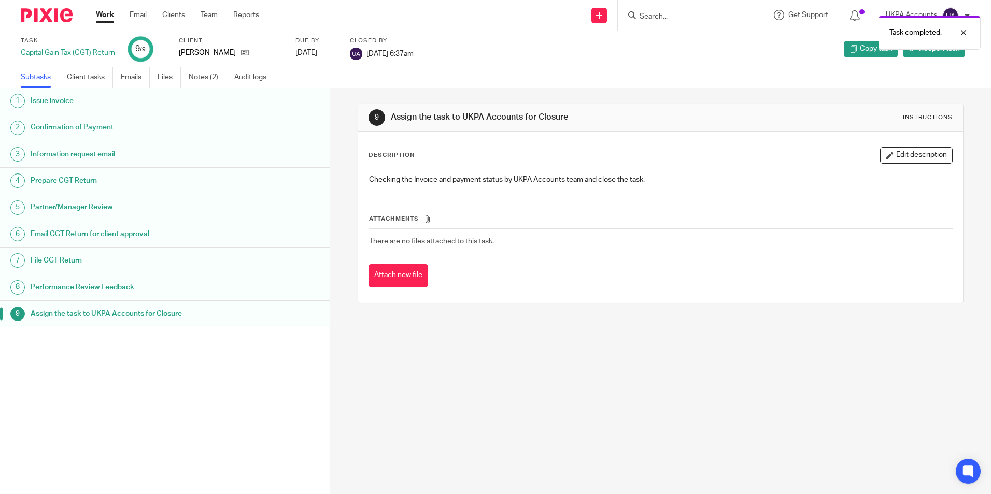
click at [103, 16] on link "Work" at bounding box center [105, 15] width 18 height 10
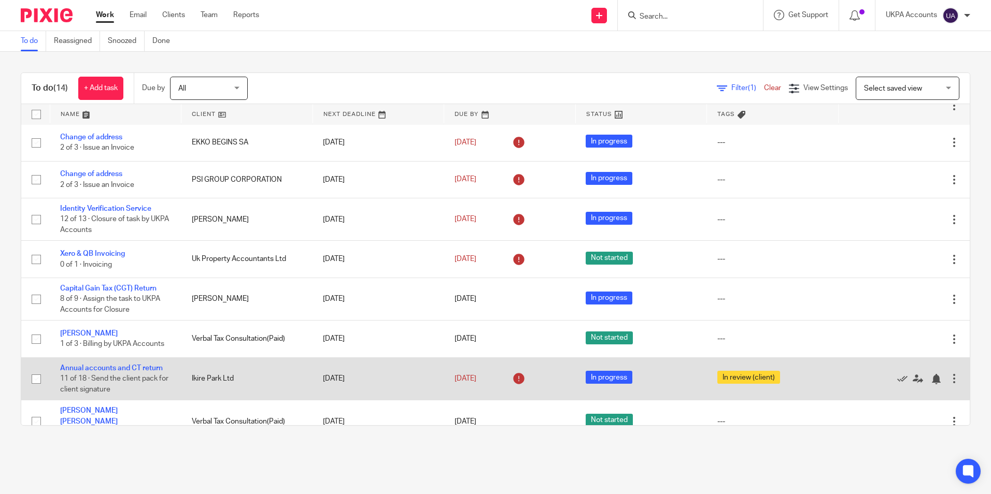
scroll to position [246, 0]
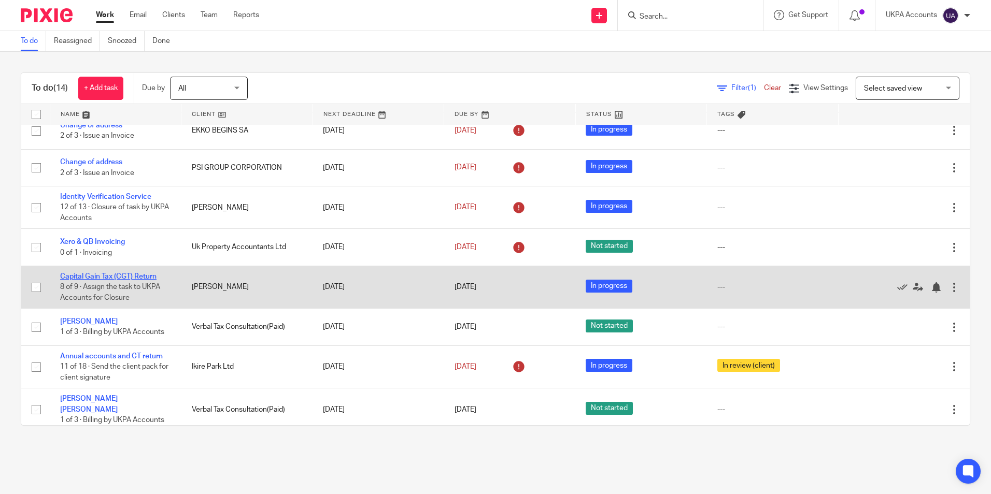
click at [145, 276] on link "Capital Gain Tax (CGT) Return" at bounding box center [108, 276] width 96 height 7
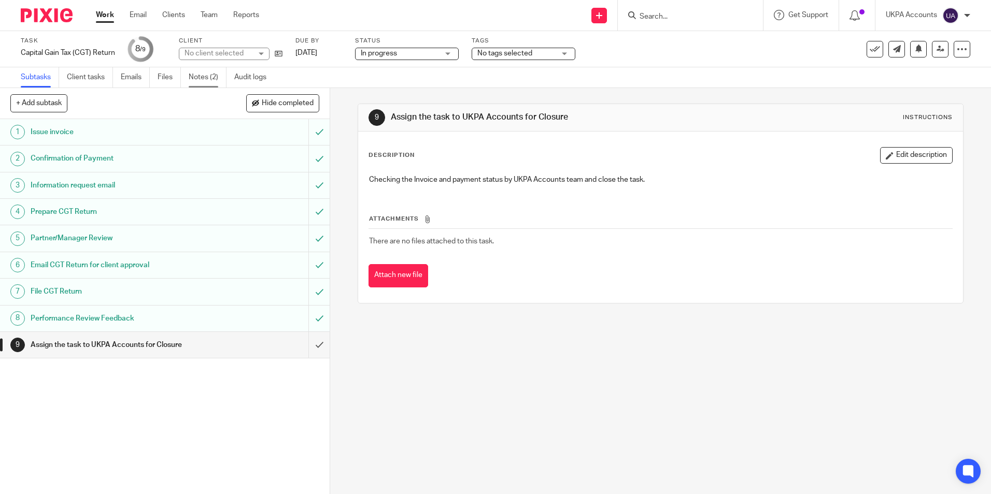
click at [201, 77] on link "Notes (2)" at bounding box center [208, 77] width 38 height 20
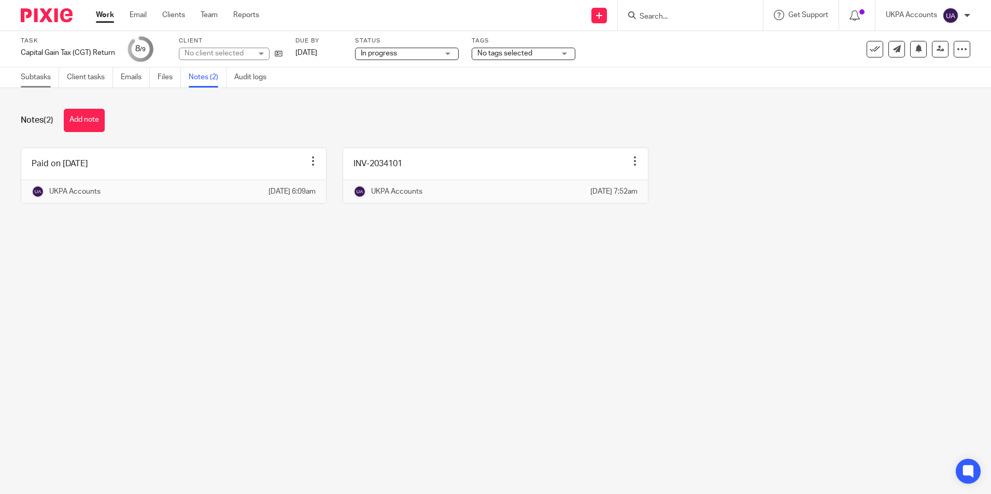
click at [50, 75] on link "Subtasks" at bounding box center [40, 77] width 38 height 20
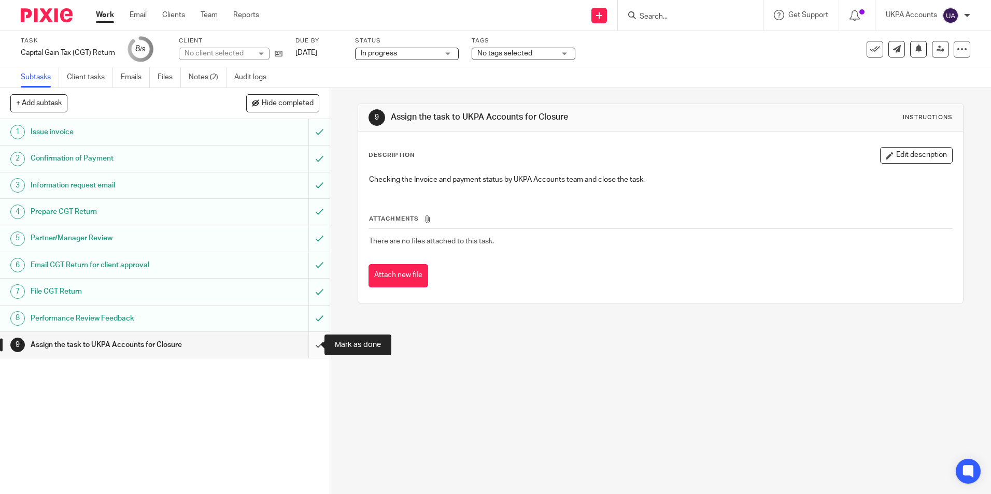
click at [309, 342] on input "submit" at bounding box center [165, 345] width 330 height 26
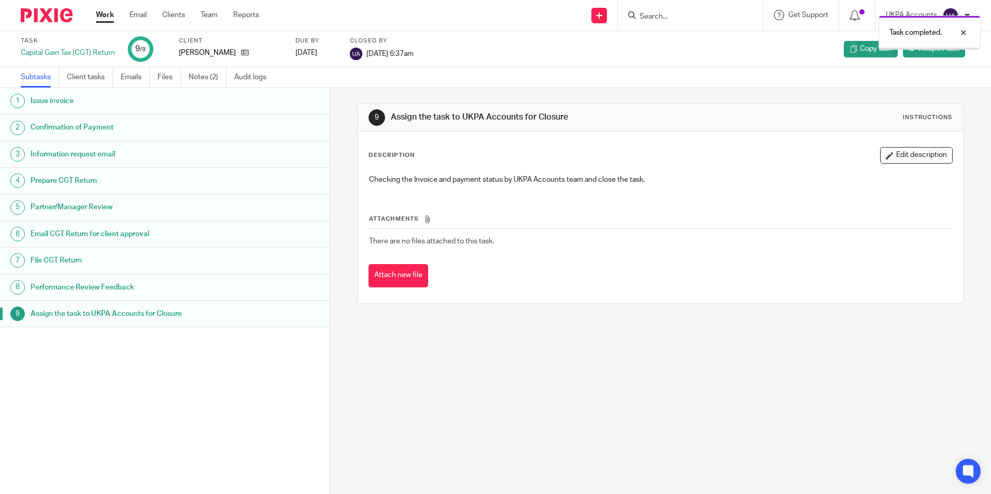
click at [101, 16] on link "Work" at bounding box center [105, 15] width 18 height 10
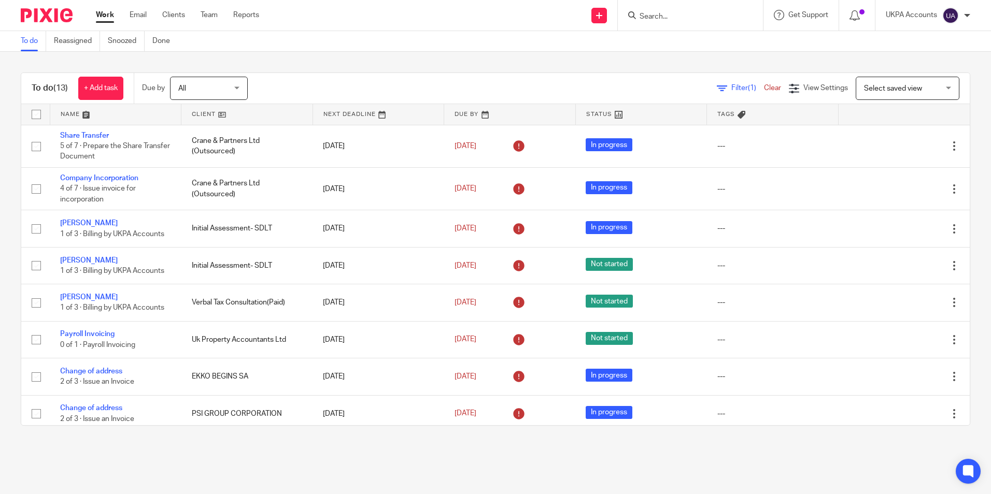
click at [346, 45] on div "To do Reassigned Snoozed Done" at bounding box center [495, 41] width 991 height 21
click at [668, 17] on input "Search" at bounding box center [684, 16] width 93 height 9
paste input "Henry Brown"
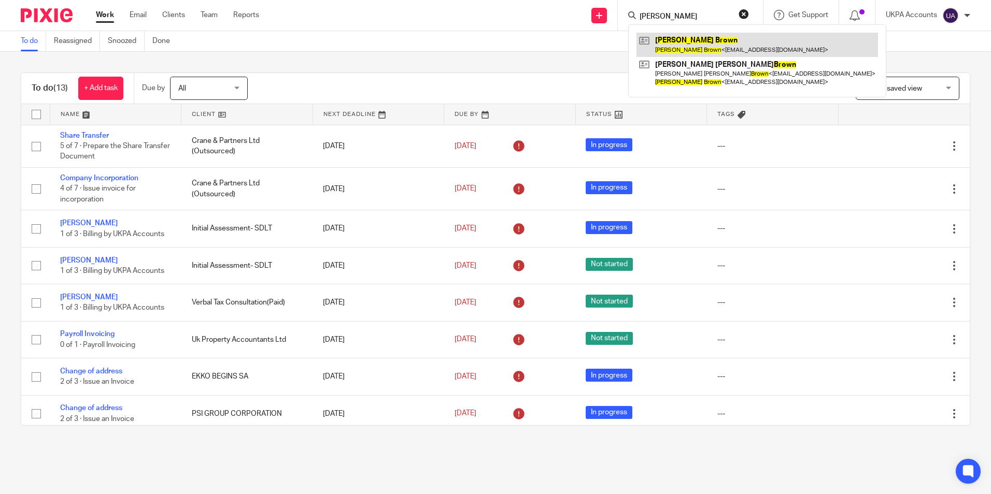
type input "Henry Brown"
click at [689, 48] on link at bounding box center [757, 45] width 242 height 24
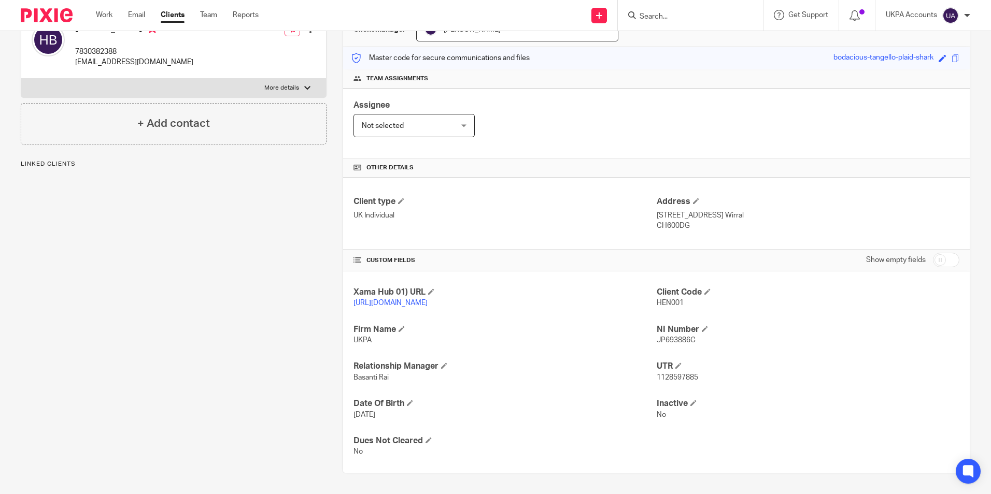
scroll to position [127, 0]
click at [679, 20] on input "Search" at bounding box center [684, 16] width 93 height 9
click at [656, 19] on input "Search" at bounding box center [684, 16] width 93 height 9
paste input "Mi Zhou"
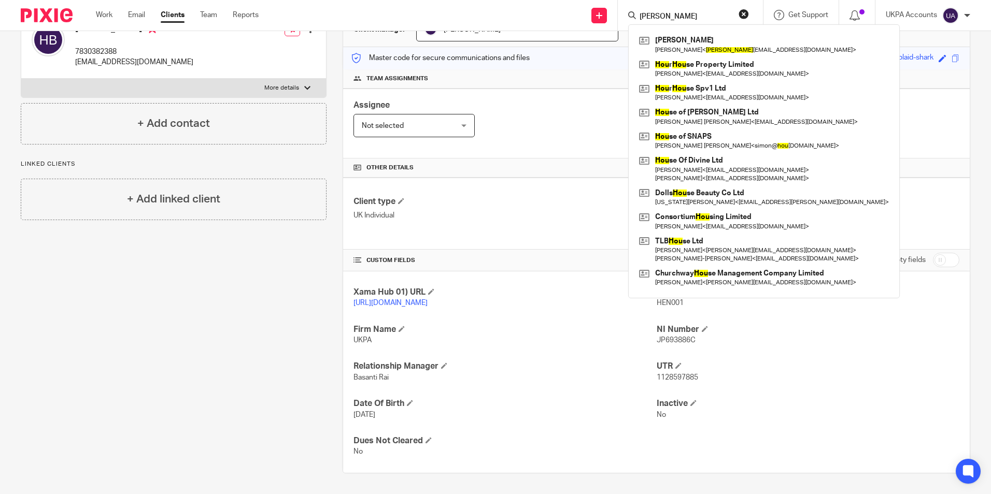
type input "Mi Zhou"
click at [782, 347] on div "Xama Hub 01) URL https://platform.xamatech.com/portal/crm/clients/f020f6b0-6bdd…" at bounding box center [656, 373] width 627 height 202
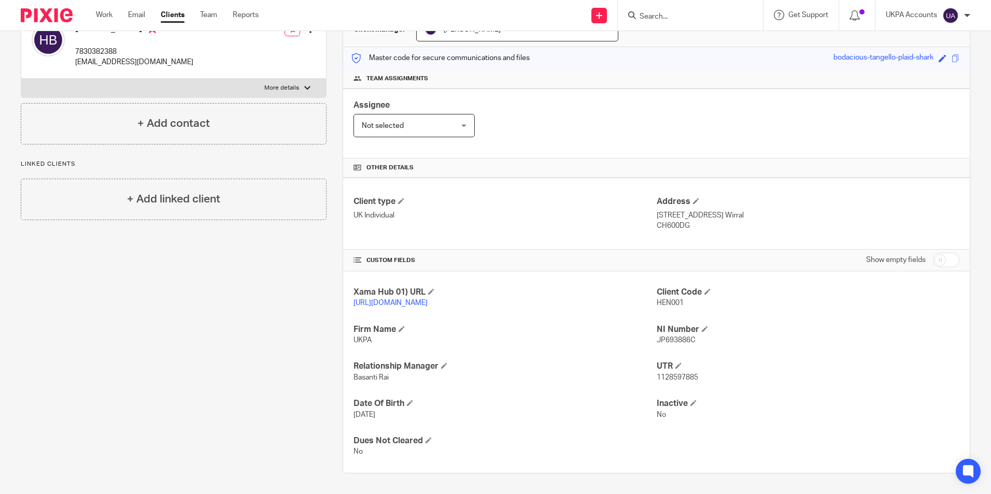
click at [677, 21] on input "Search" at bounding box center [684, 16] width 93 height 9
paste input "MiandCo Ltd"
type input "MiandCo Ltd"
drag, startPoint x: 746, startPoint y: 16, endPoint x: 705, endPoint y: 18, distance: 41.0
click at [745, 16] on button "reset" at bounding box center [744, 14] width 10 height 10
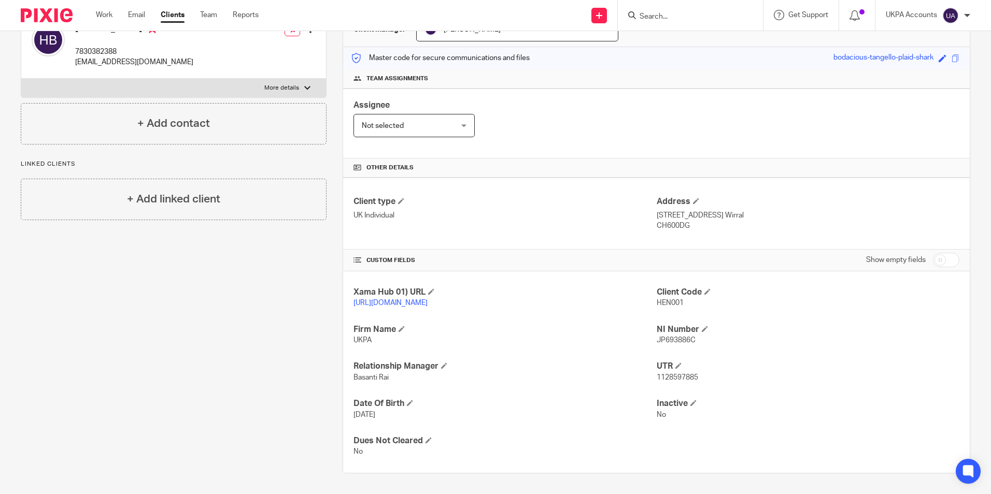
click at [672, 15] on input "Search" at bounding box center [684, 16] width 93 height 9
paste input "Mission Wave Ltd"
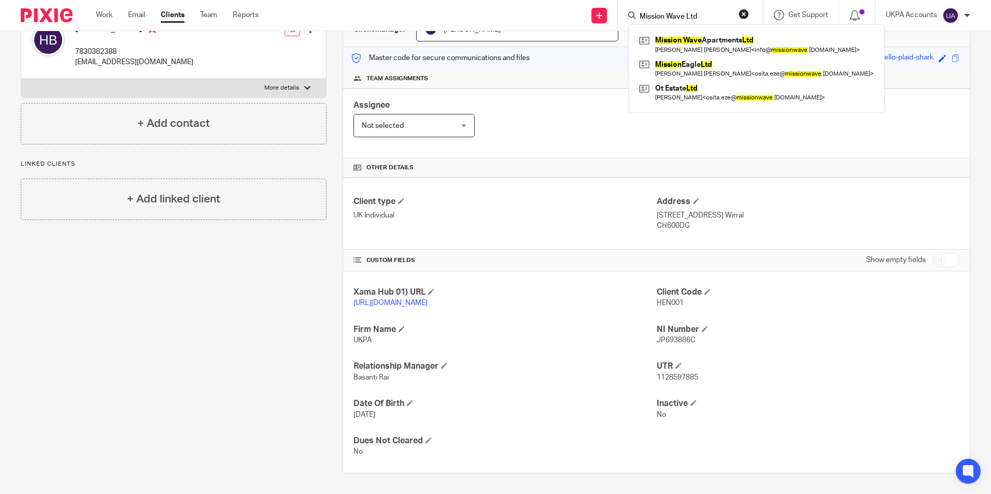
type input "Mission Wave Ltd"
click at [745, 15] on button "reset" at bounding box center [744, 14] width 10 height 10
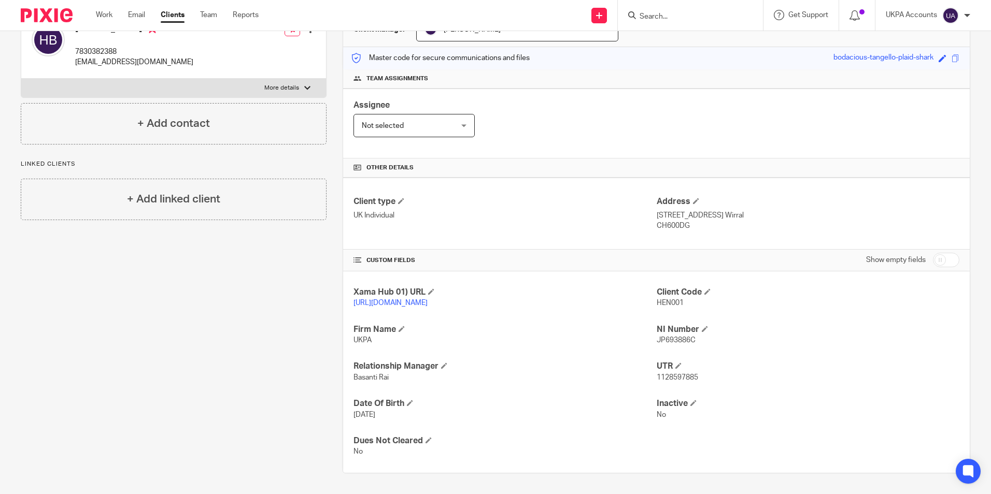
click at [687, 10] on form at bounding box center [693, 15] width 110 height 13
click at [677, 13] on input "Search" at bounding box center [684, 16] width 93 height 9
paste input "Personalised Property Solutions Limited"
type input "Personalised Property Solutions Limited"
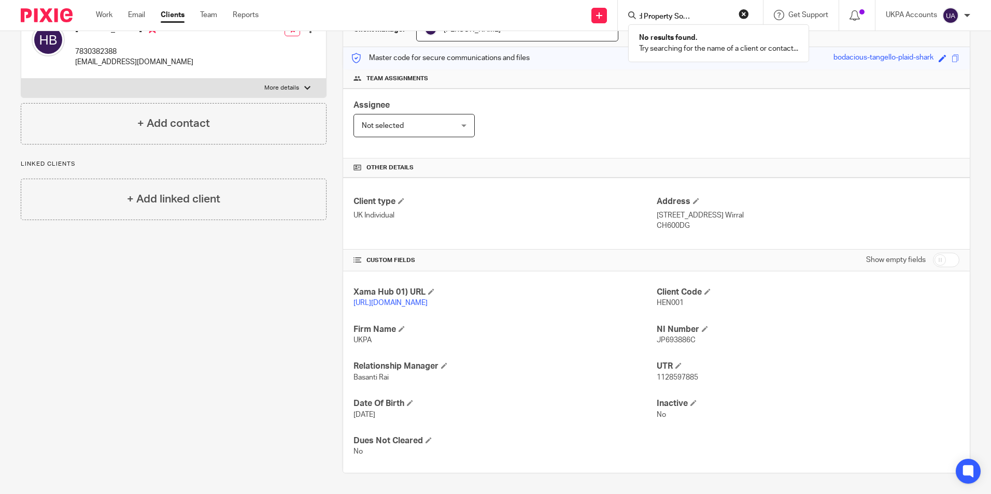
scroll to position [0, 0]
drag, startPoint x: 744, startPoint y: 15, endPoint x: 678, endPoint y: 14, distance: 65.8
click at [743, 15] on button "reset" at bounding box center [744, 14] width 10 height 10
click at [667, 17] on input "Search" at bounding box center [684, 16] width 93 height 9
paste input "R.N Property Investor Ltd"
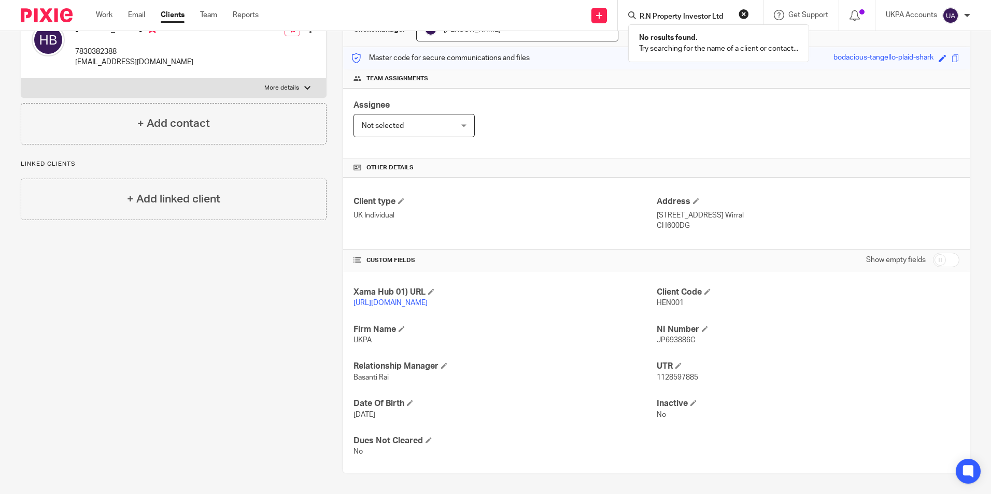
type input "R.N Property Investor Ltd"
click at [109, 17] on link "Work" at bounding box center [104, 15] width 17 height 10
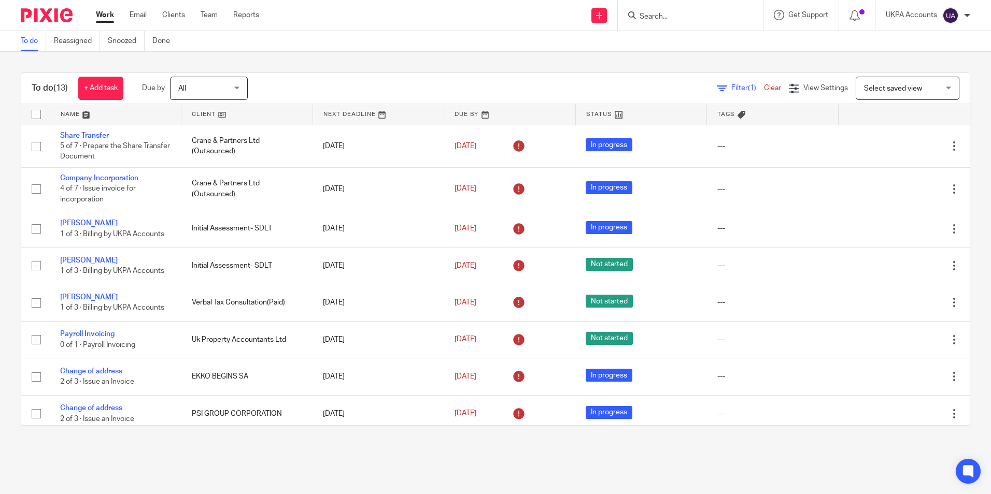
drag, startPoint x: 677, startPoint y: 9, endPoint x: 671, endPoint y: 16, distance: 9.2
click at [677, 10] on form at bounding box center [693, 15] width 110 height 13
click at [666, 18] on input "Search" at bounding box center [684, 16] width 93 height 9
paste input "Wen Zhu"
paste input "ilkinson Mortgage Advice Limited"
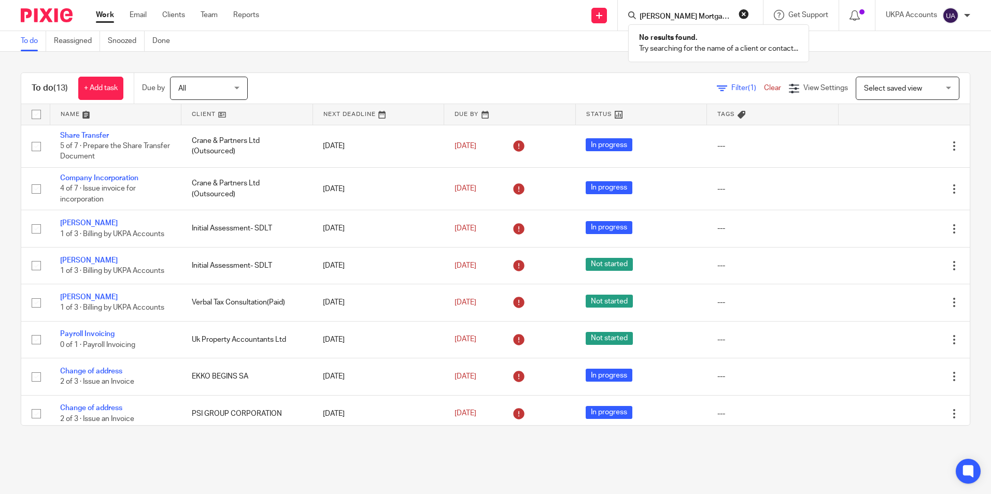
scroll to position [0, 26]
type input "Wilkinson Mortgage Advice Limited"
drag, startPoint x: 744, startPoint y: 15, endPoint x: 682, endPoint y: 18, distance: 62.2
click at [743, 15] on button "reset" at bounding box center [744, 14] width 10 height 10
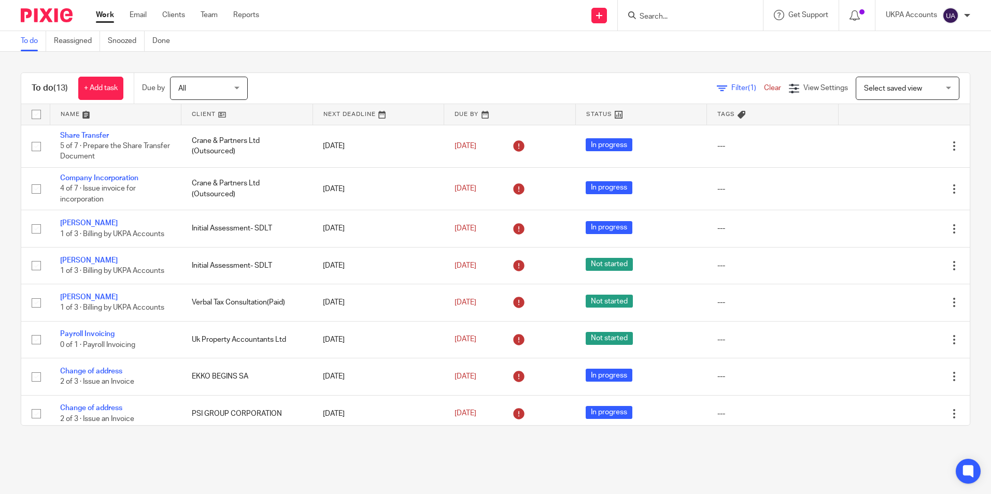
click at [676, 18] on input "Search" at bounding box center [684, 16] width 93 height 9
paste input "WYM Living Ltd."
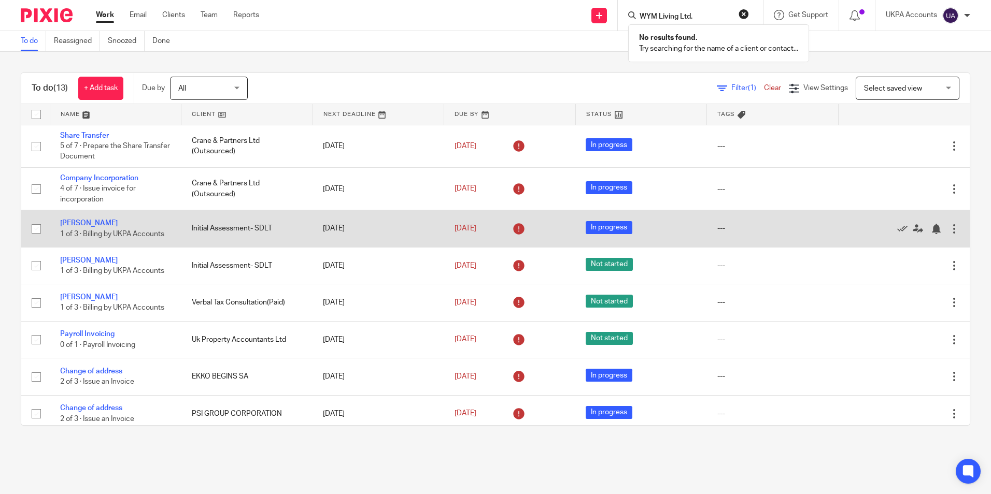
type input "WYM Living Ltd."
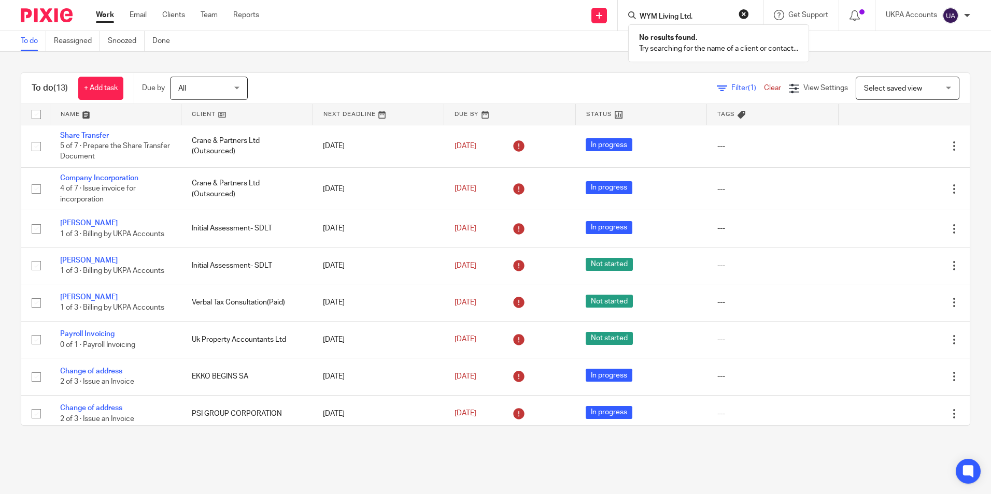
click at [742, 13] on button "reset" at bounding box center [744, 14] width 10 height 10
click at [693, 15] on input "Search" at bounding box center [684, 16] width 93 height 9
paste input "Hello Properties Limited"
type input "Hello Properties Limited"
click at [703, 48] on link at bounding box center [729, 45] width 187 height 24
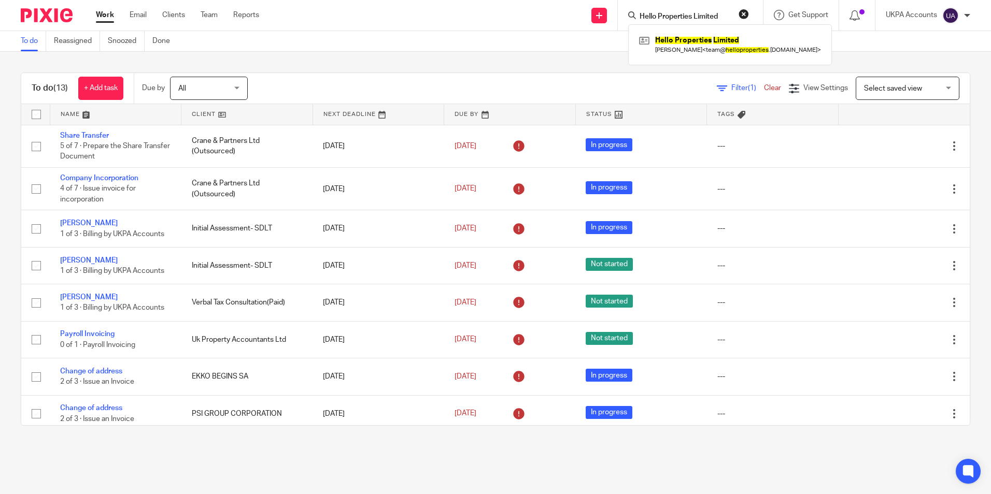
click at [747, 16] on button "reset" at bounding box center [744, 14] width 10 height 10
click at [696, 18] on input "Search" at bounding box center [678, 16] width 93 height 9
paste input "Richard Mulcahy"
type input "Richard Mulcahy"
click at [689, 47] on link at bounding box center [748, 45] width 224 height 24
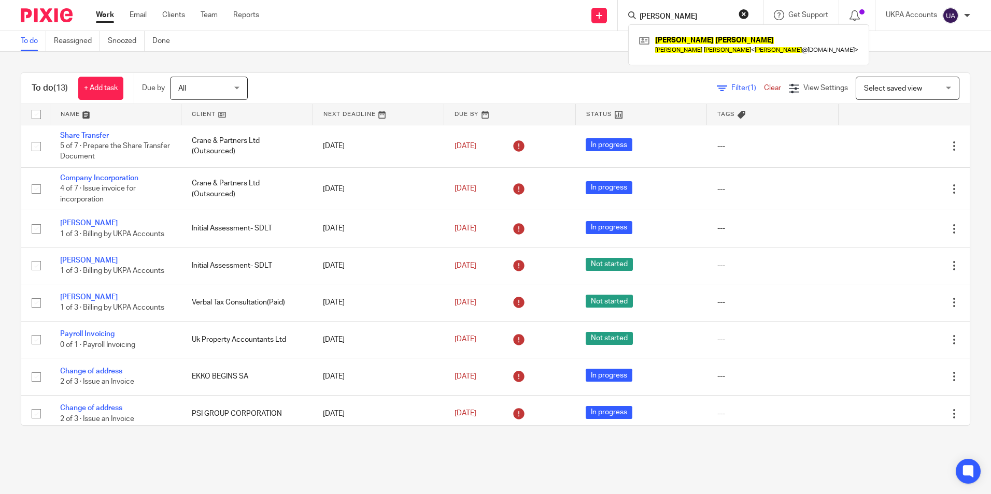
click at [29, 40] on link "To do" at bounding box center [33, 41] width 25 height 20
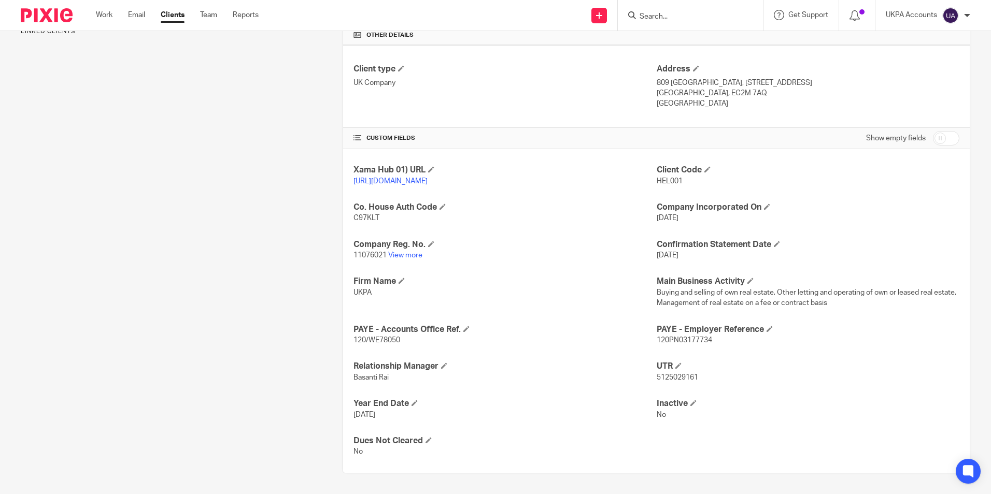
scroll to position [260, 0]
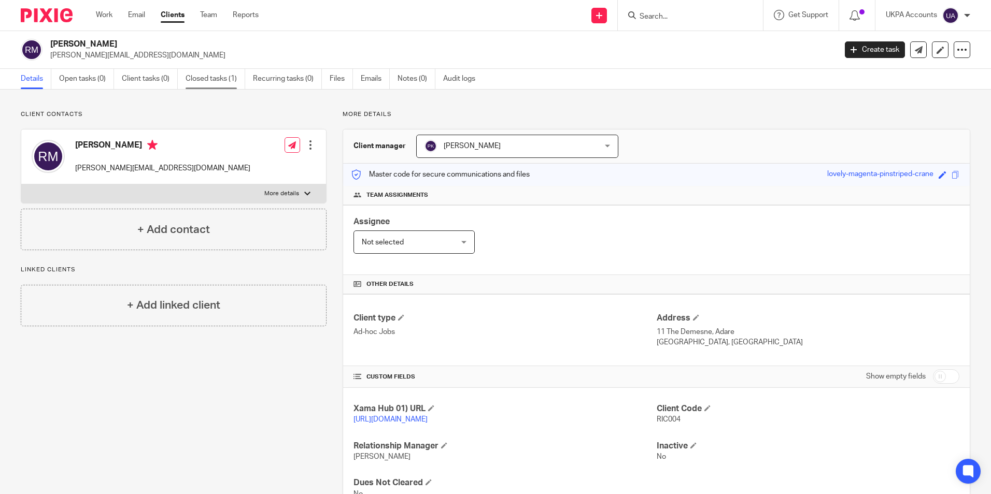
click at [210, 80] on link "Closed tasks (1)" at bounding box center [216, 79] width 60 height 20
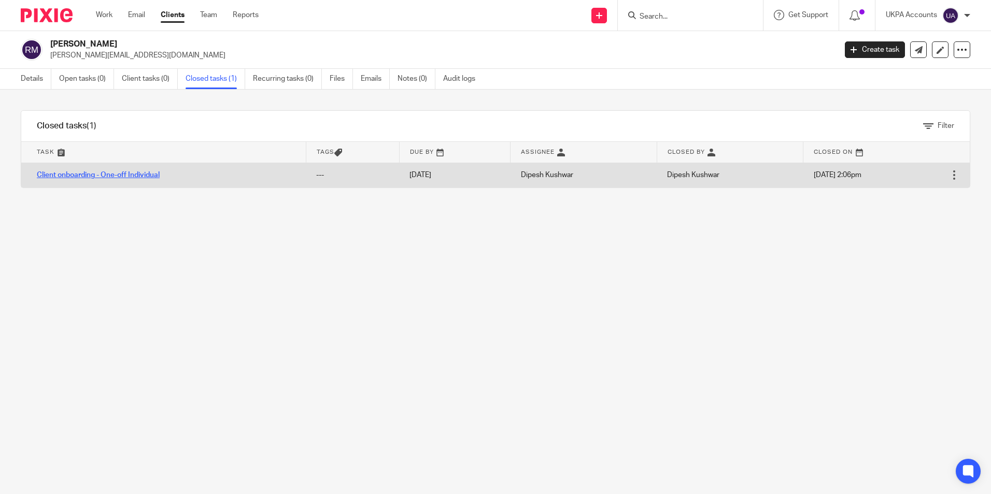
click at [125, 173] on link "Client onboarding - One-off Individual" at bounding box center [98, 175] width 123 height 7
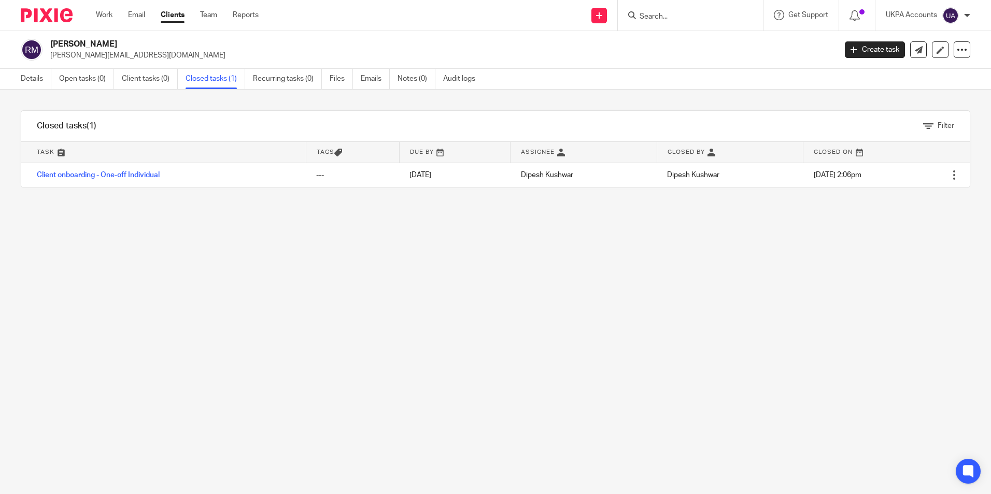
drag, startPoint x: 679, startPoint y: 11, endPoint x: 674, endPoint y: 17, distance: 7.7
click at [678, 13] on form at bounding box center [693, 15] width 110 height 13
click at [668, 19] on input "Search" at bounding box center [684, 16] width 93 height 9
paste input "[PERSON_NAME]"
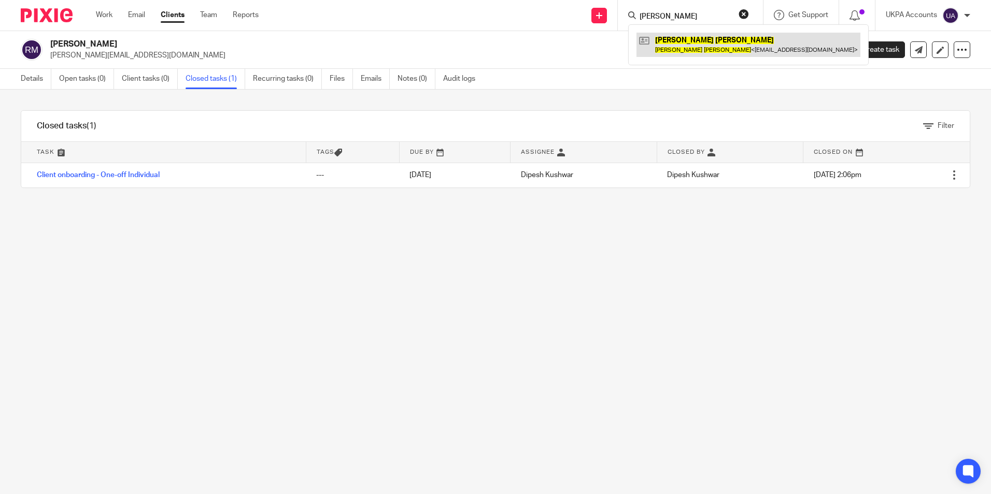
type input "[PERSON_NAME]"
click at [682, 45] on link at bounding box center [748, 45] width 224 height 24
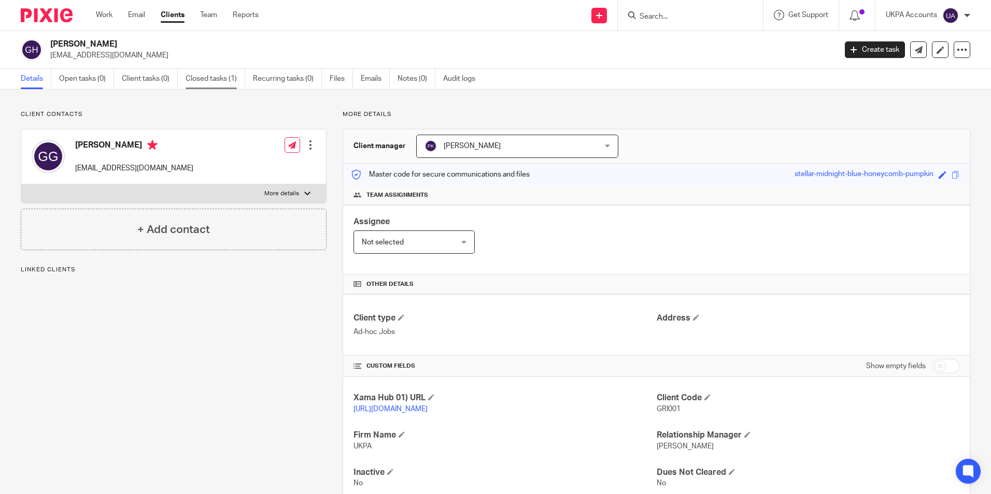
click at [226, 81] on link "Closed tasks (1)" at bounding box center [216, 79] width 60 height 20
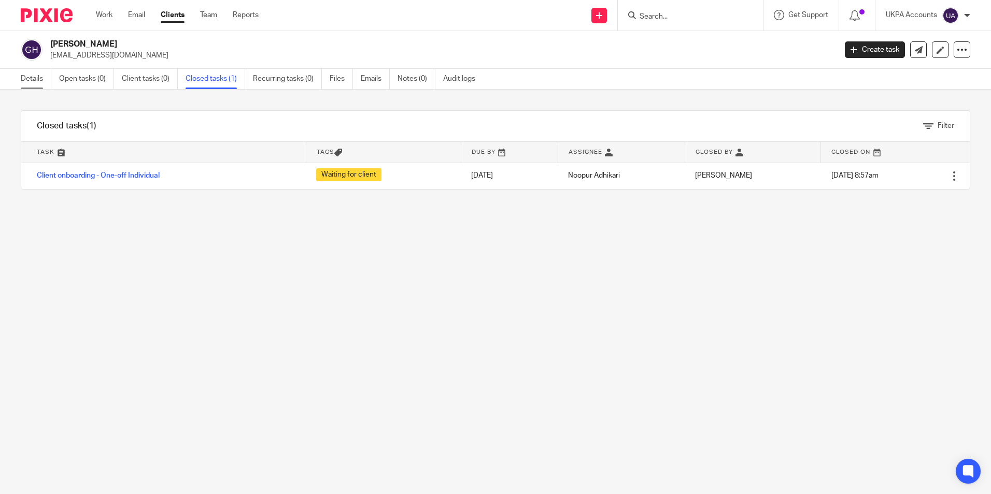
click at [37, 76] on link "Details" at bounding box center [36, 79] width 31 height 20
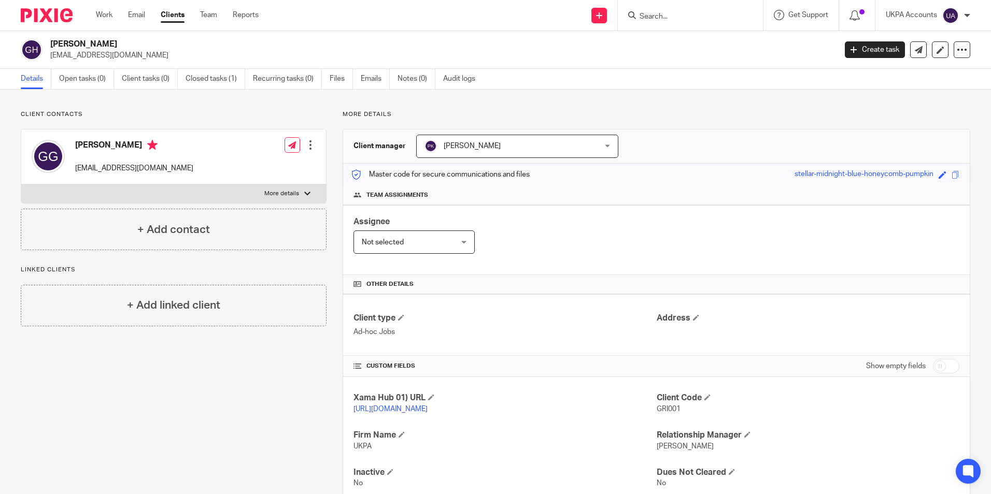
click at [647, 12] on input "Search" at bounding box center [684, 16] width 93 height 9
paste input "[PERSON_NAME]"
type input "[PERSON_NAME]"
click at [680, 45] on link at bounding box center [732, 45] width 193 height 24
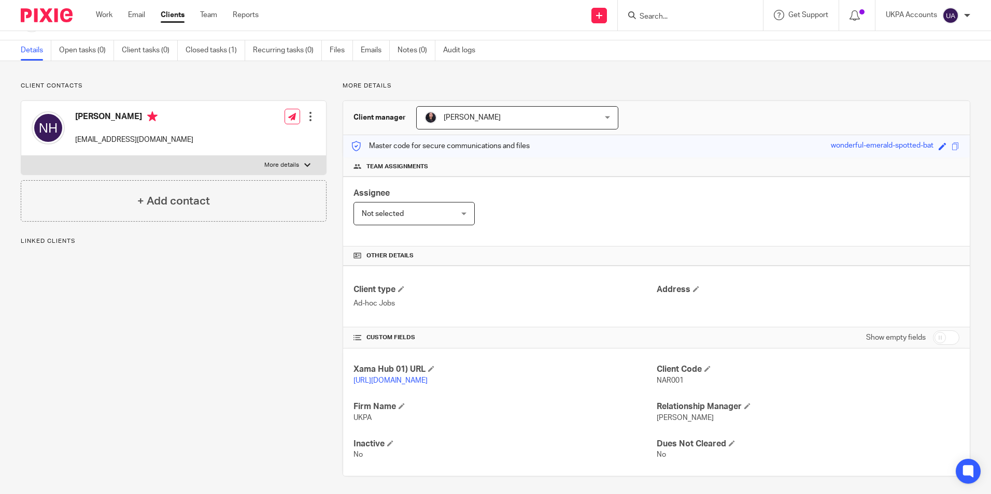
scroll to position [42, 0]
